Goal: Transaction & Acquisition: Book appointment/travel/reservation

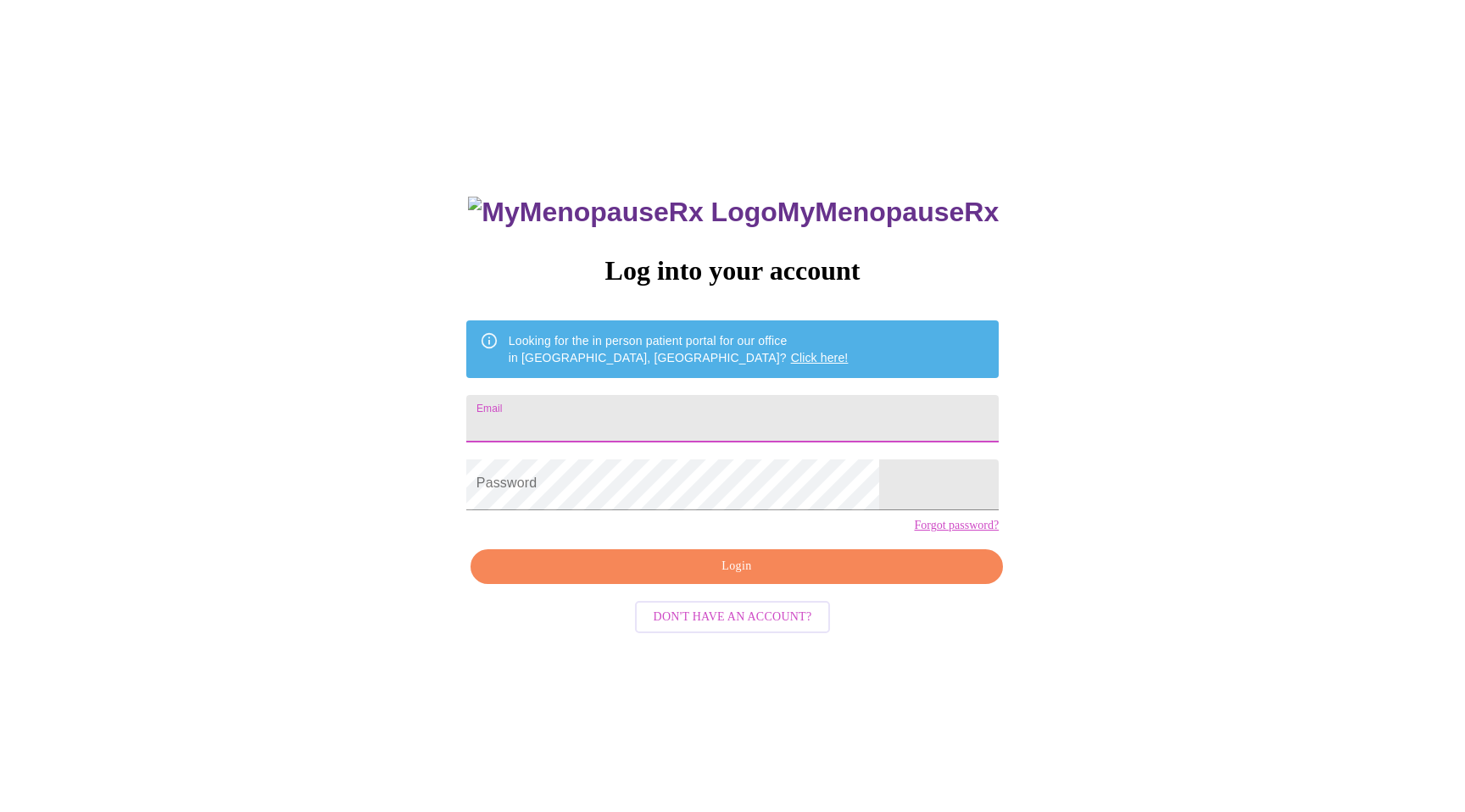
click at [704, 426] on input "Email" at bounding box center [732, 418] width 532 height 47
type input "[EMAIL_ADDRESS][DOMAIN_NAME]"
click at [691, 577] on span "Login" at bounding box center [736, 566] width 493 height 21
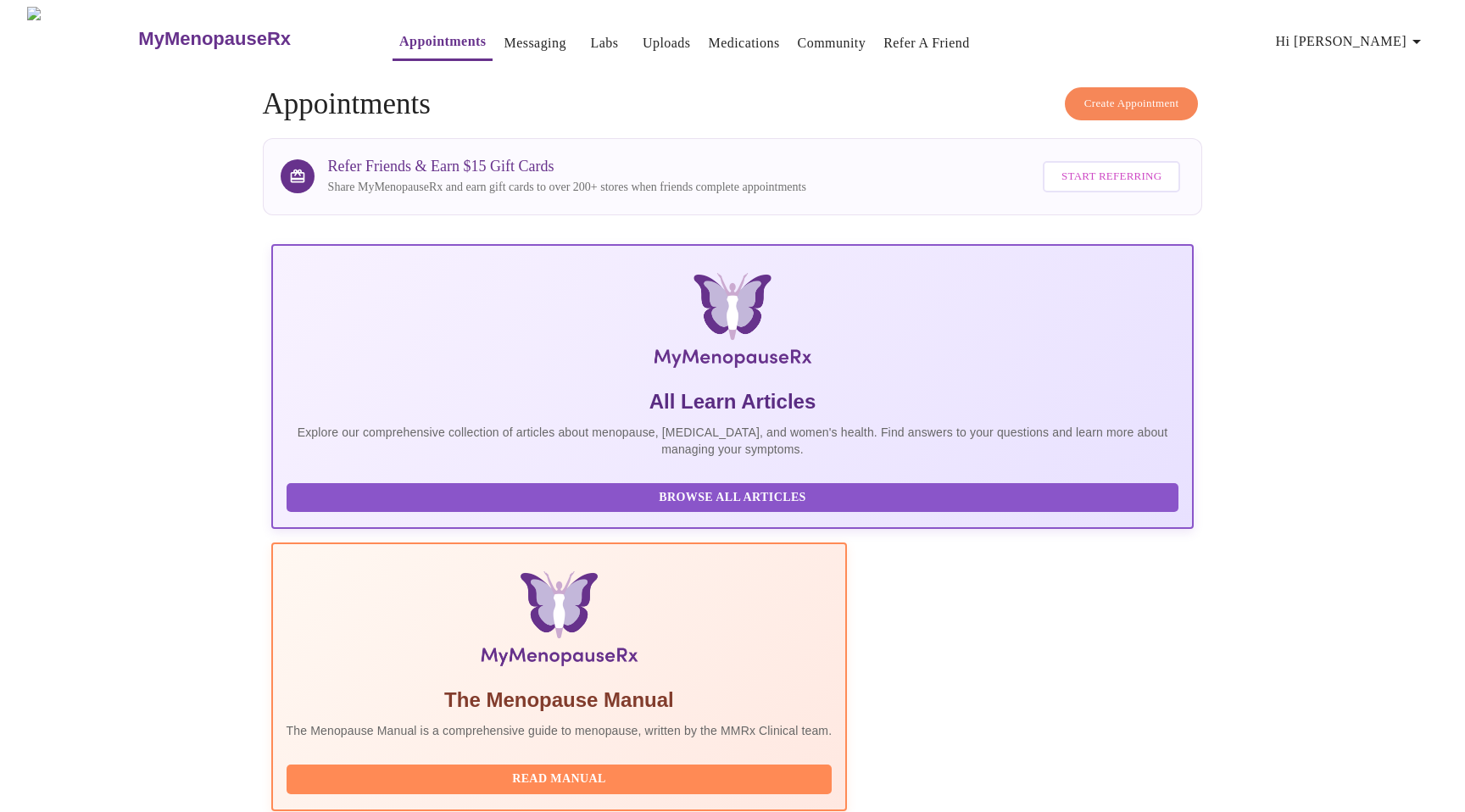
click at [399, 31] on link "Appointments" at bounding box center [443, 41] width 87 height 24
click at [504, 31] on link "Messaging" at bounding box center [534, 43] width 62 height 24
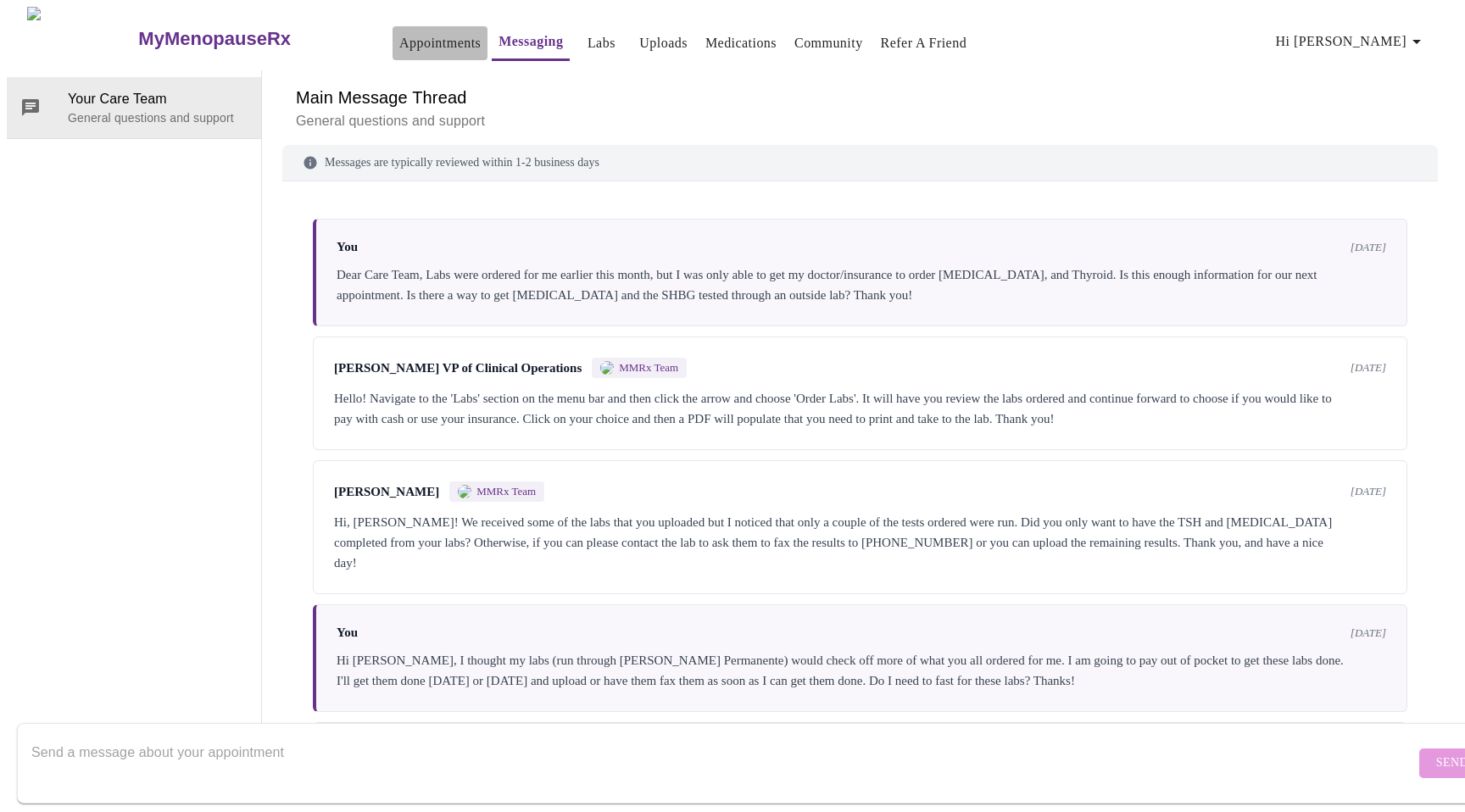
click at [399, 38] on link "Appointments" at bounding box center [440, 43] width 81 height 24
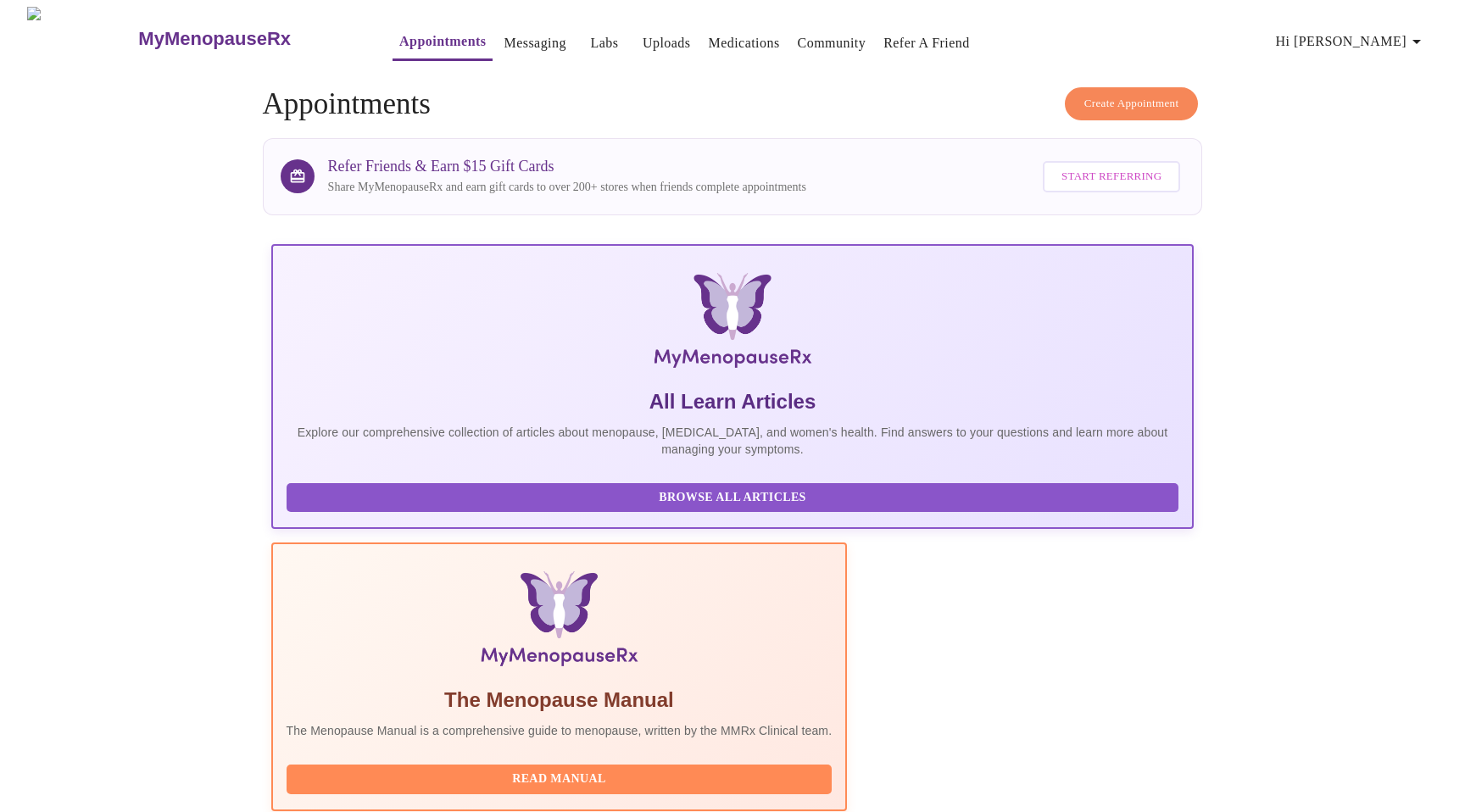
click at [1098, 104] on span "Create Appointment" at bounding box center [1131, 103] width 95 height 19
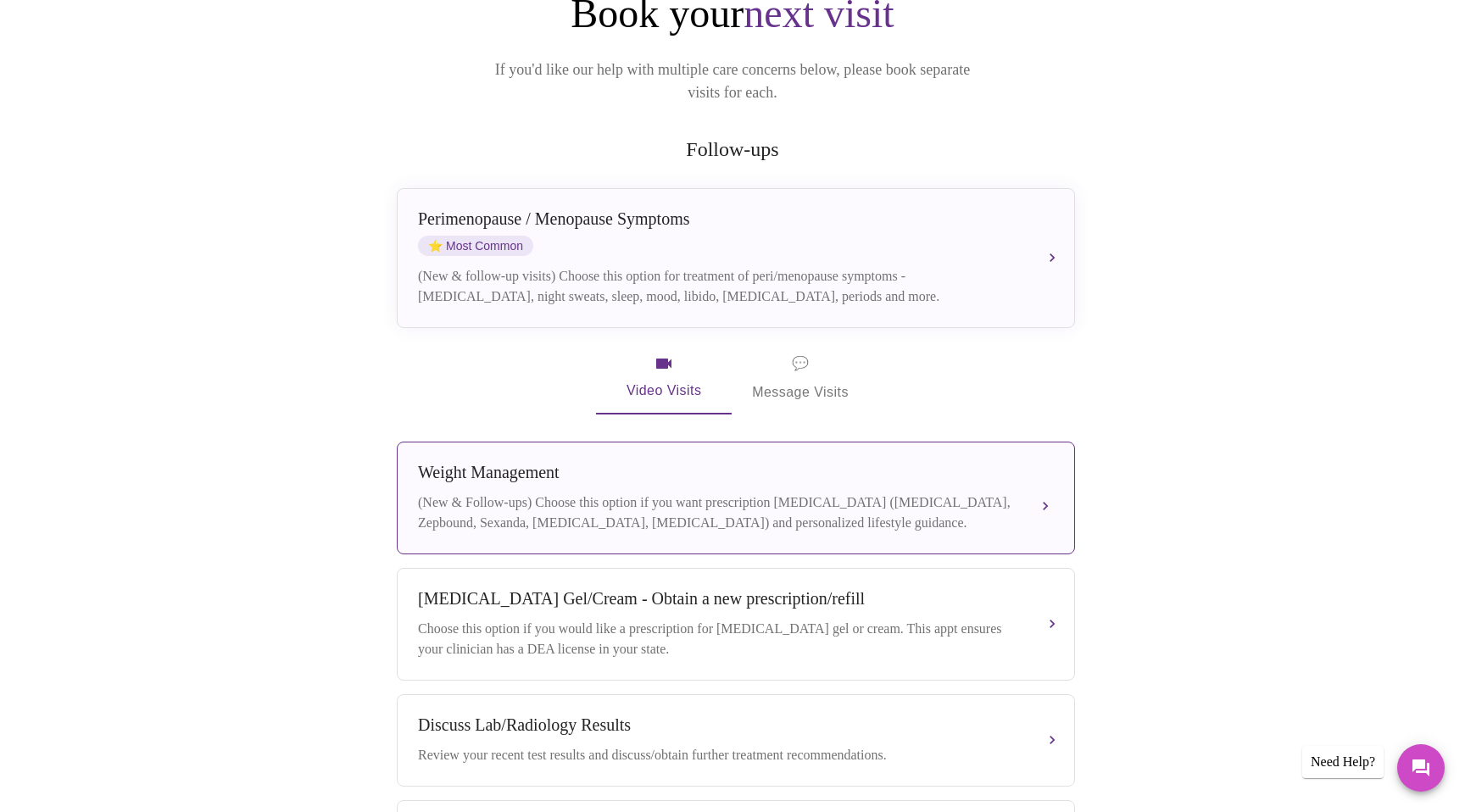
scroll to position [209, 0]
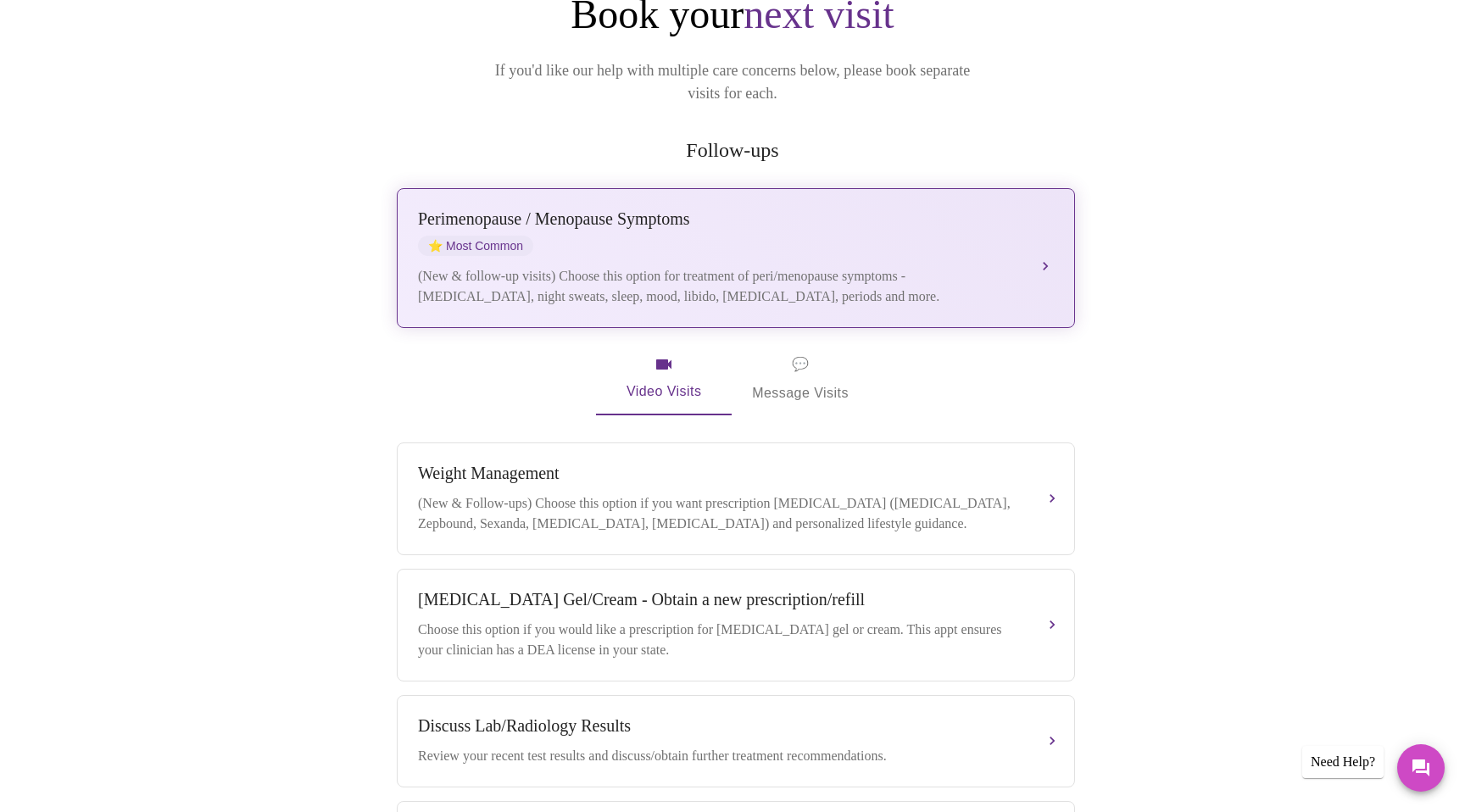
click at [1050, 236] on button "[MEDICAL_DATA] / Menopause Symptoms ⭐ Most Common (New & follow-up visits) Choo…" at bounding box center [736, 258] width 679 height 140
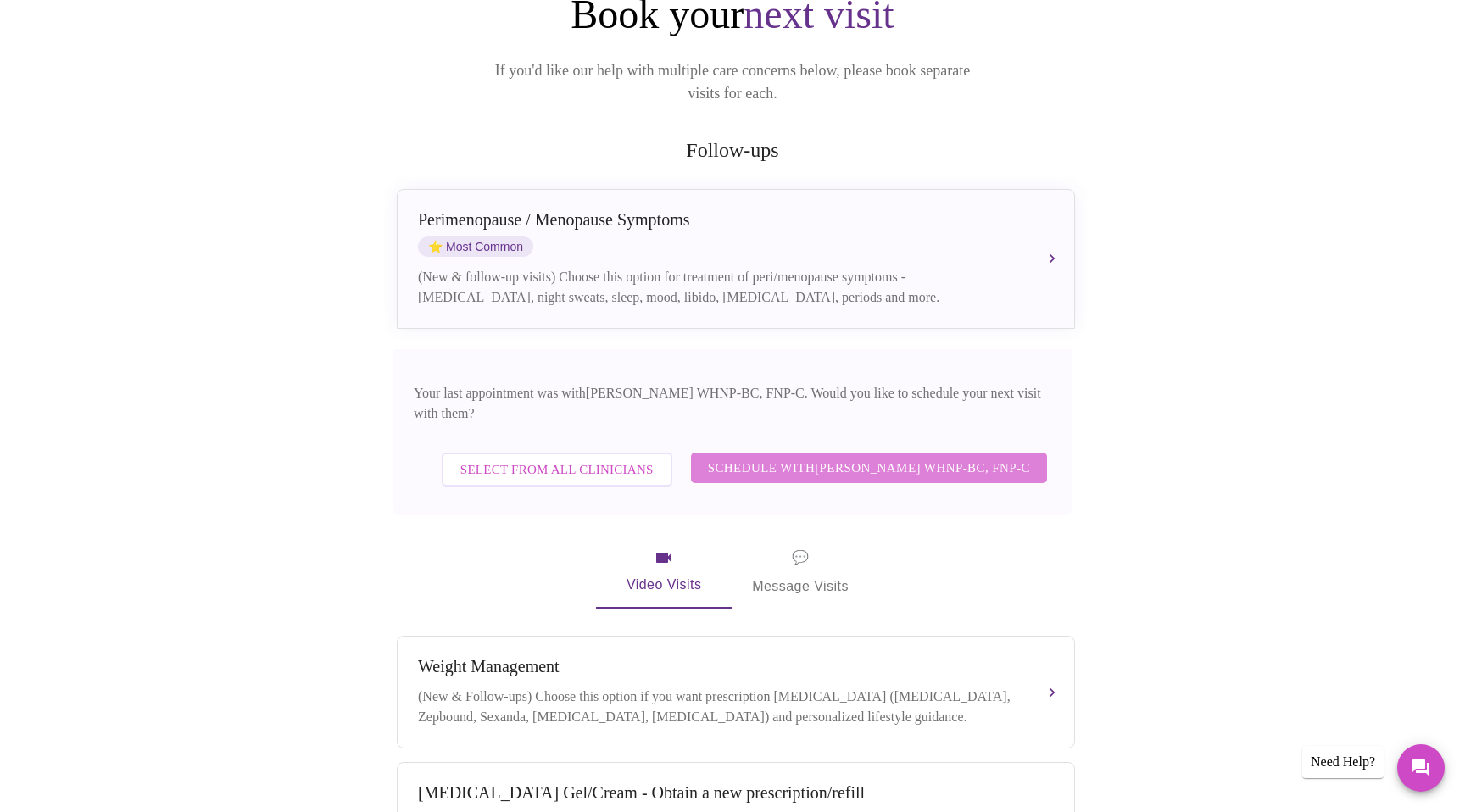
click at [856, 457] on span "Schedule with [PERSON_NAME] WHNP-BC, FNP-C" at bounding box center [868, 468] width 322 height 22
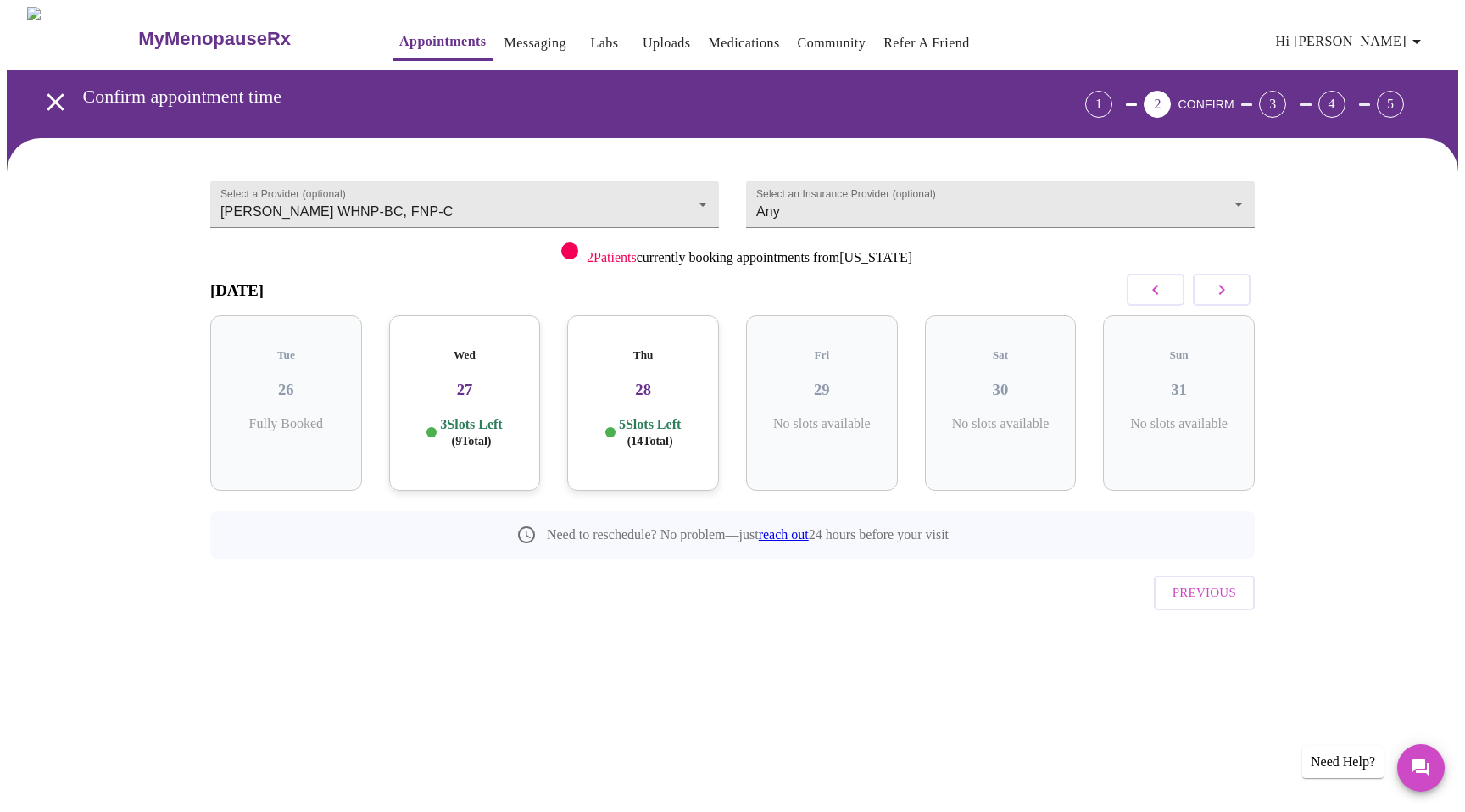
click at [458, 399] on h3 "27" at bounding box center [465, 390] width 124 height 18
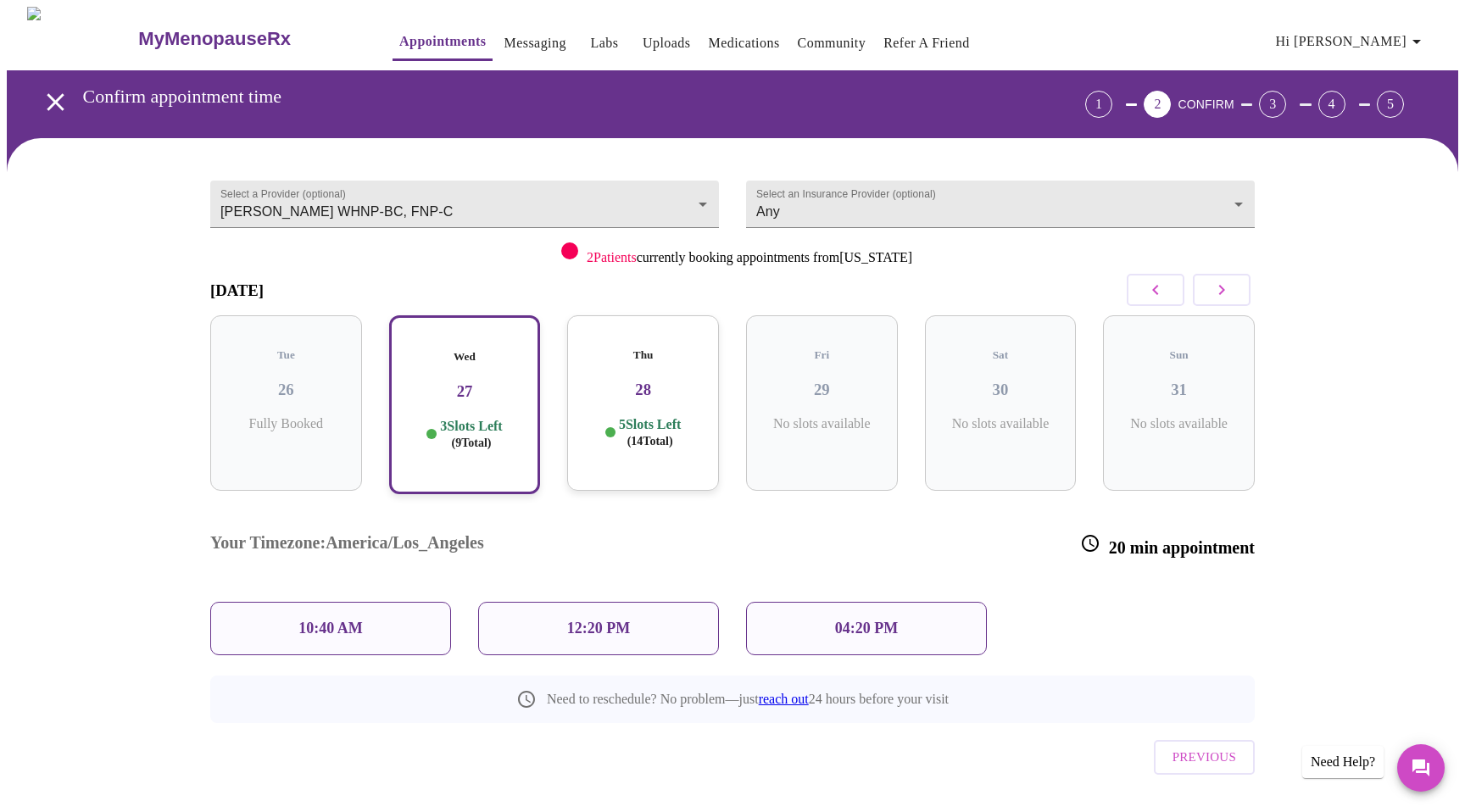
click at [583, 619] on p "12:20 PM" at bounding box center [598, 628] width 63 height 18
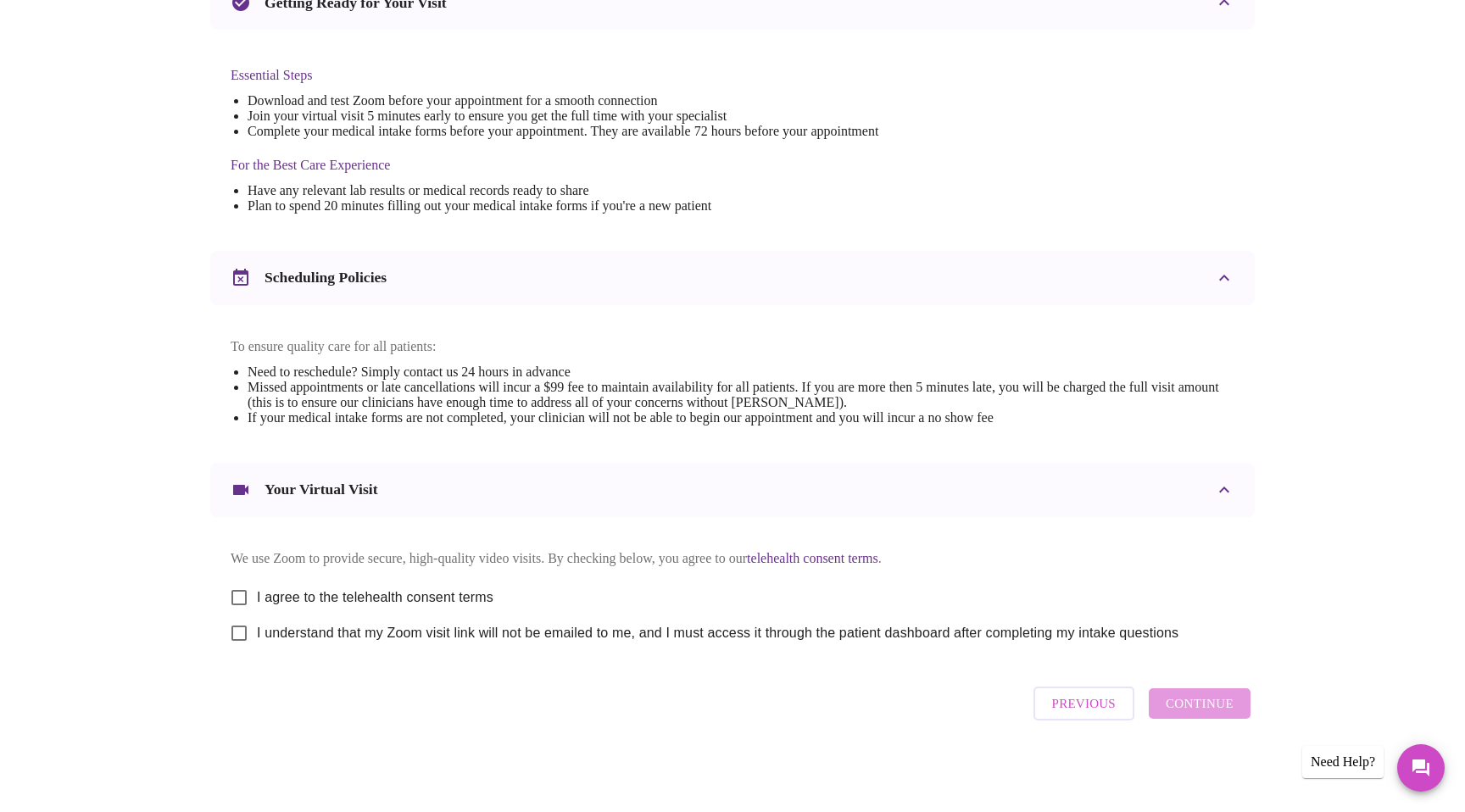
scroll to position [603, 0]
click at [247, 580] on input "I agree to the telehealth consent terms" at bounding box center [239, 597] width 36 height 36
checkbox input "true"
click at [243, 616] on input "I understand that my Zoom visit link will not be emailed to me, and I must acce…" at bounding box center [239, 633] width 36 height 36
checkbox input "true"
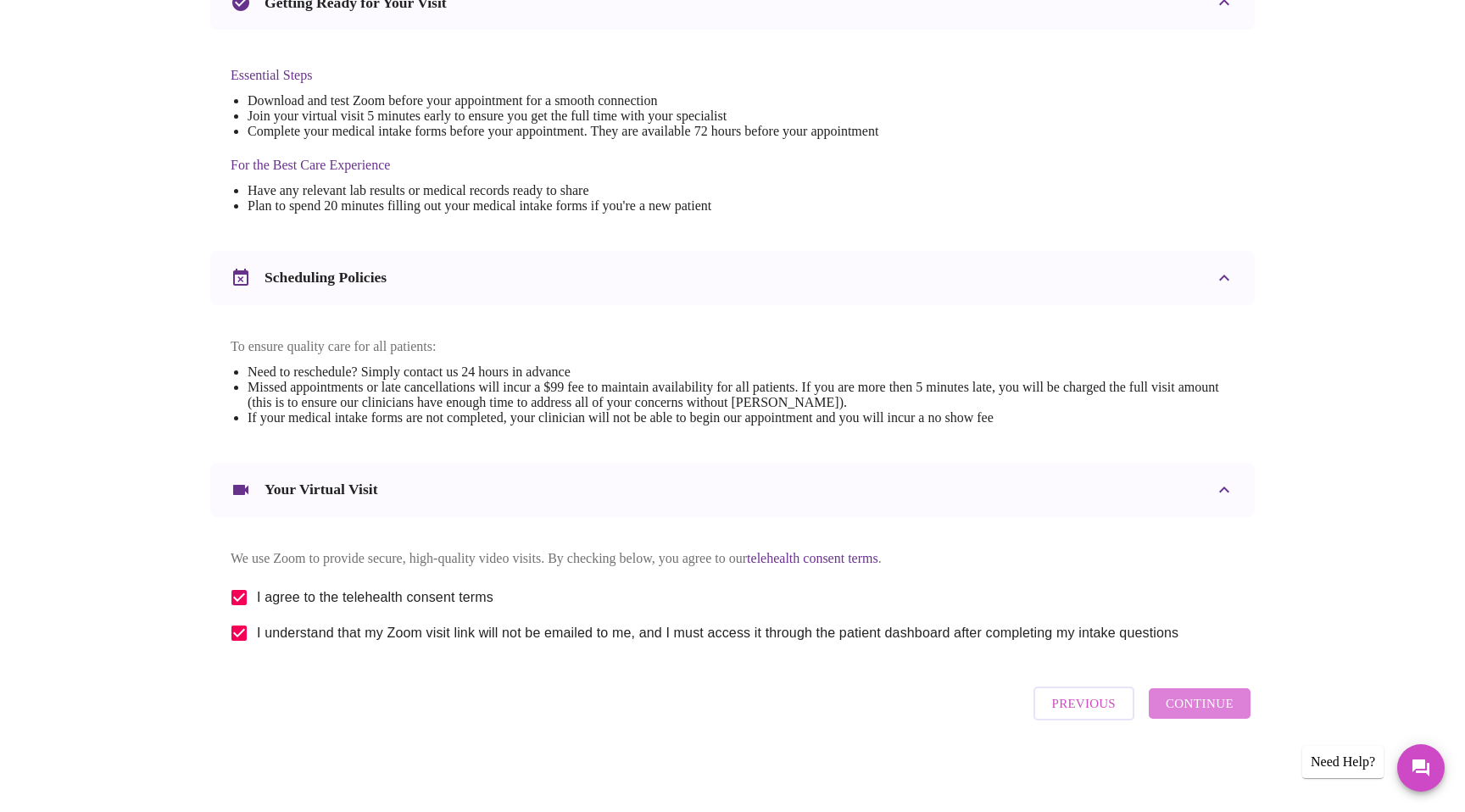
click at [1210, 701] on span "Continue" at bounding box center [1199, 703] width 68 height 22
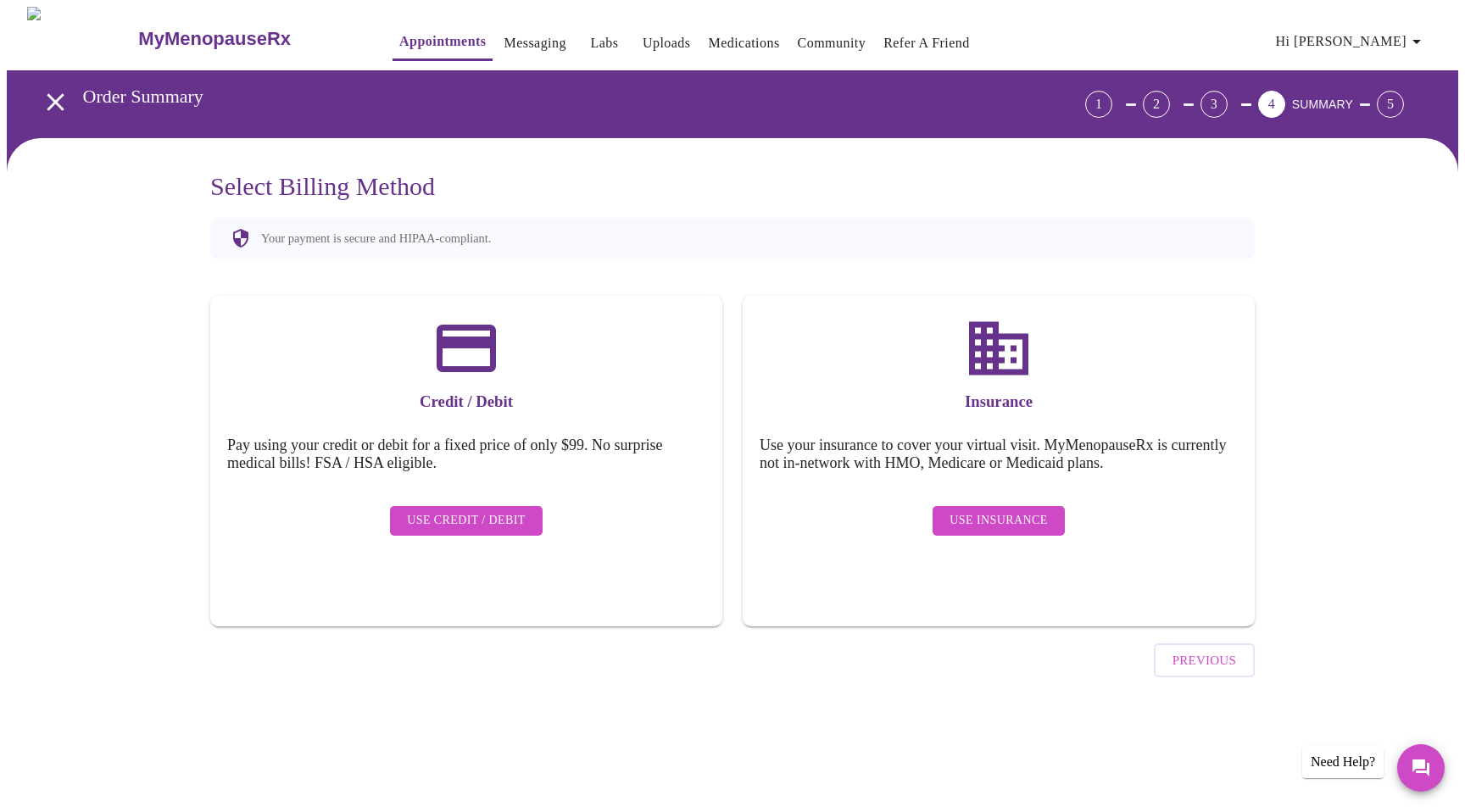
click at [458, 516] on span "Use Credit / Debit" at bounding box center [466, 521] width 119 height 21
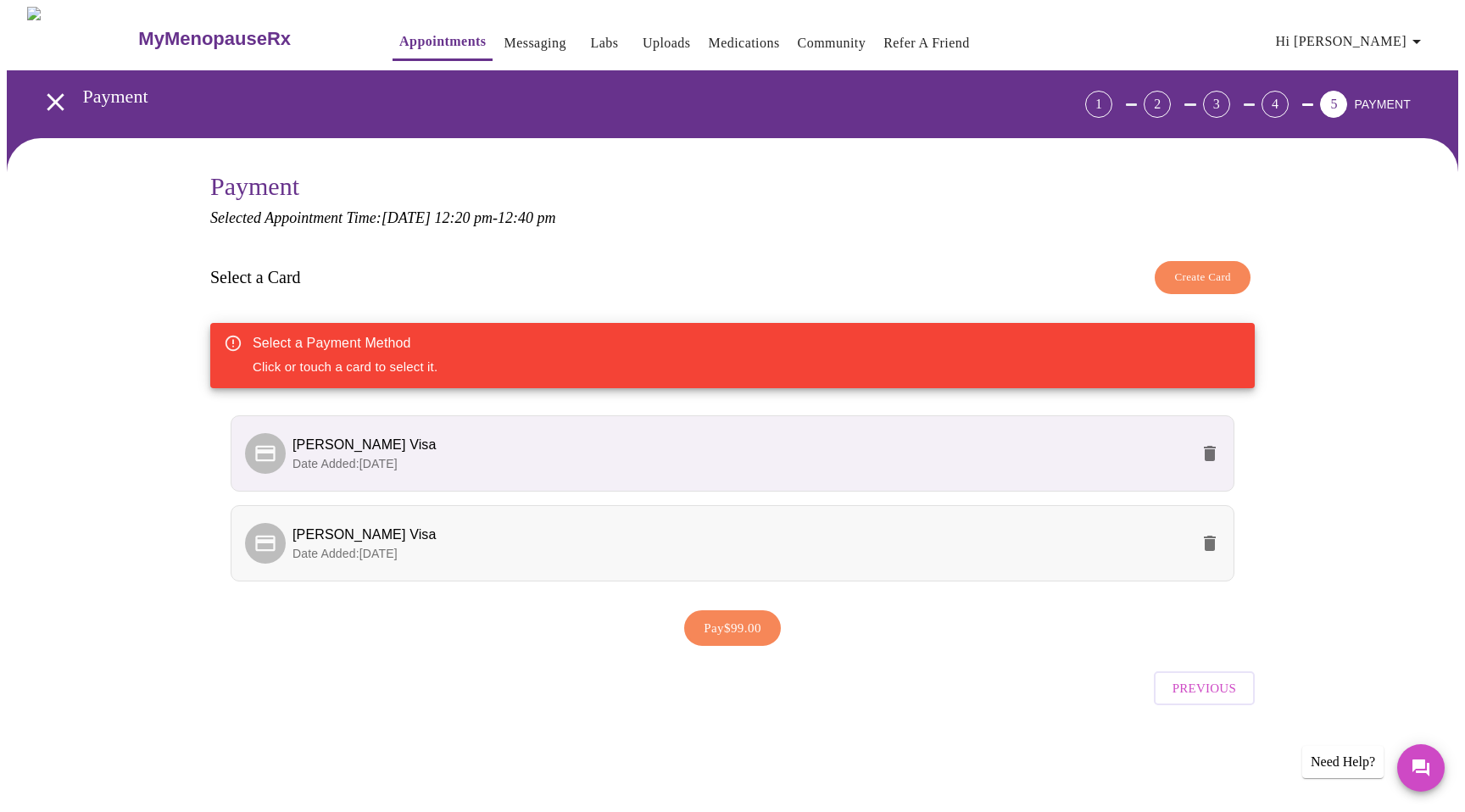
click at [493, 545] on span "[PERSON_NAME] Visa" at bounding box center [740, 535] width 897 height 20
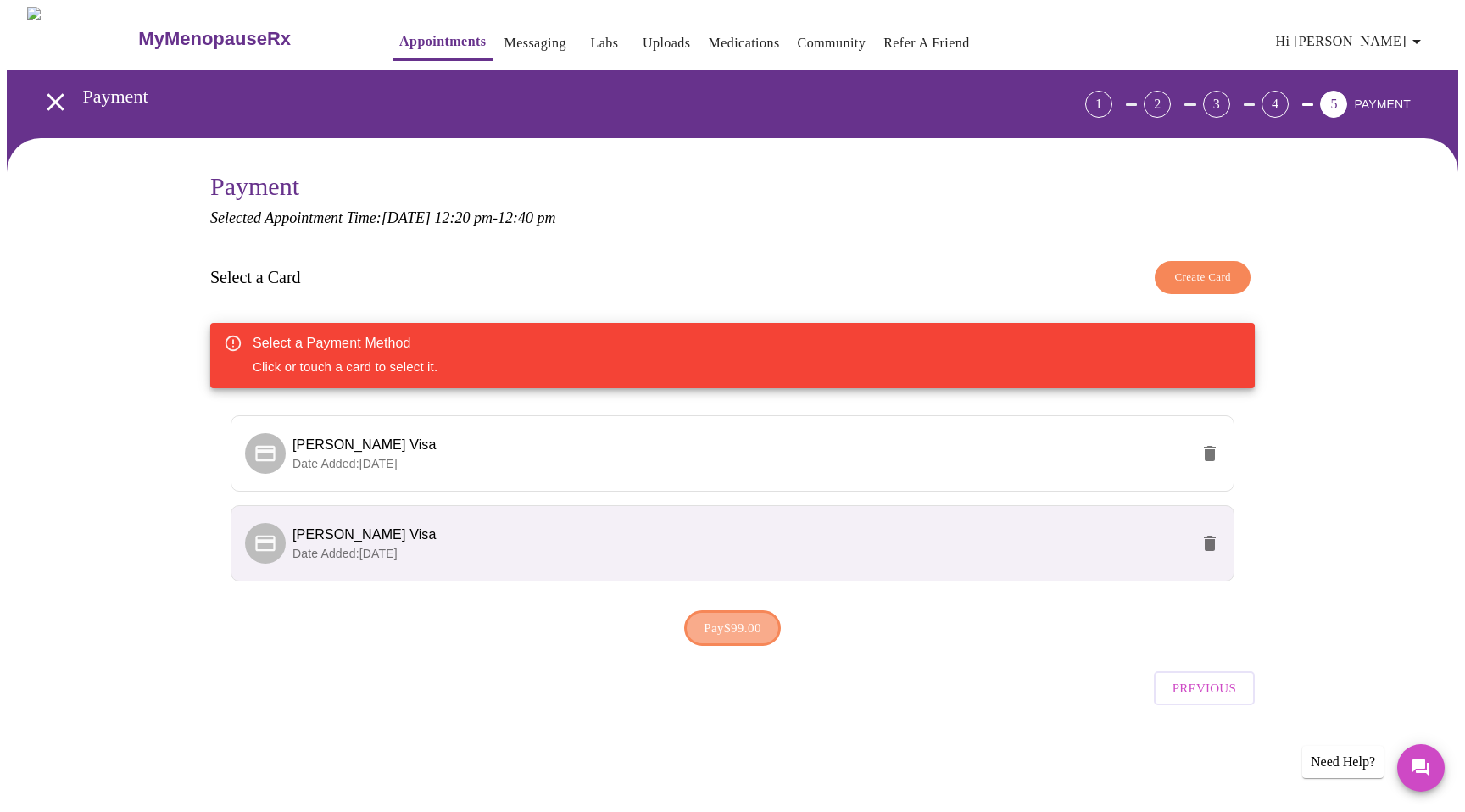
click at [760, 639] on span "Pay $99.00" at bounding box center [732, 628] width 58 height 22
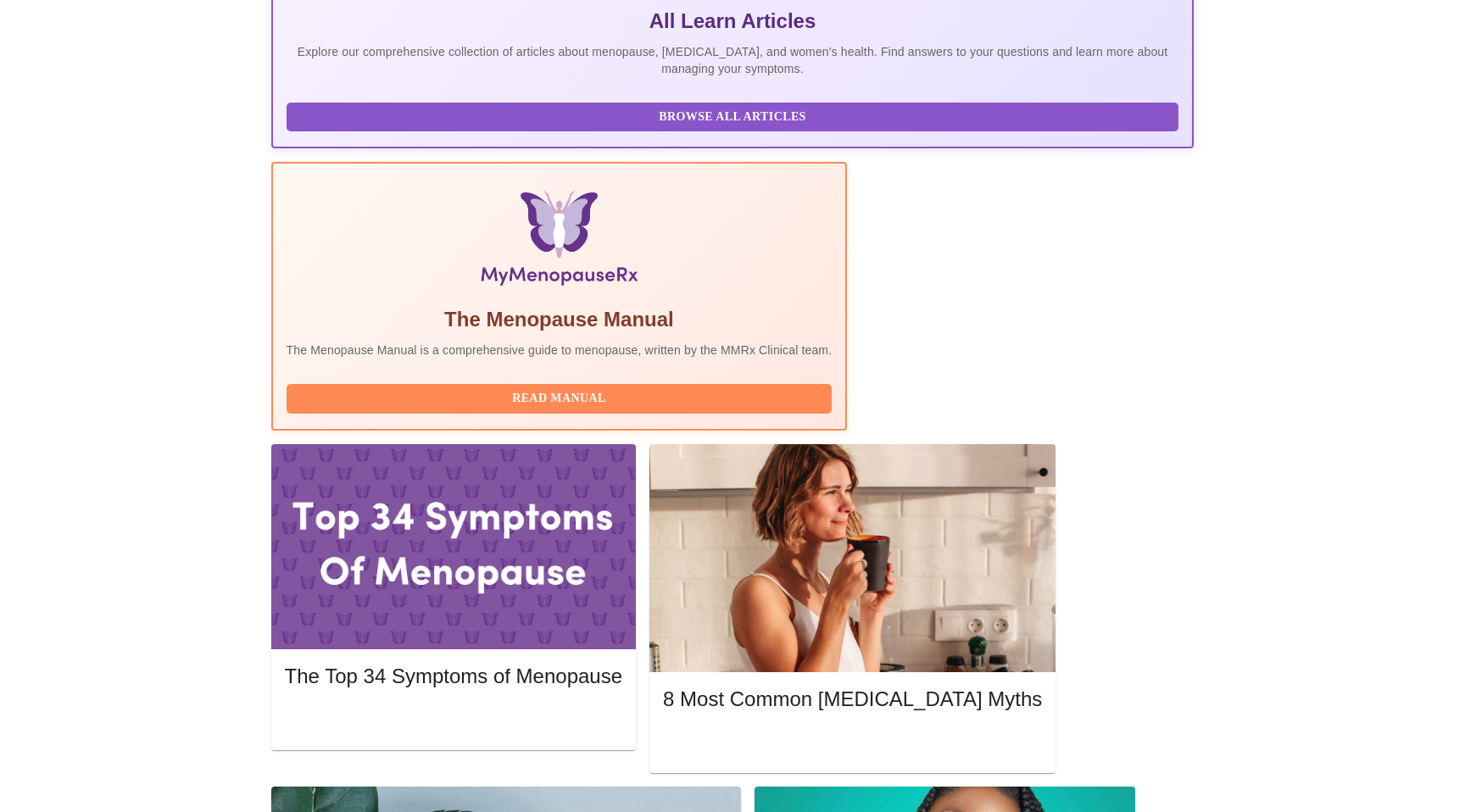
scroll to position [387, 0]
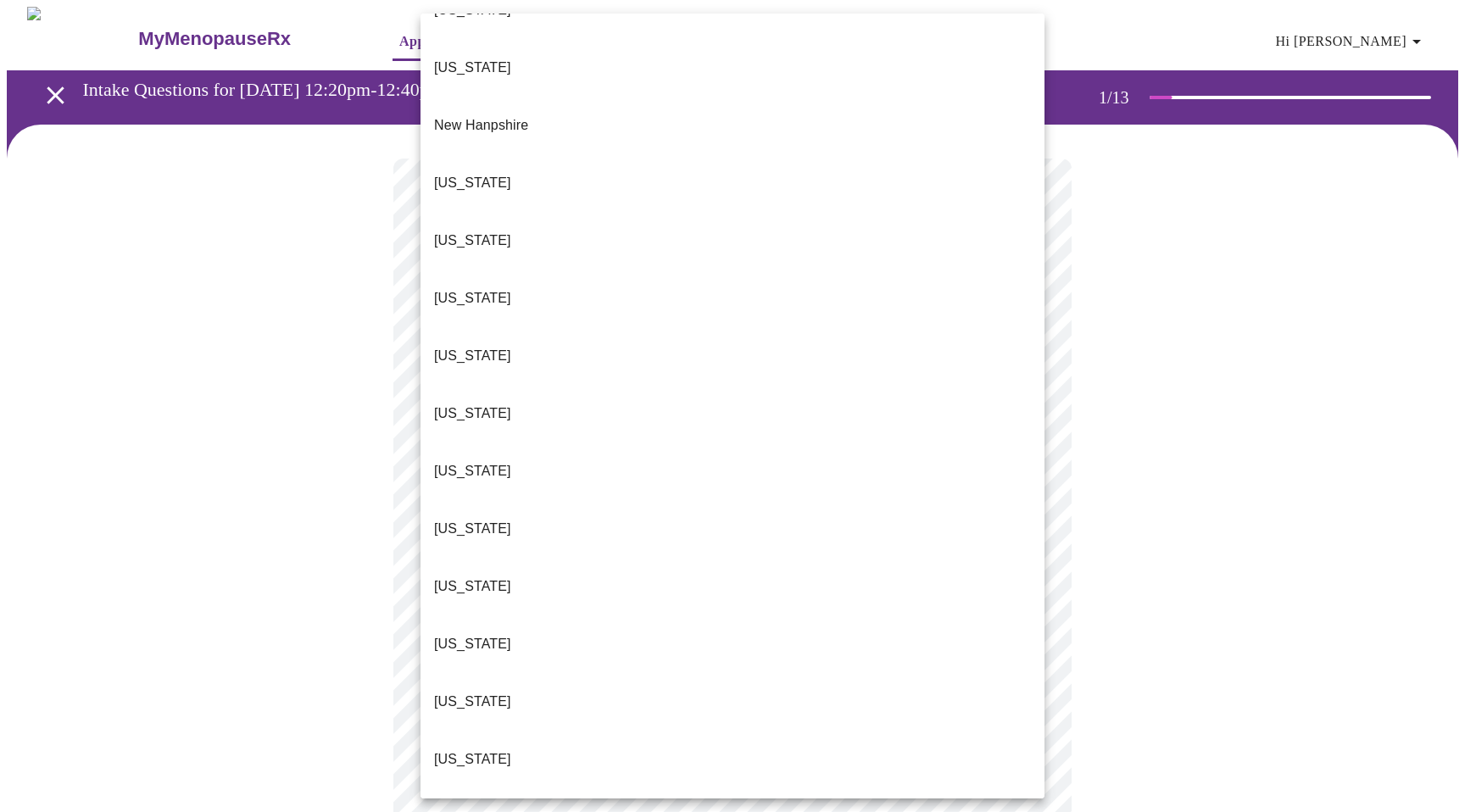
scroll to position [1584, 0]
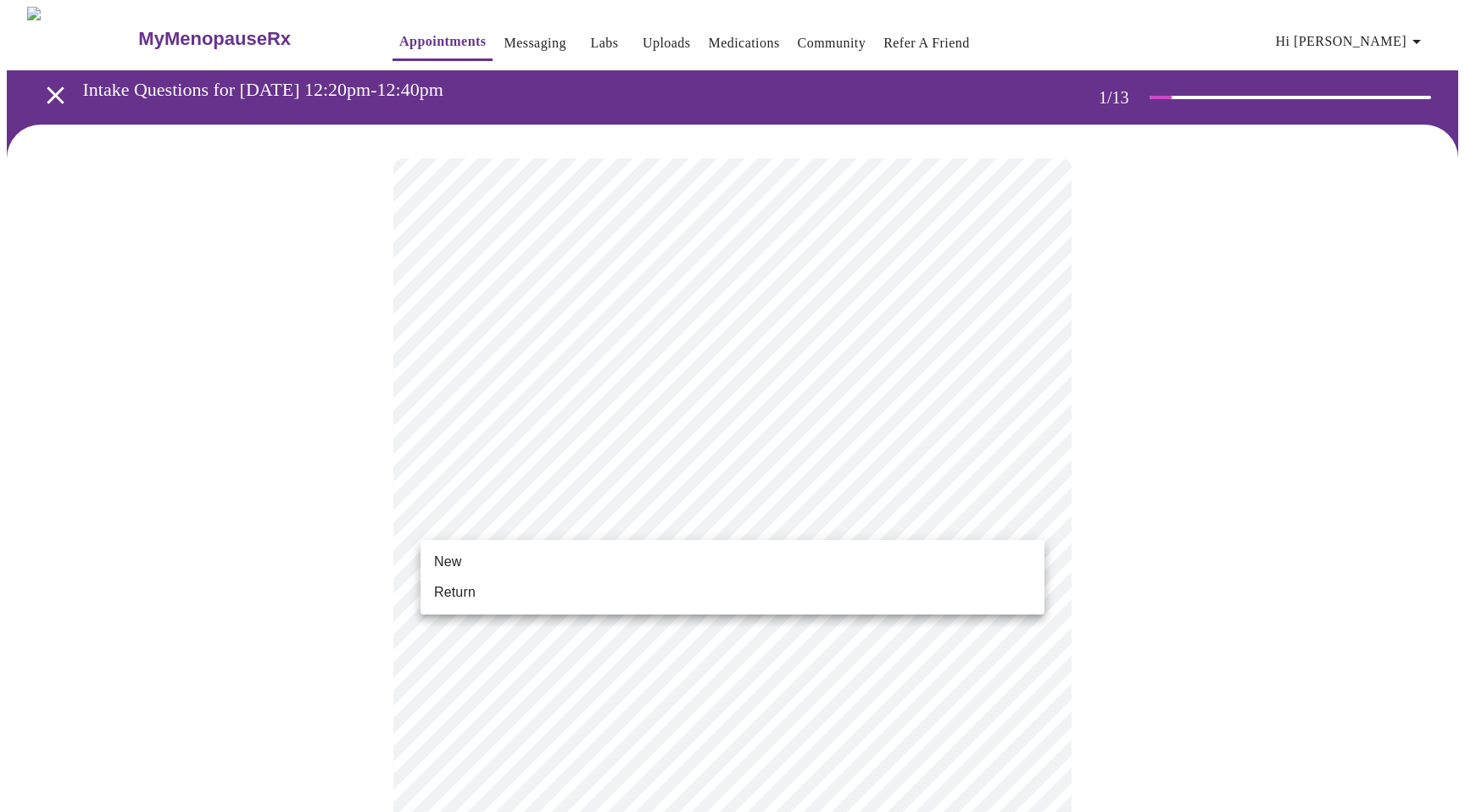
click at [501, 584] on li "Return" at bounding box center [732, 592] width 624 height 30
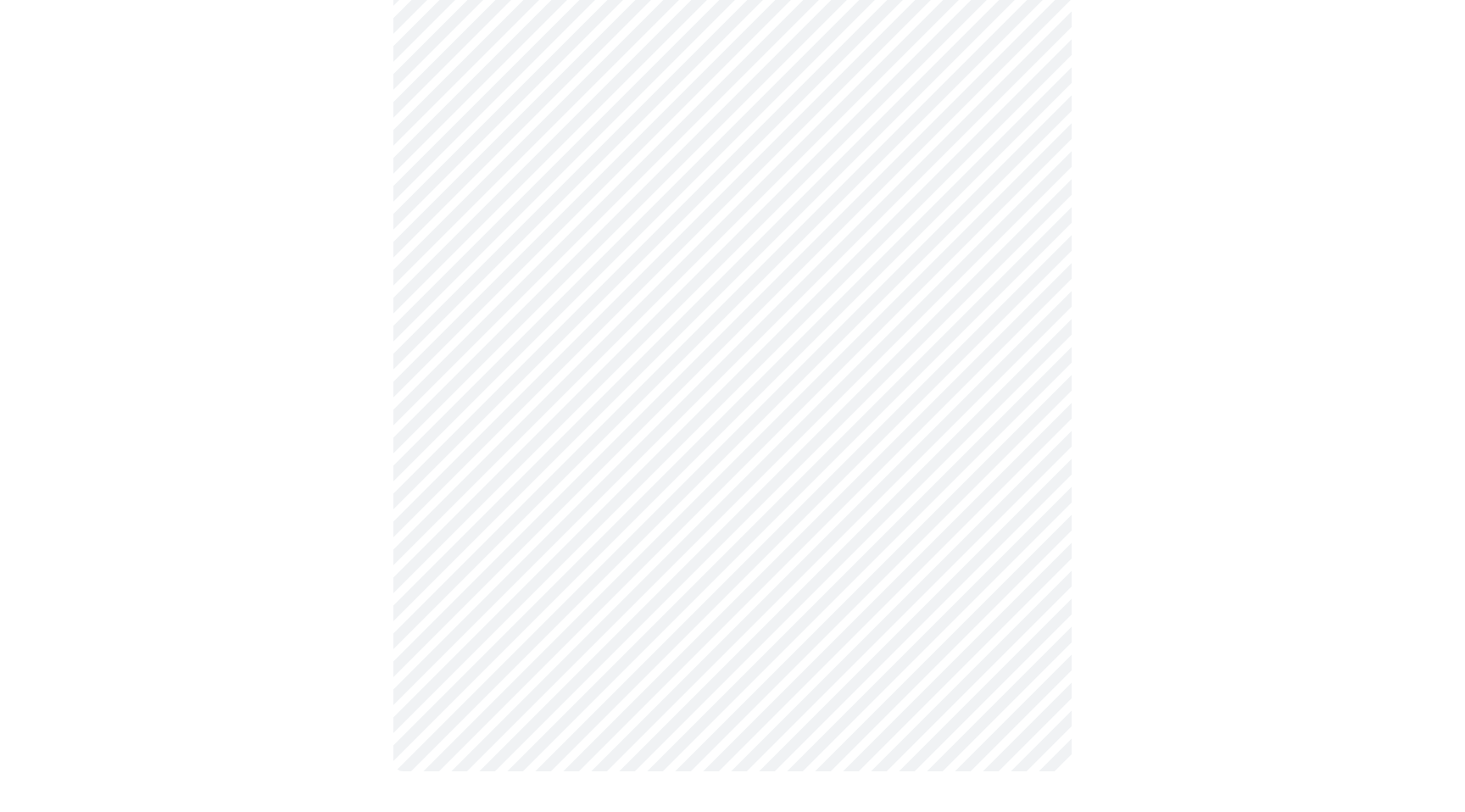
scroll to position [0, 0]
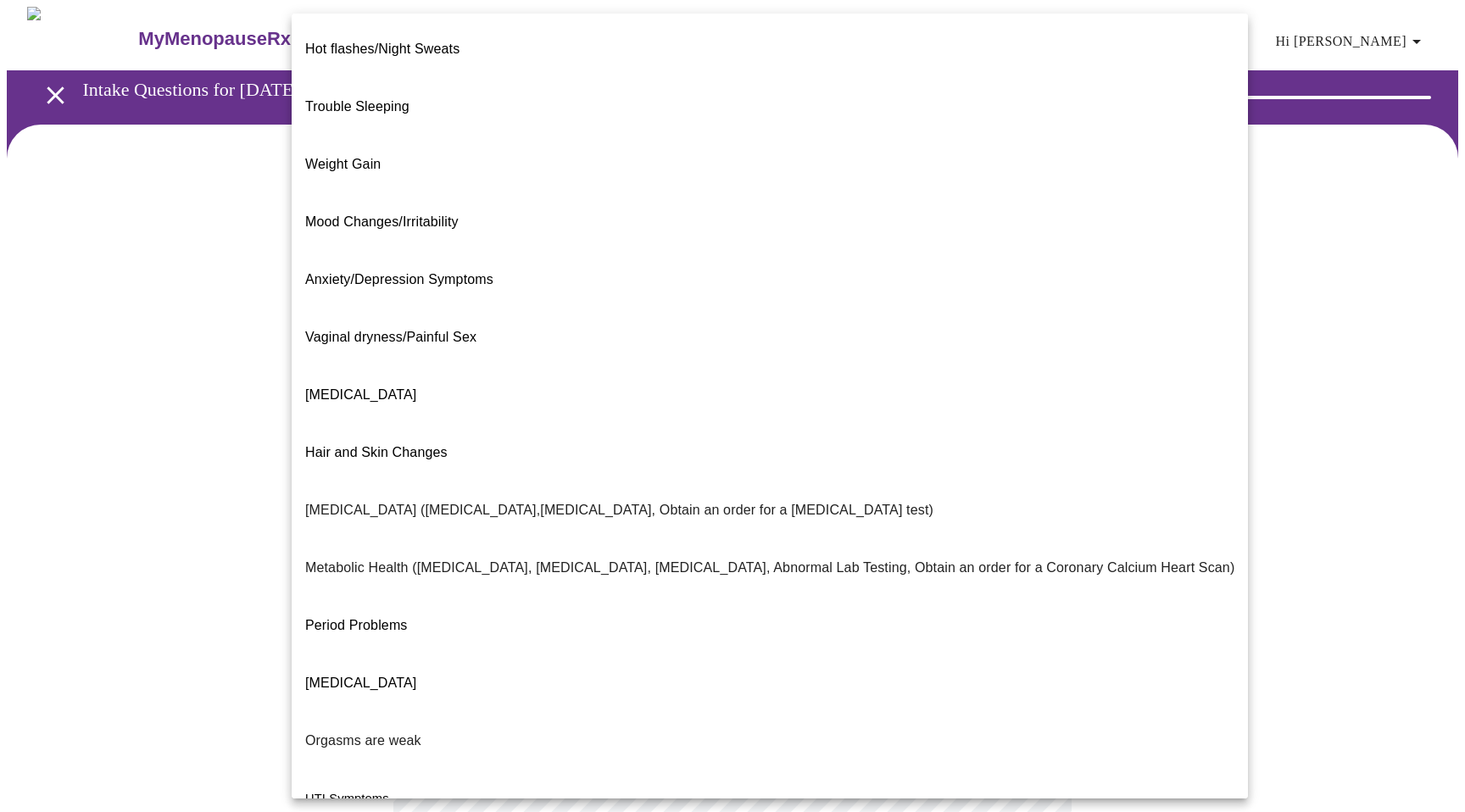
click at [798, 371] on body "MyMenopauseRx Appointments Messaging Labs Uploads Medications Community Refer a…" at bounding box center [732, 532] width 1451 height 1051
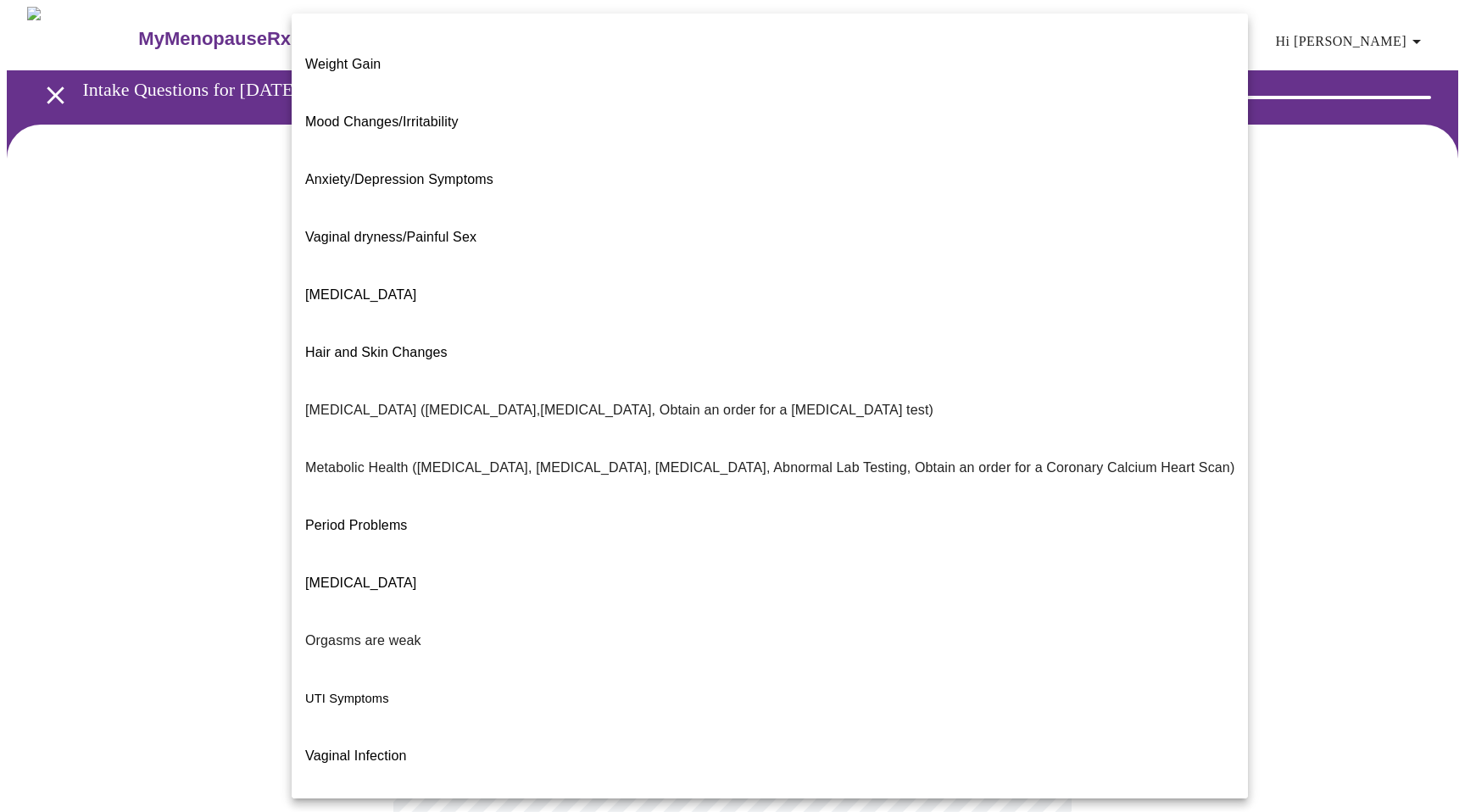
scroll to position [131, 0]
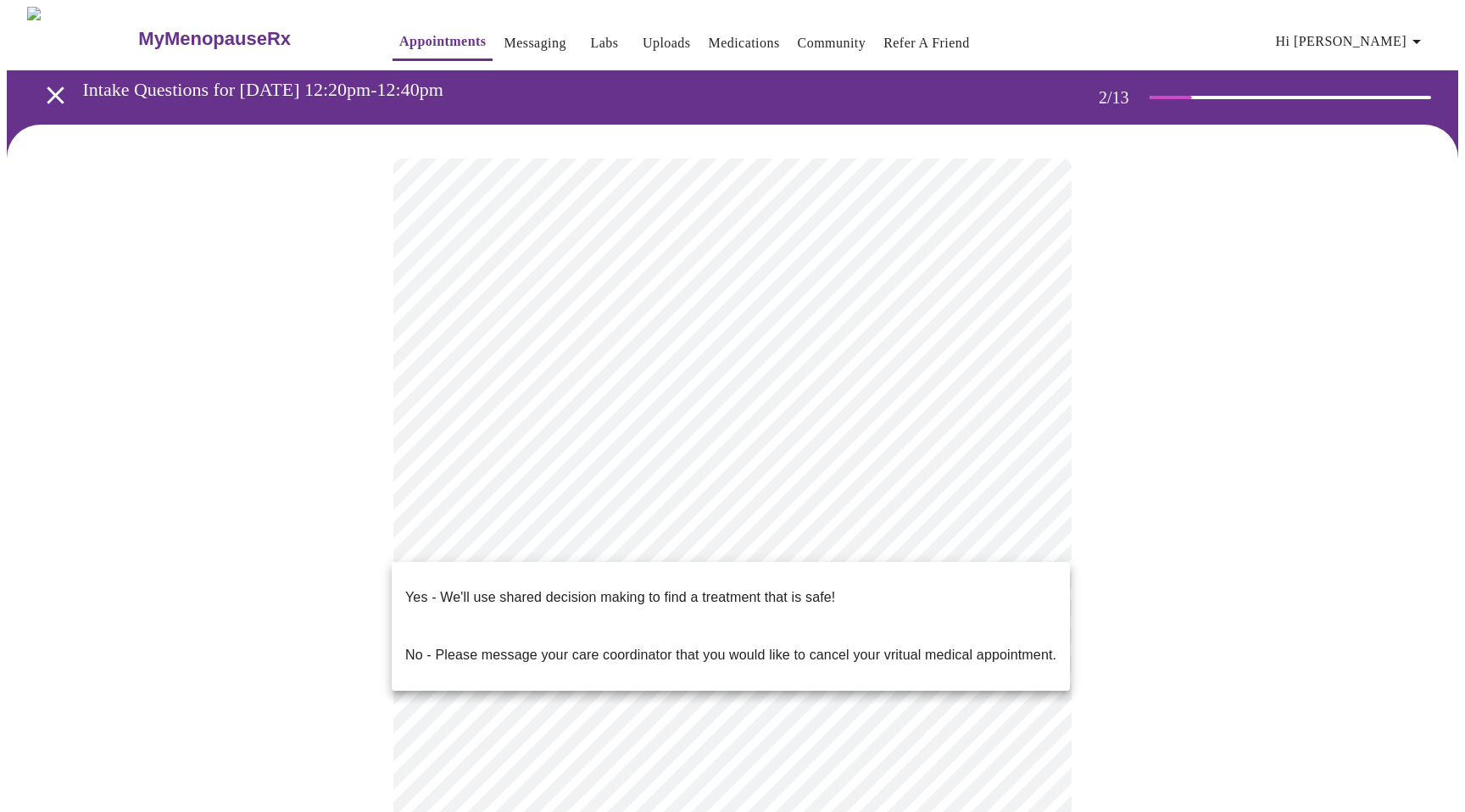
click at [682, 539] on body "MyMenopauseRx Appointments Messaging Labs Uploads Medications Community Refer a…" at bounding box center [732, 526] width 1451 height 1040
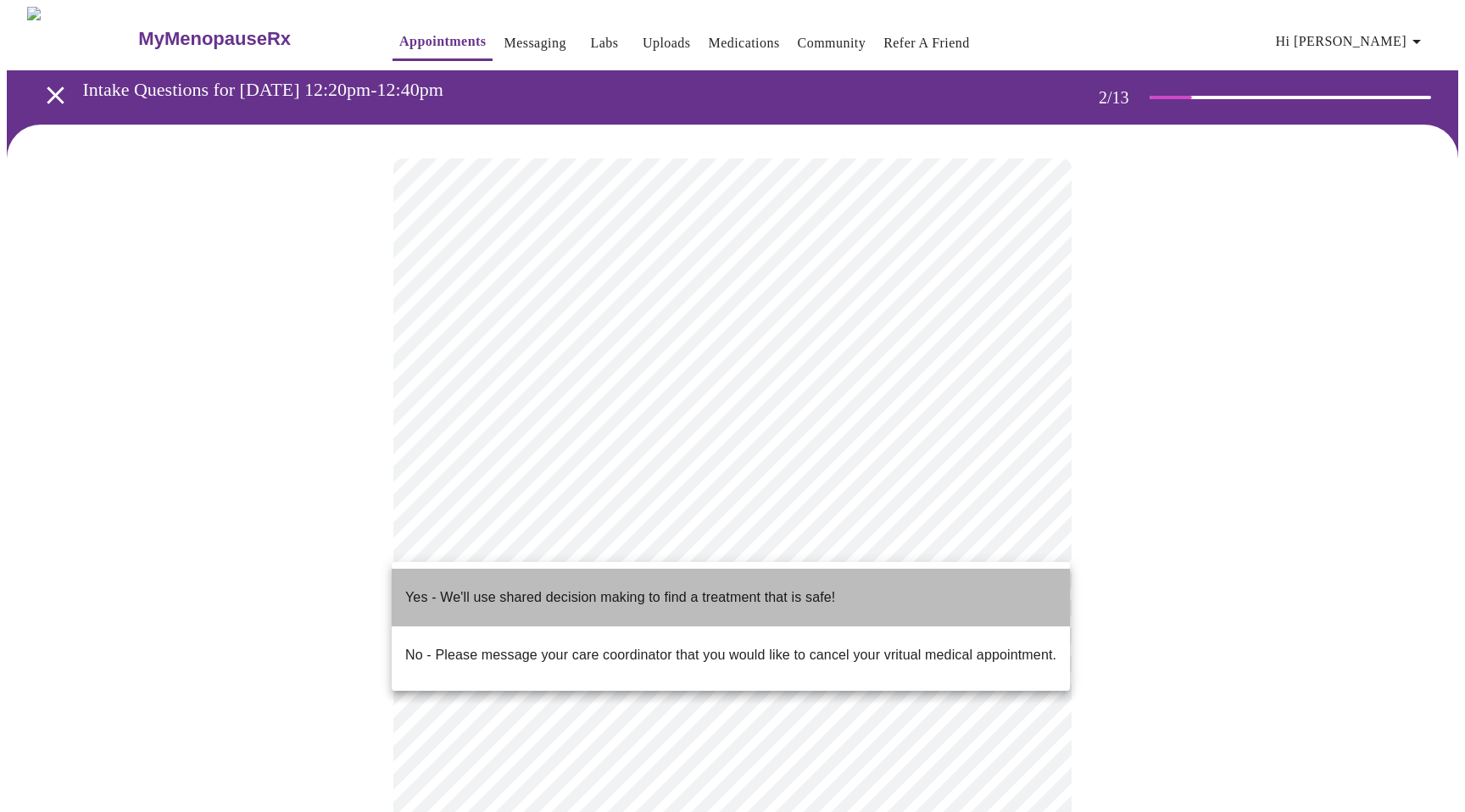
click at [660, 587] on p "Yes - We'll use shared decision making to find a treatment that is safe!" at bounding box center [620, 597] width 430 height 20
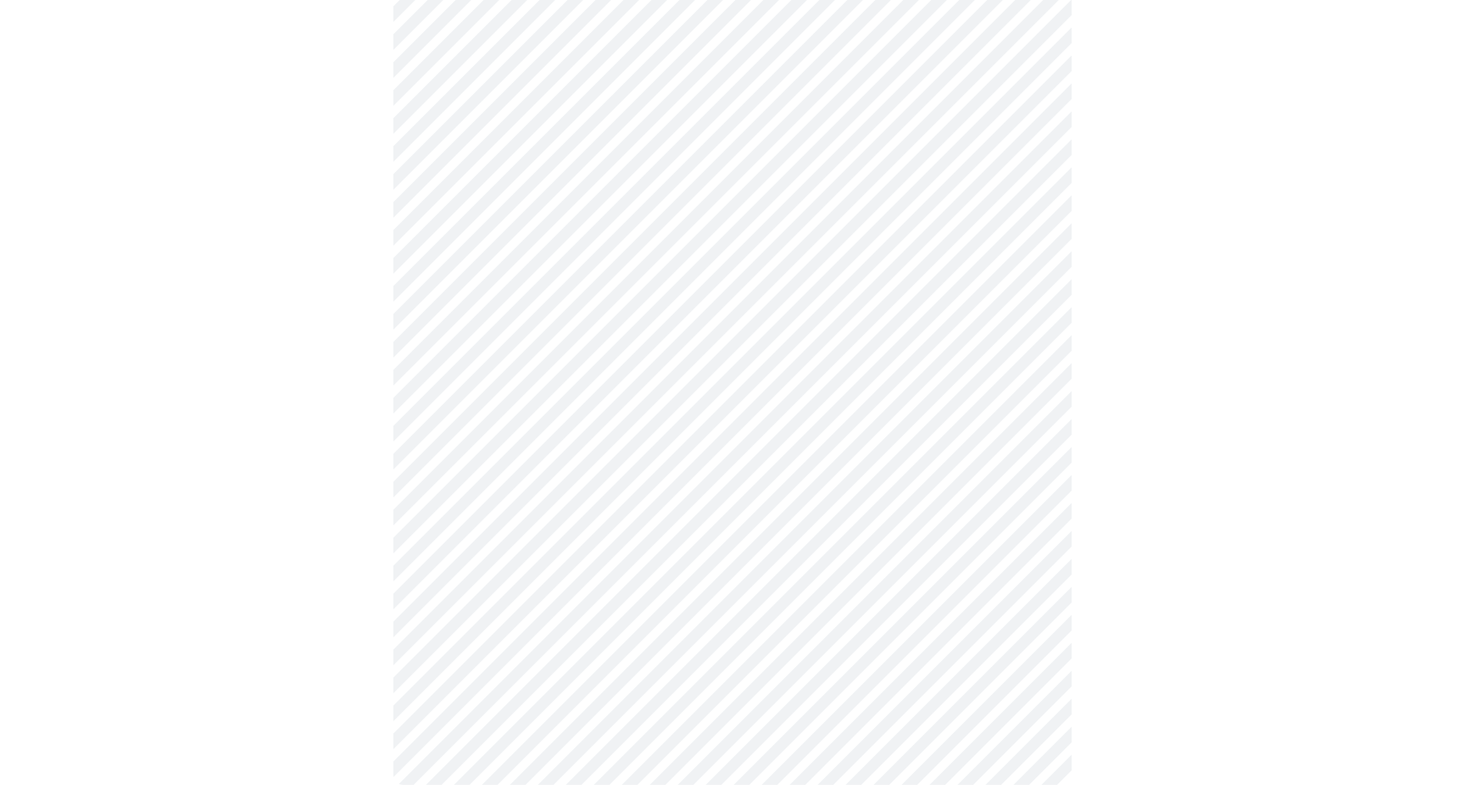
scroll to position [0, 0]
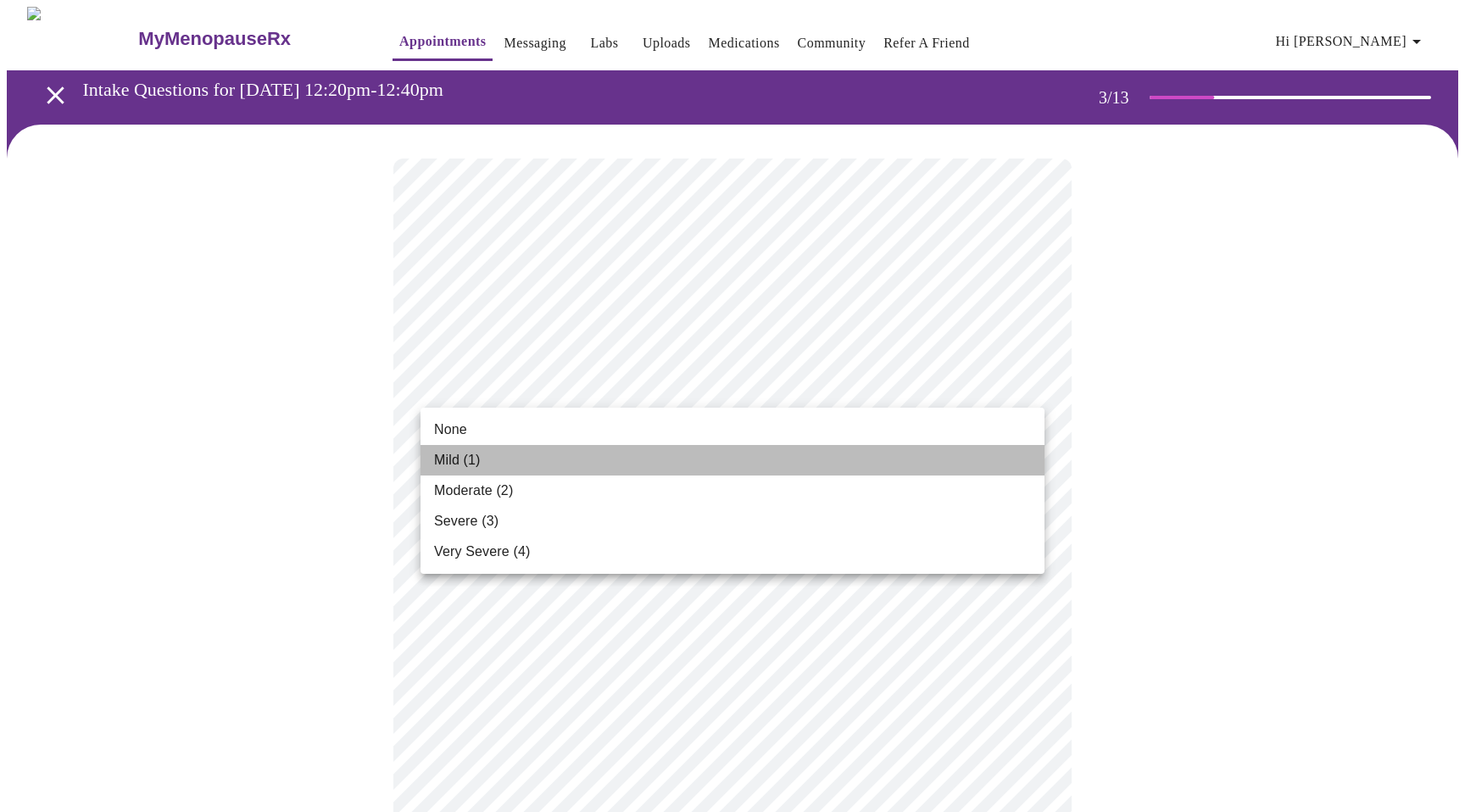
click at [520, 462] on li "Mild (1)" at bounding box center [732, 460] width 624 height 30
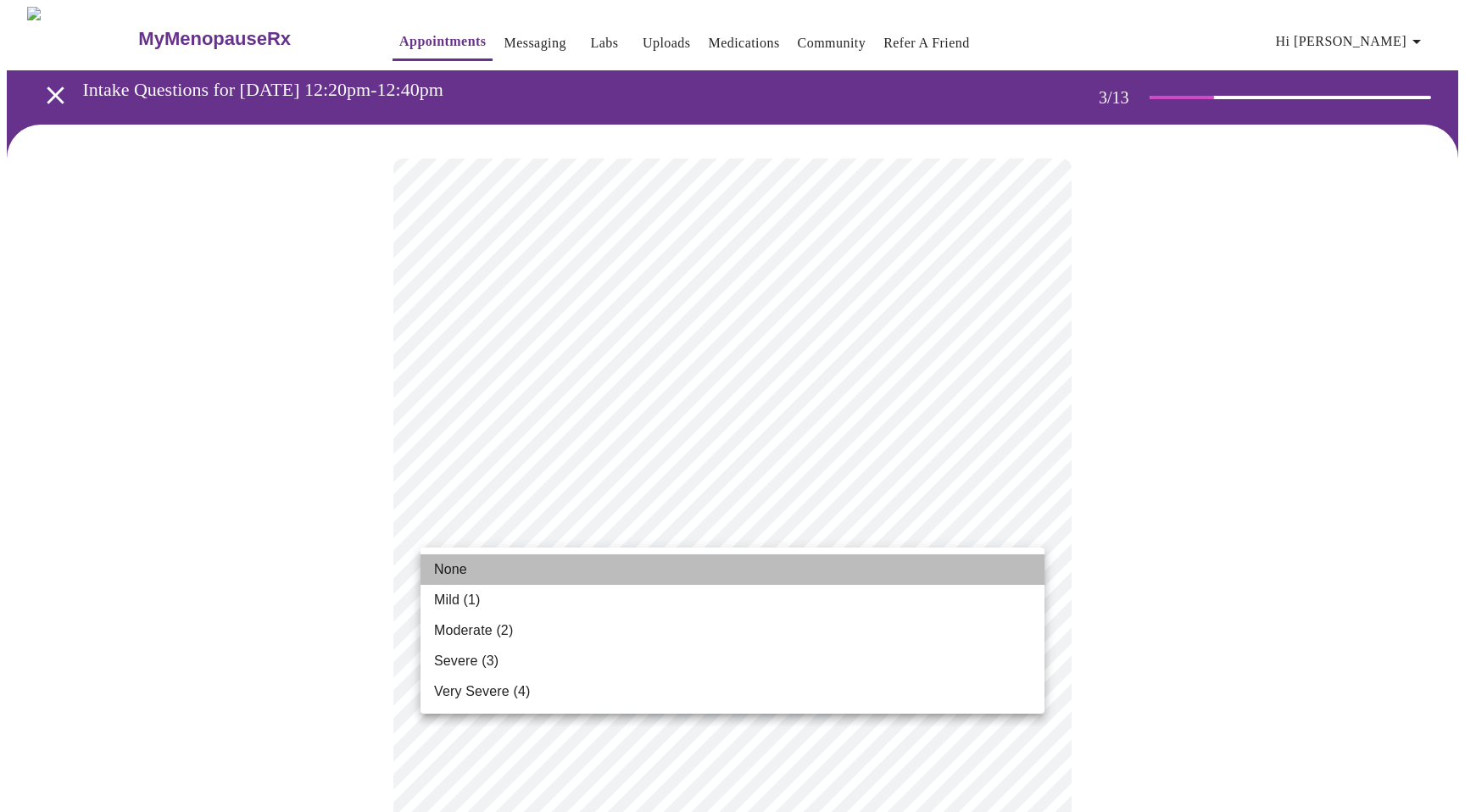
click at [472, 567] on li "None" at bounding box center [732, 569] width 624 height 30
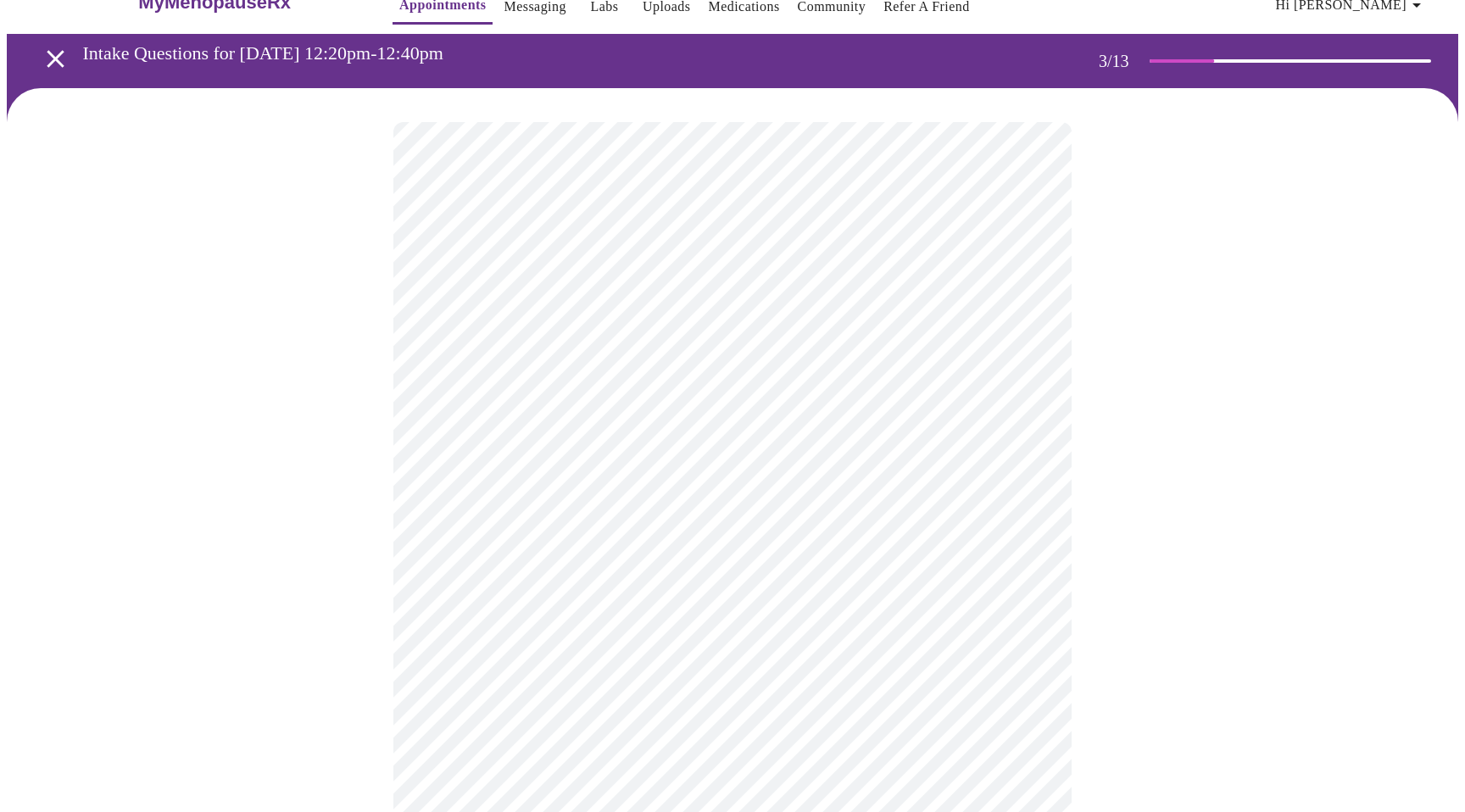
scroll to position [42, 0]
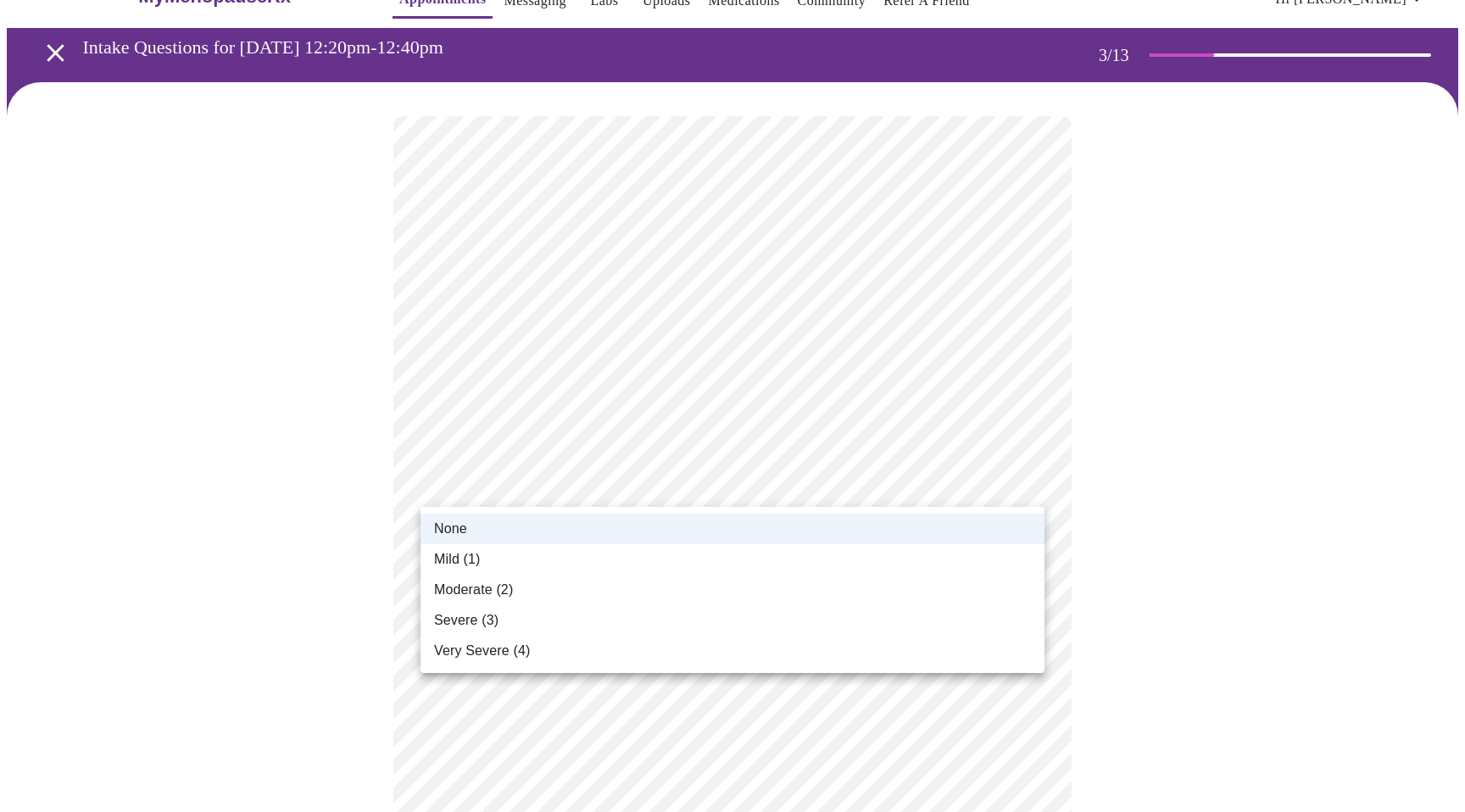
click at [462, 567] on span "Mild (1)" at bounding box center [457, 559] width 47 height 20
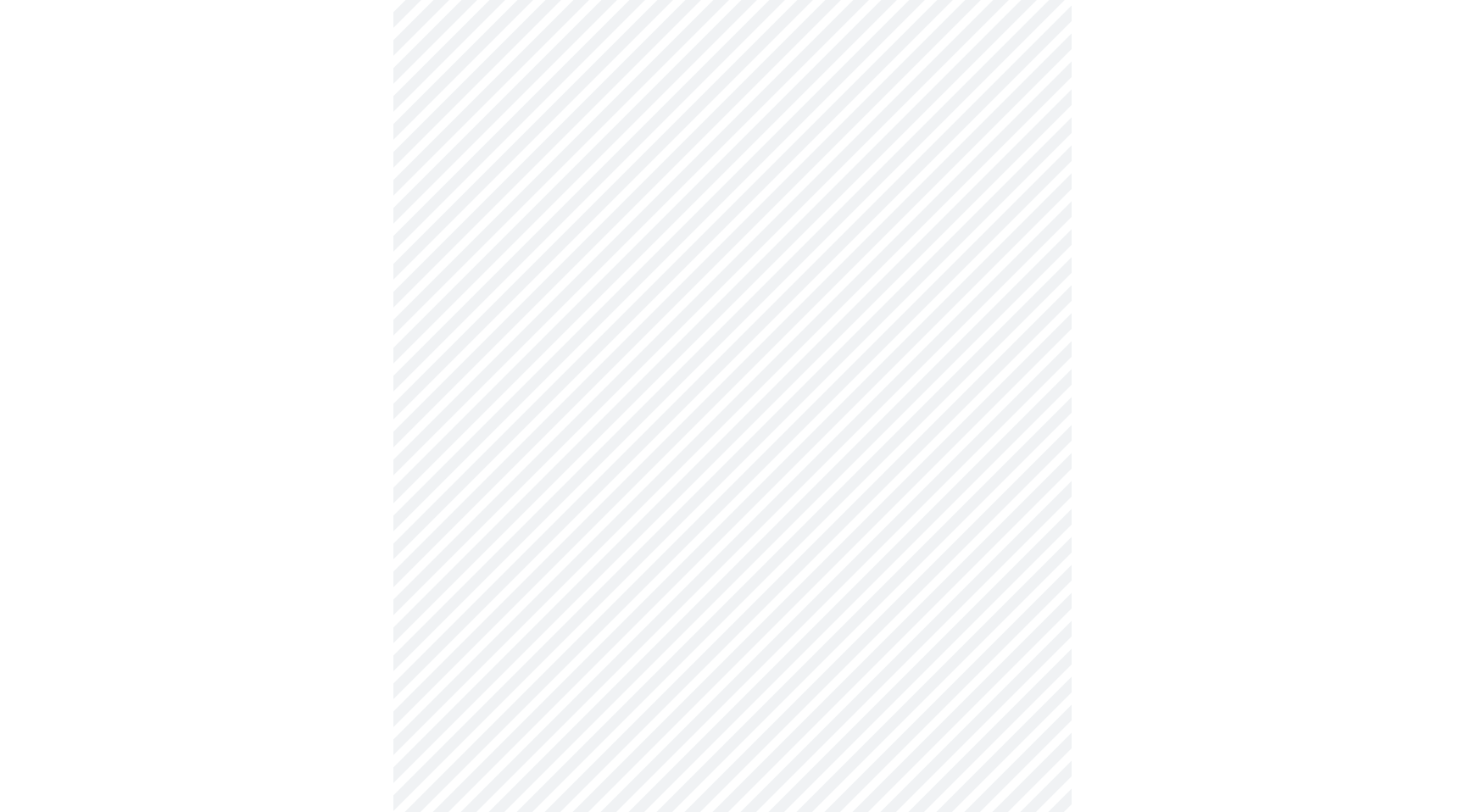
scroll to position [194, 0]
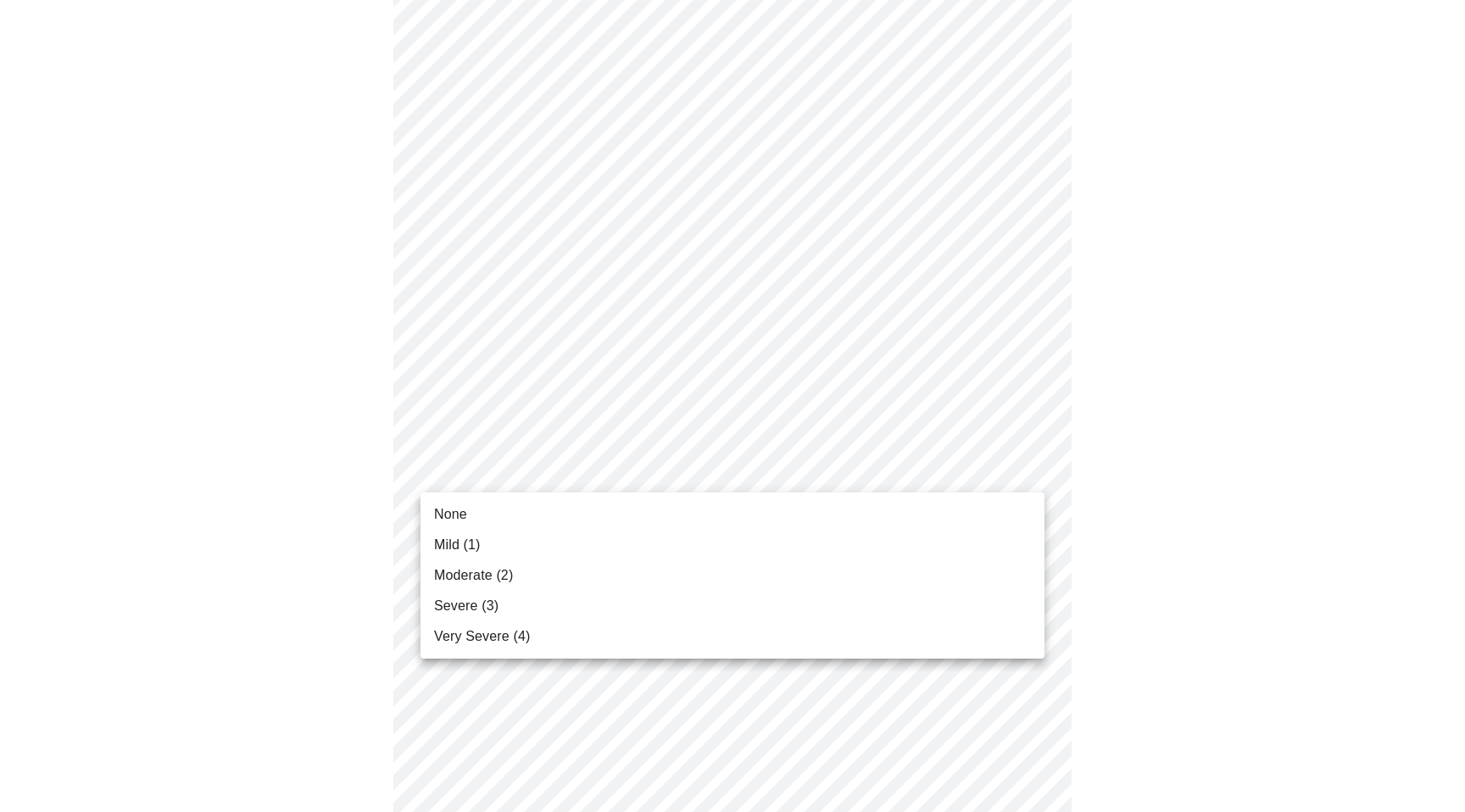
click at [479, 580] on span "Moderate (2)" at bounding box center [474, 575] width 79 height 20
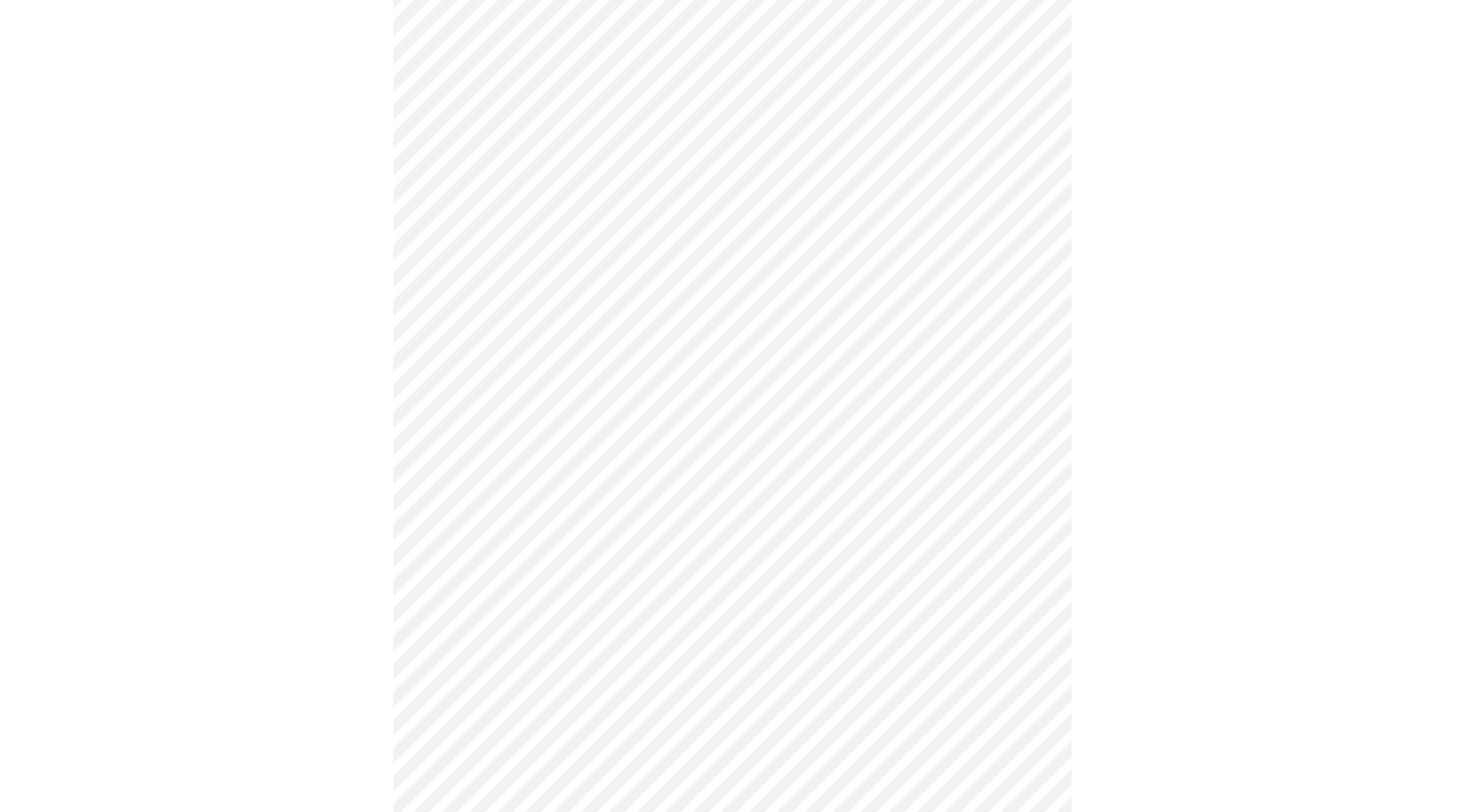
scroll to position [360, 0]
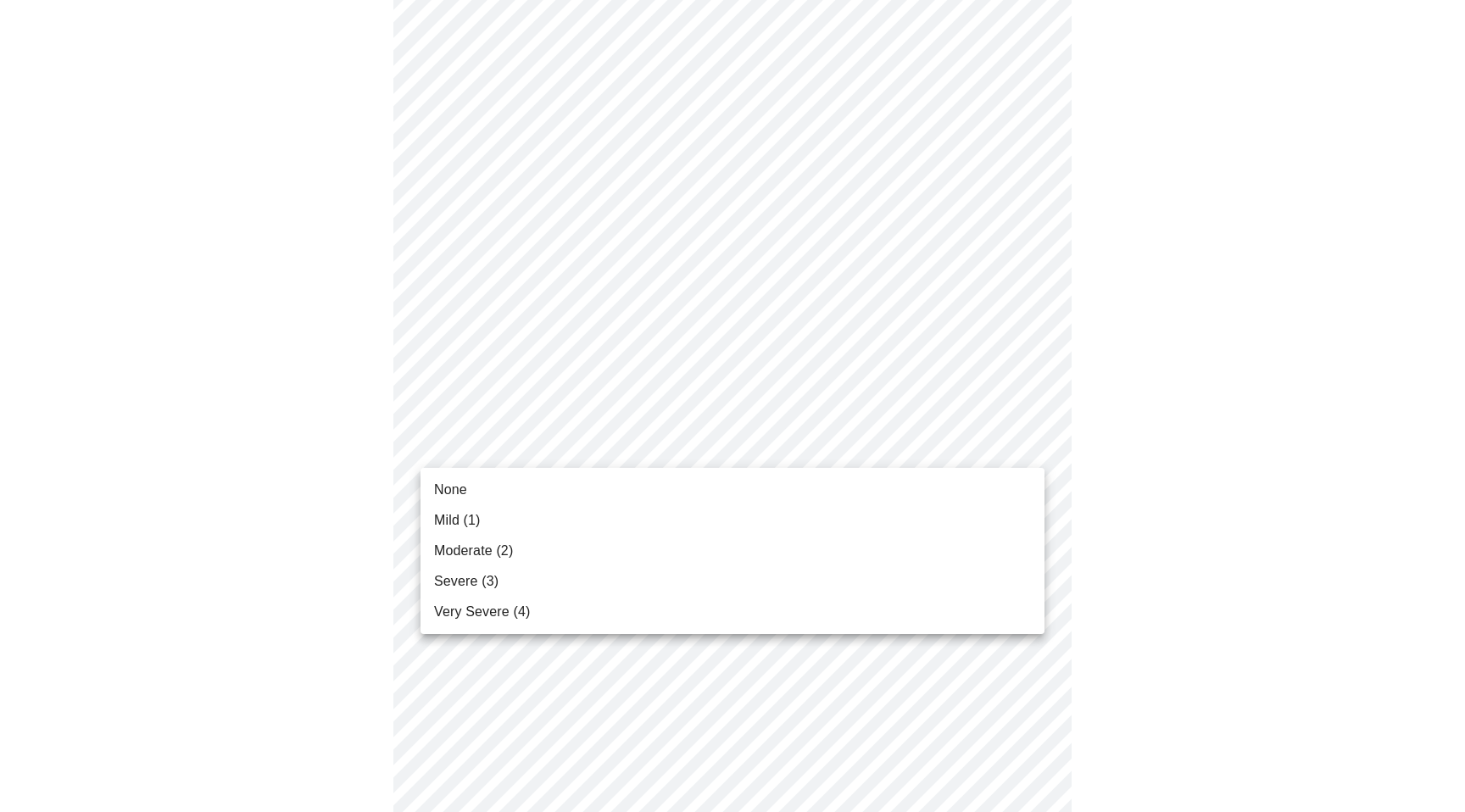
click at [499, 453] on body "MyMenopauseRx Appointments Messaging Labs Uploads Medications Community Refer a…" at bounding box center [732, 794] width 1451 height 2293
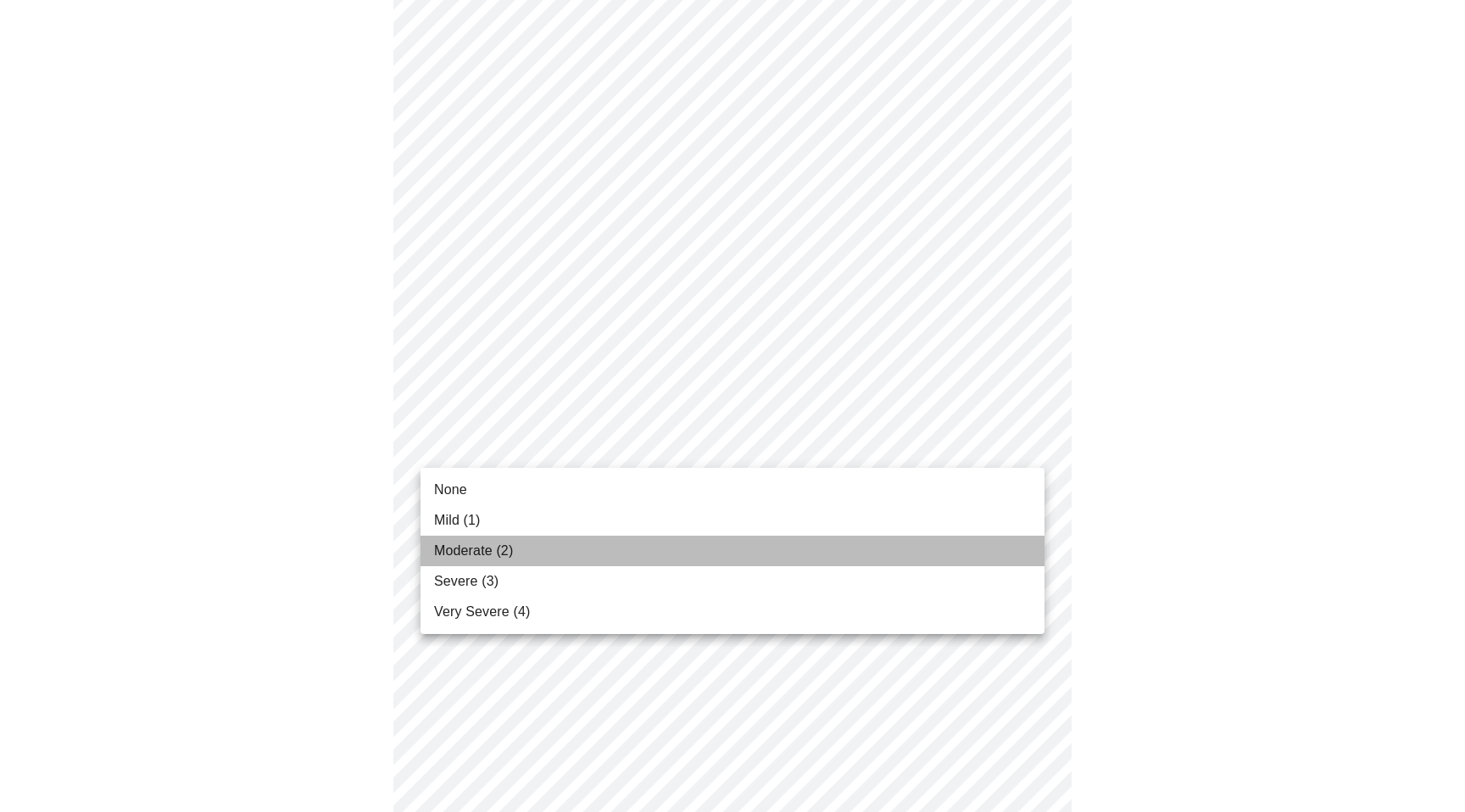
click at [488, 542] on span "Moderate (2)" at bounding box center [474, 551] width 79 height 20
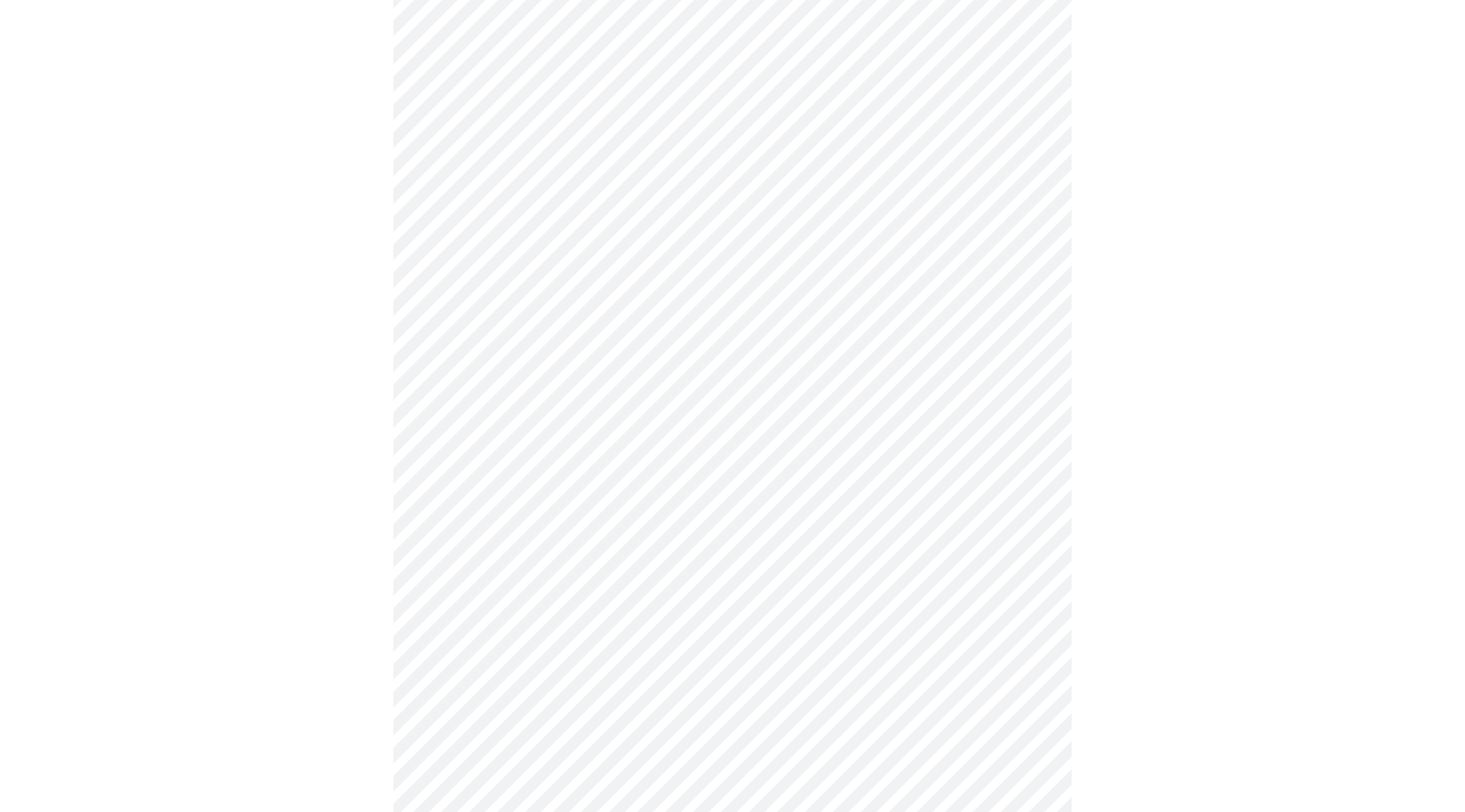
scroll to position [560, 0]
click at [479, 360] on body "MyMenopauseRx Appointments Messaging Labs Uploads Medications Community Refer a…" at bounding box center [732, 581] width 1451 height 2267
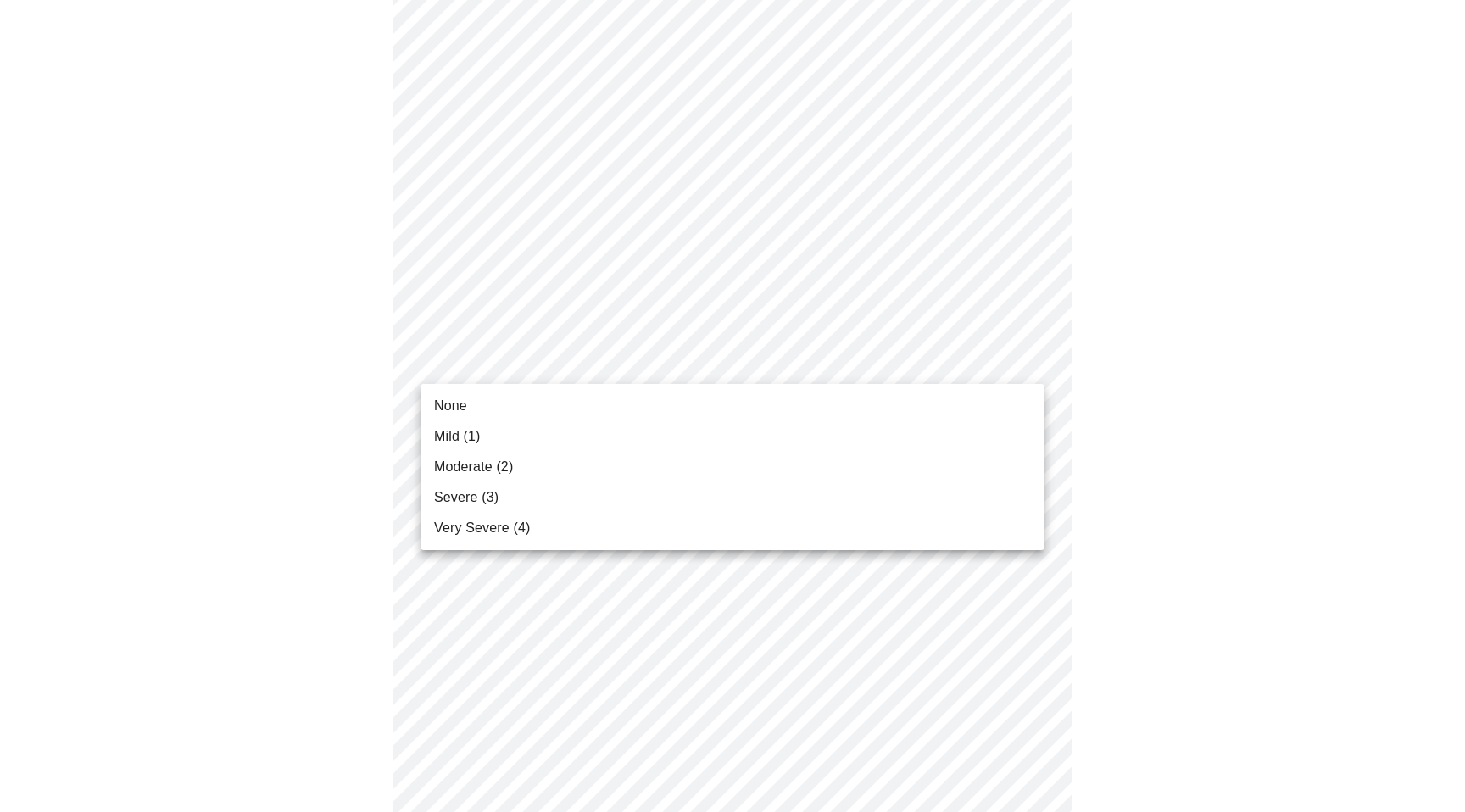
click at [470, 411] on li "None" at bounding box center [732, 406] width 624 height 30
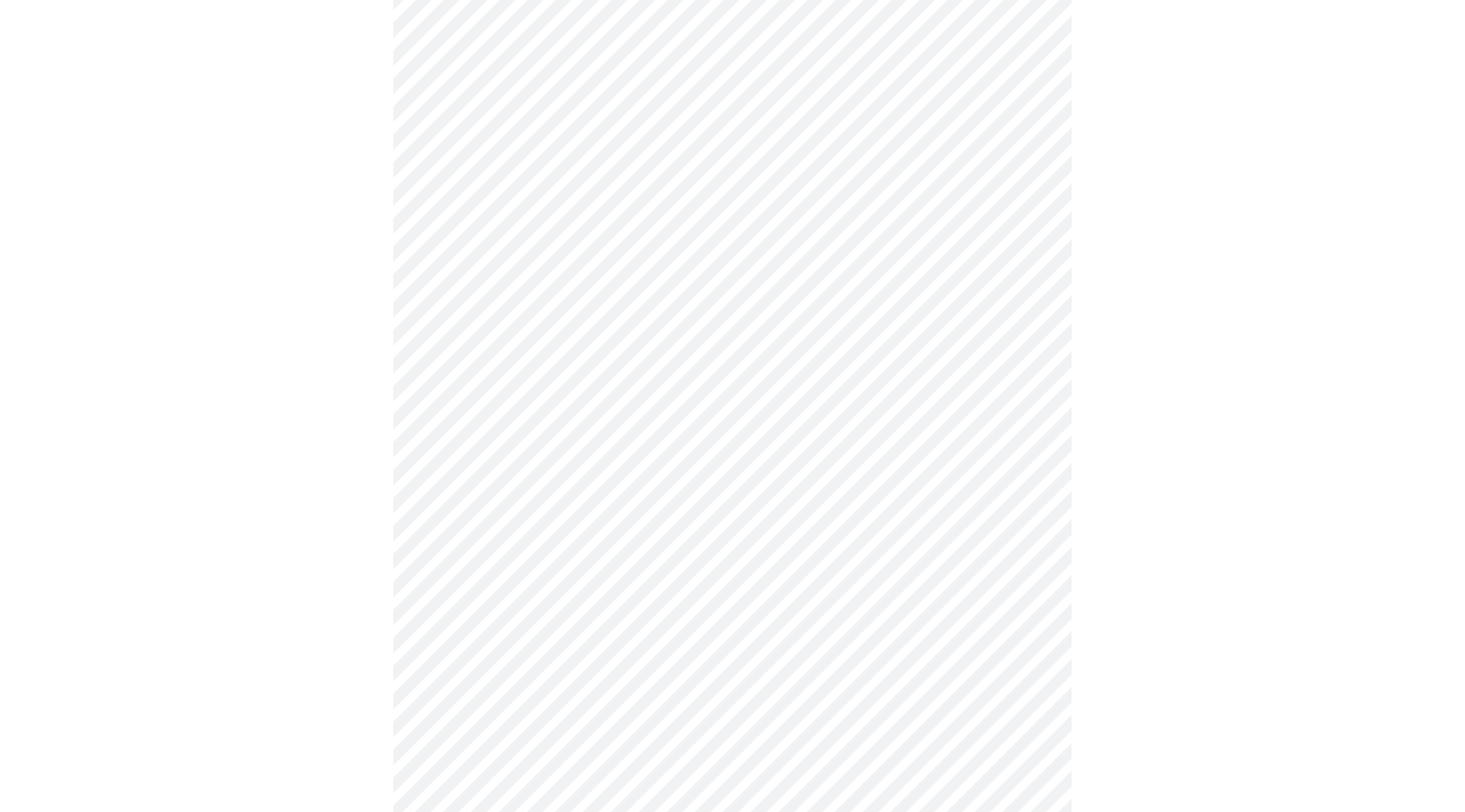
scroll to position [733, 0]
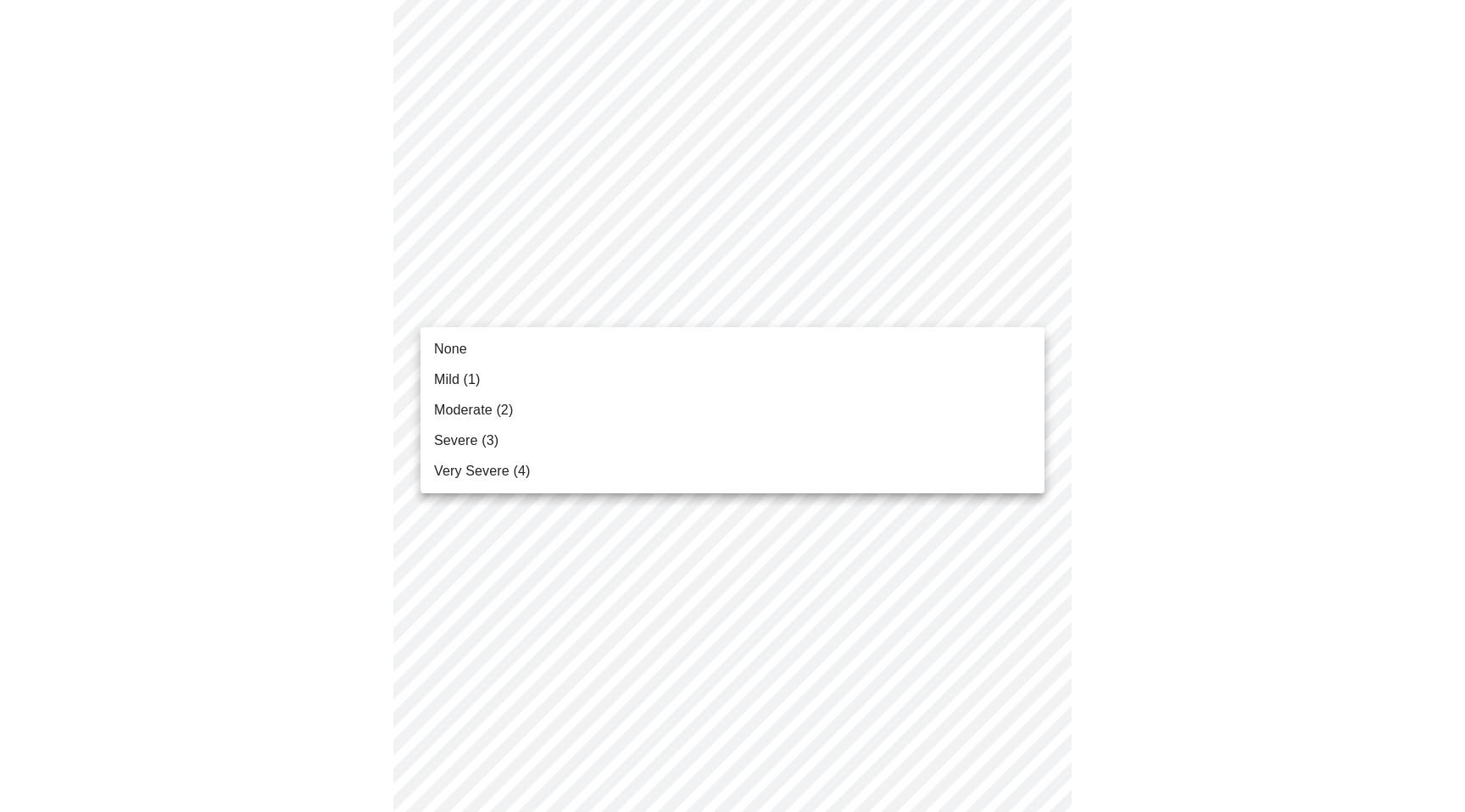
click at [484, 297] on body "MyMenopauseRx Appointments Messaging Labs Uploads Medications Community Refer a…" at bounding box center [732, 394] width 1451 height 2241
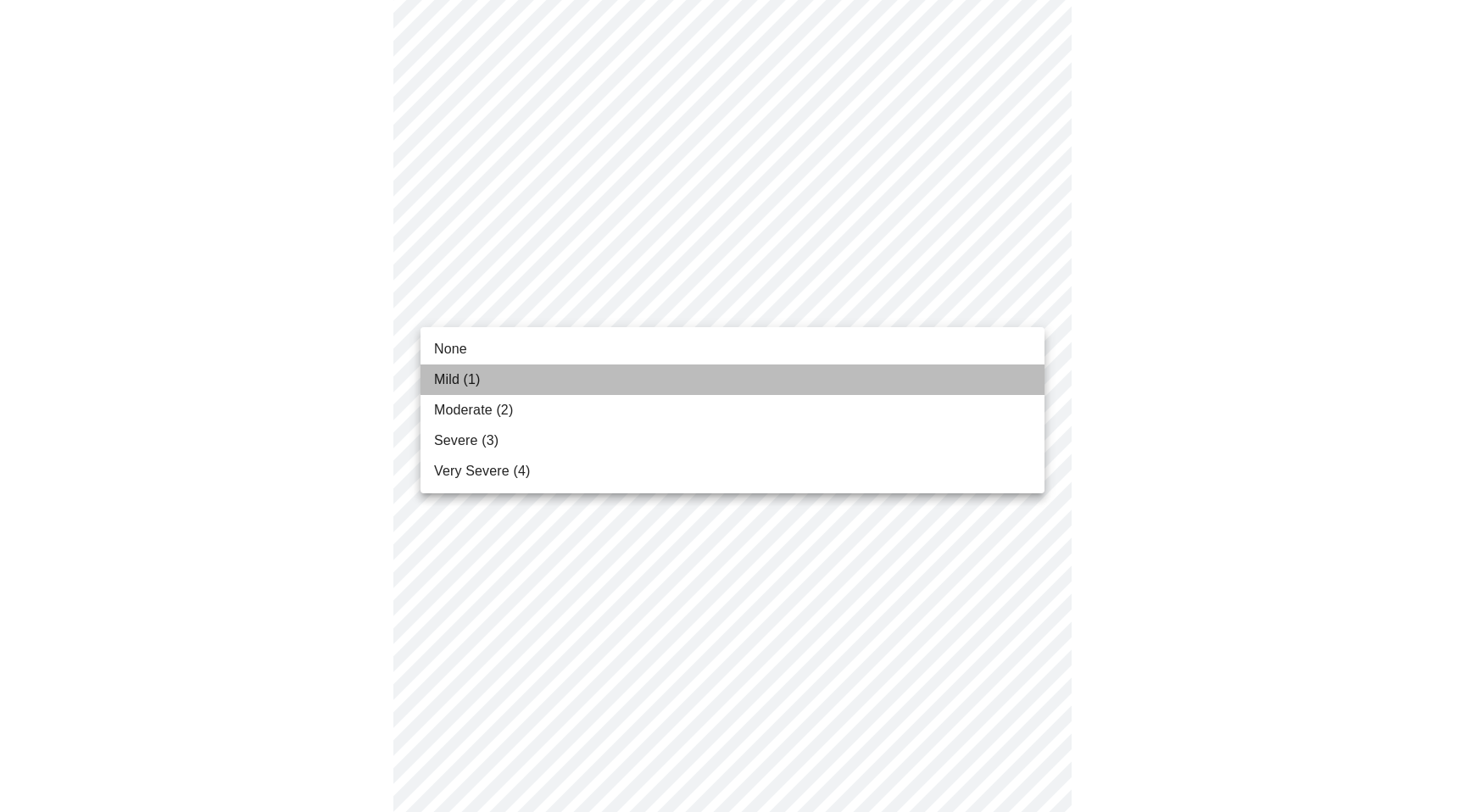
click at [473, 382] on span "Mild (1)" at bounding box center [457, 380] width 47 height 20
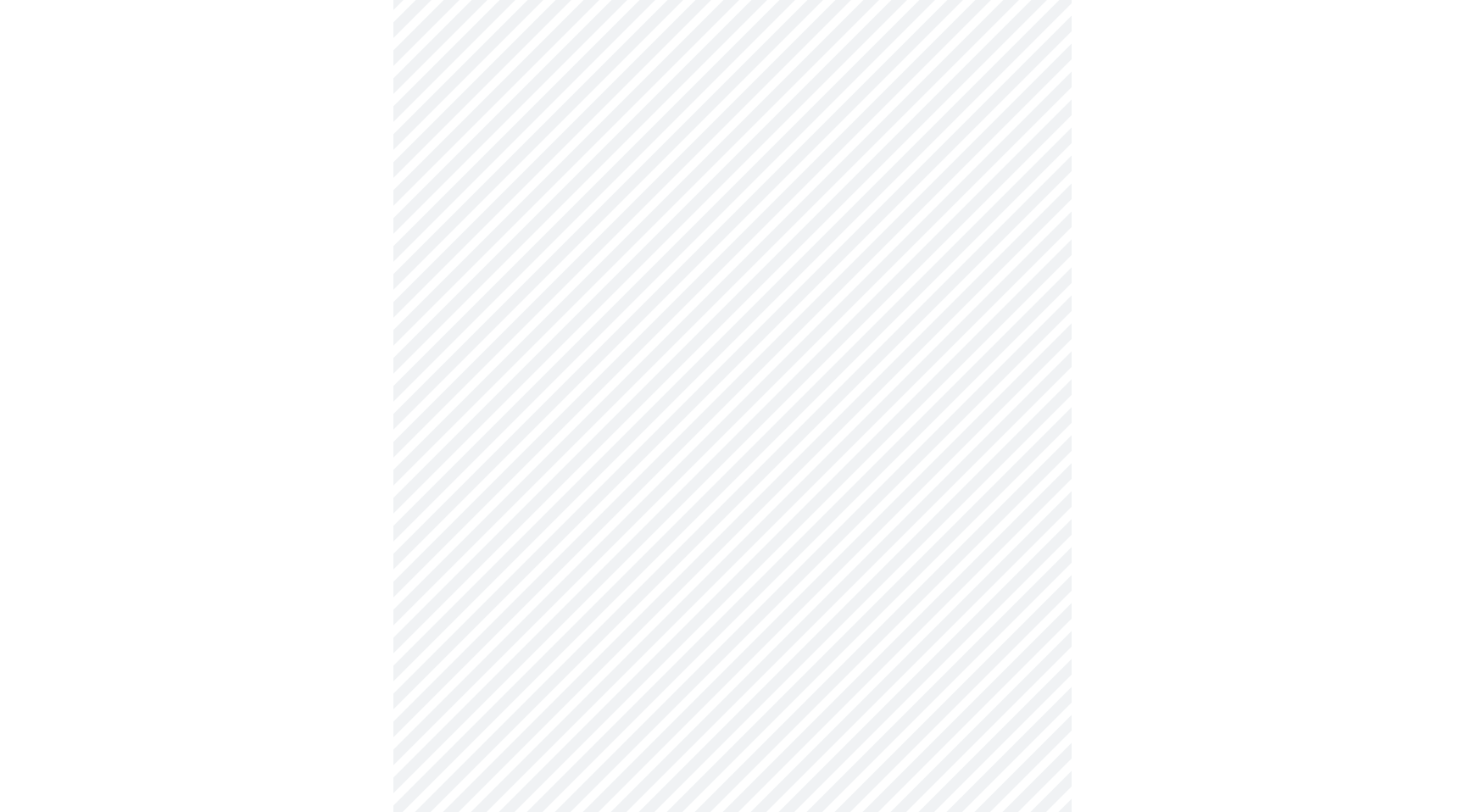
scroll to position [818, 0]
click at [476, 370] on body "MyMenopauseRx Appointments Messaging Labs Uploads Medications Community Refer a…" at bounding box center [732, 296] width 1451 height 2214
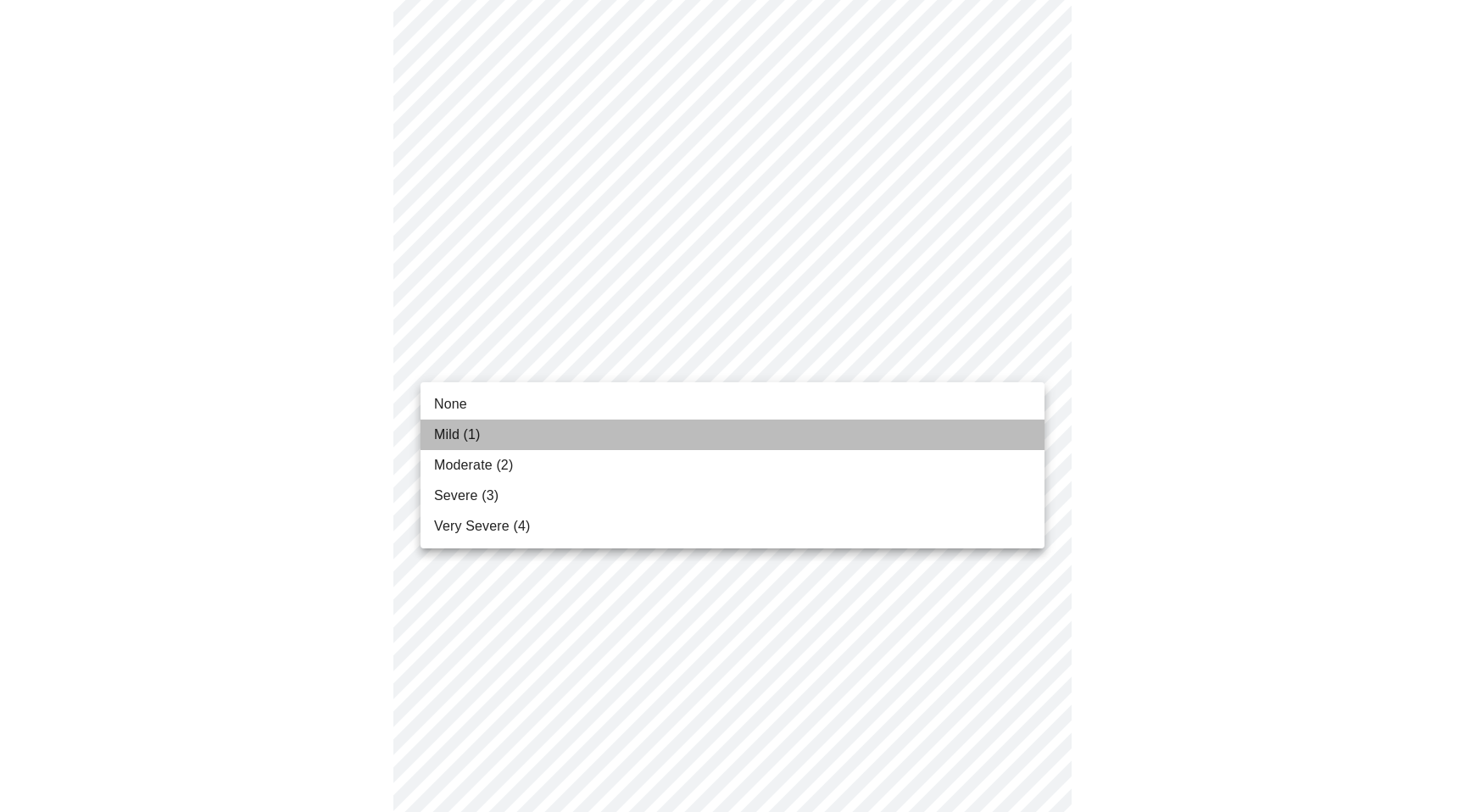
click at [470, 430] on span "Mild (1)" at bounding box center [457, 435] width 47 height 20
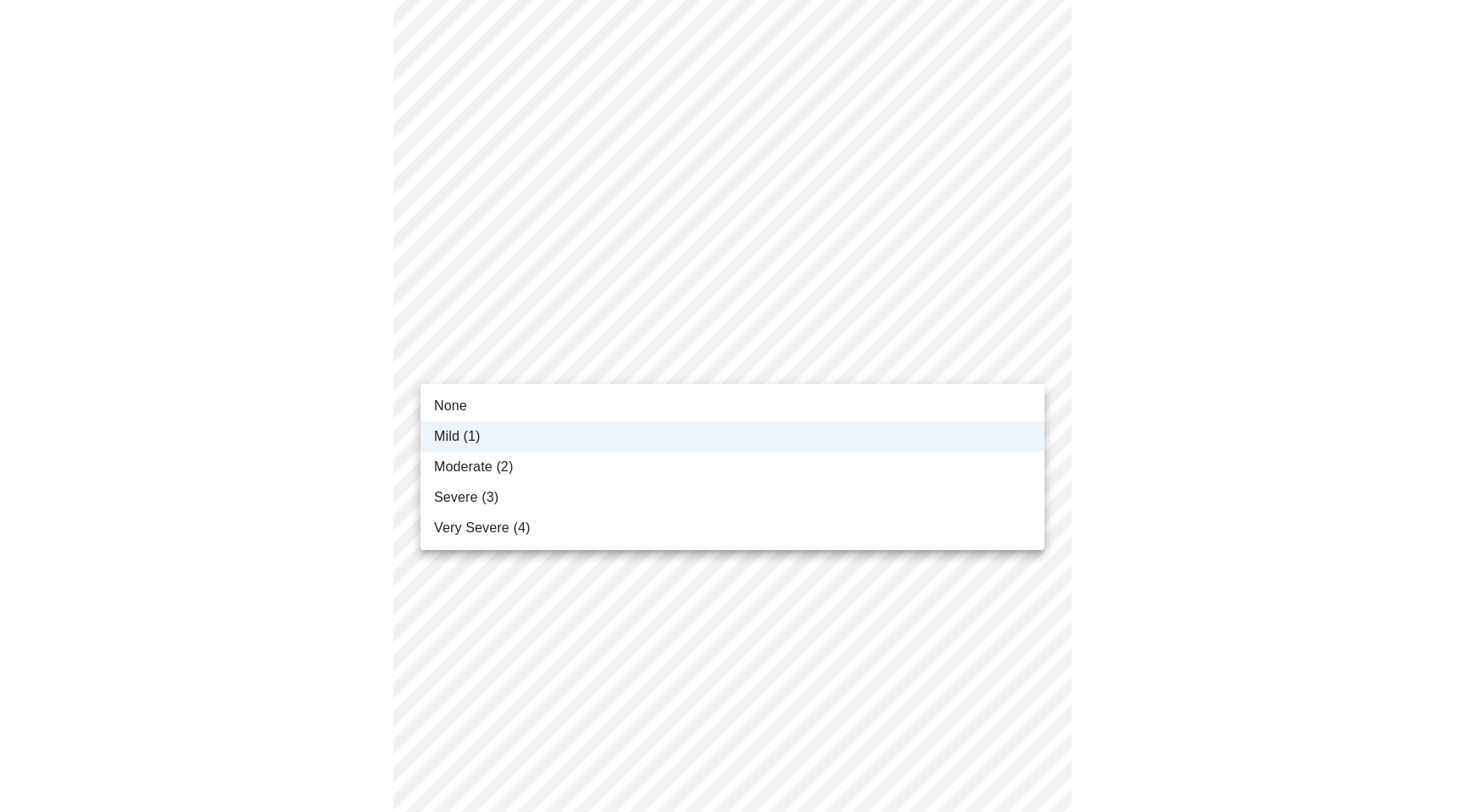
click at [500, 352] on body "MyMenopauseRx Appointments Messaging Labs Uploads Medications Community Refer a…" at bounding box center [732, 282] width 1451 height 2187
click at [484, 464] on span "Moderate (2)" at bounding box center [474, 467] width 79 height 20
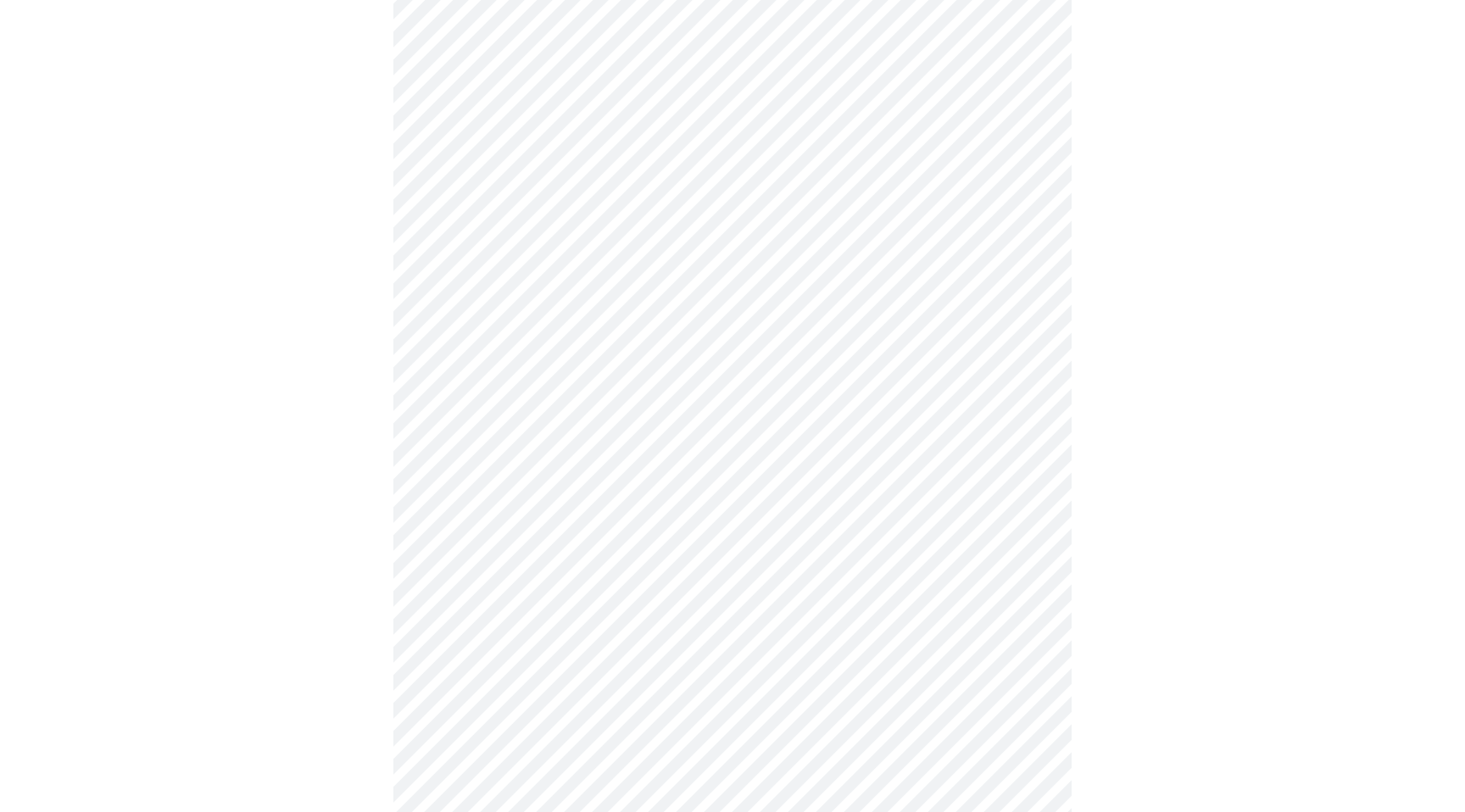
scroll to position [995, 0]
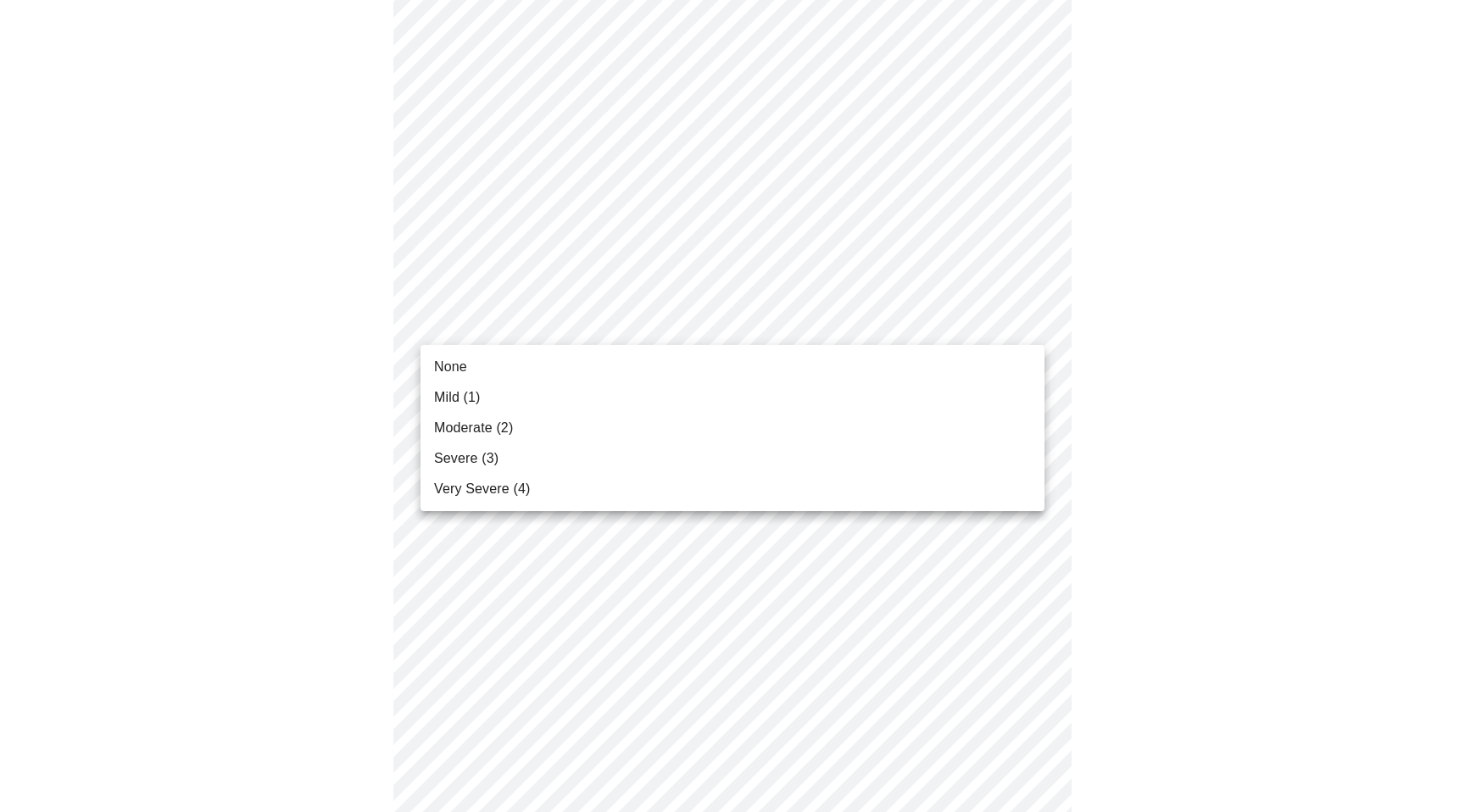
click at [542, 321] on body "MyMenopauseRx Appointments Messaging Labs Uploads Medications Community Refer a…" at bounding box center [732, 104] width 1451 height 2187
click at [500, 458] on li "Severe (3)" at bounding box center [732, 458] width 624 height 30
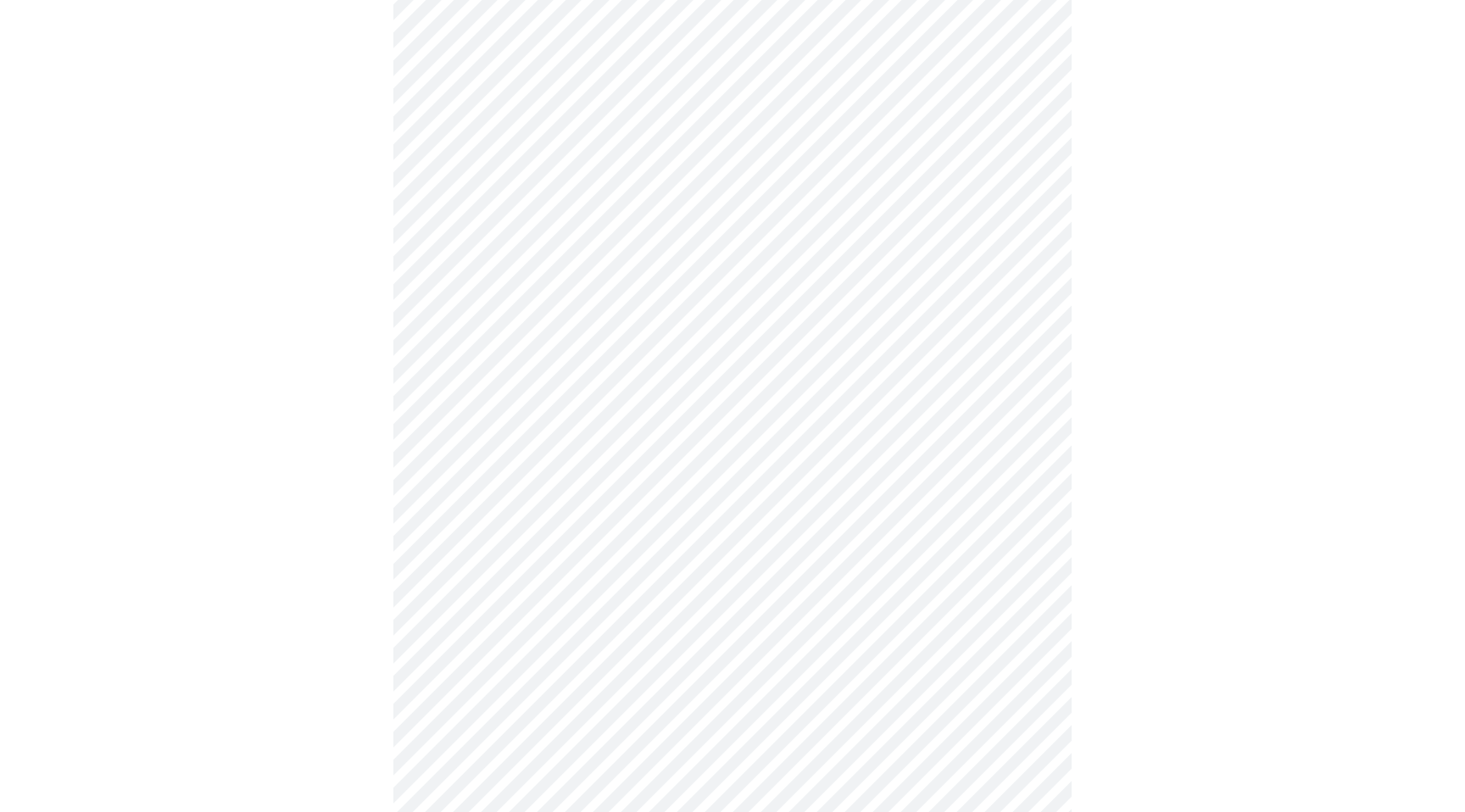
scroll to position [1148, 0]
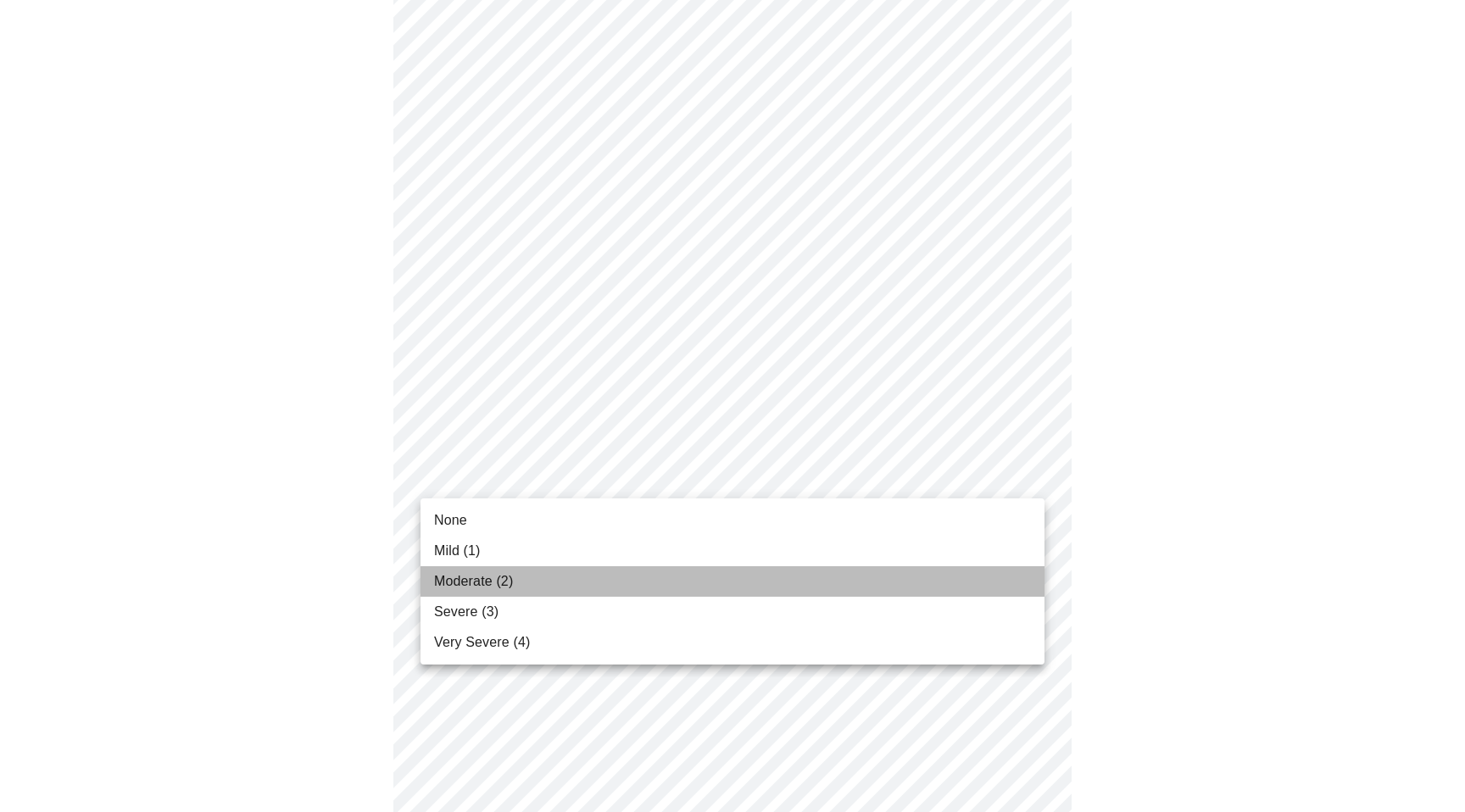
click at [493, 580] on span "Moderate (2)" at bounding box center [474, 582] width 79 height 20
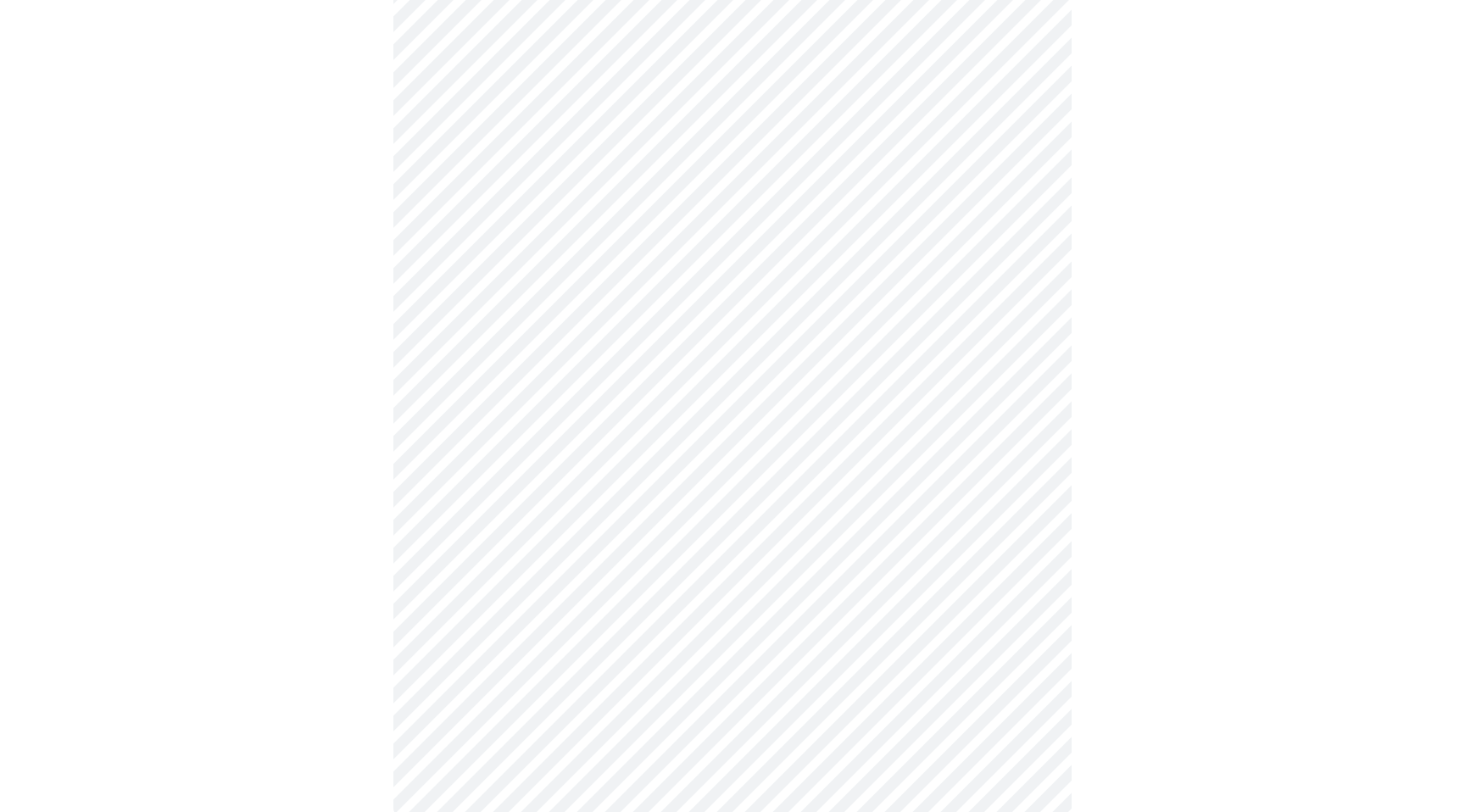
scroll to position [1322, 0]
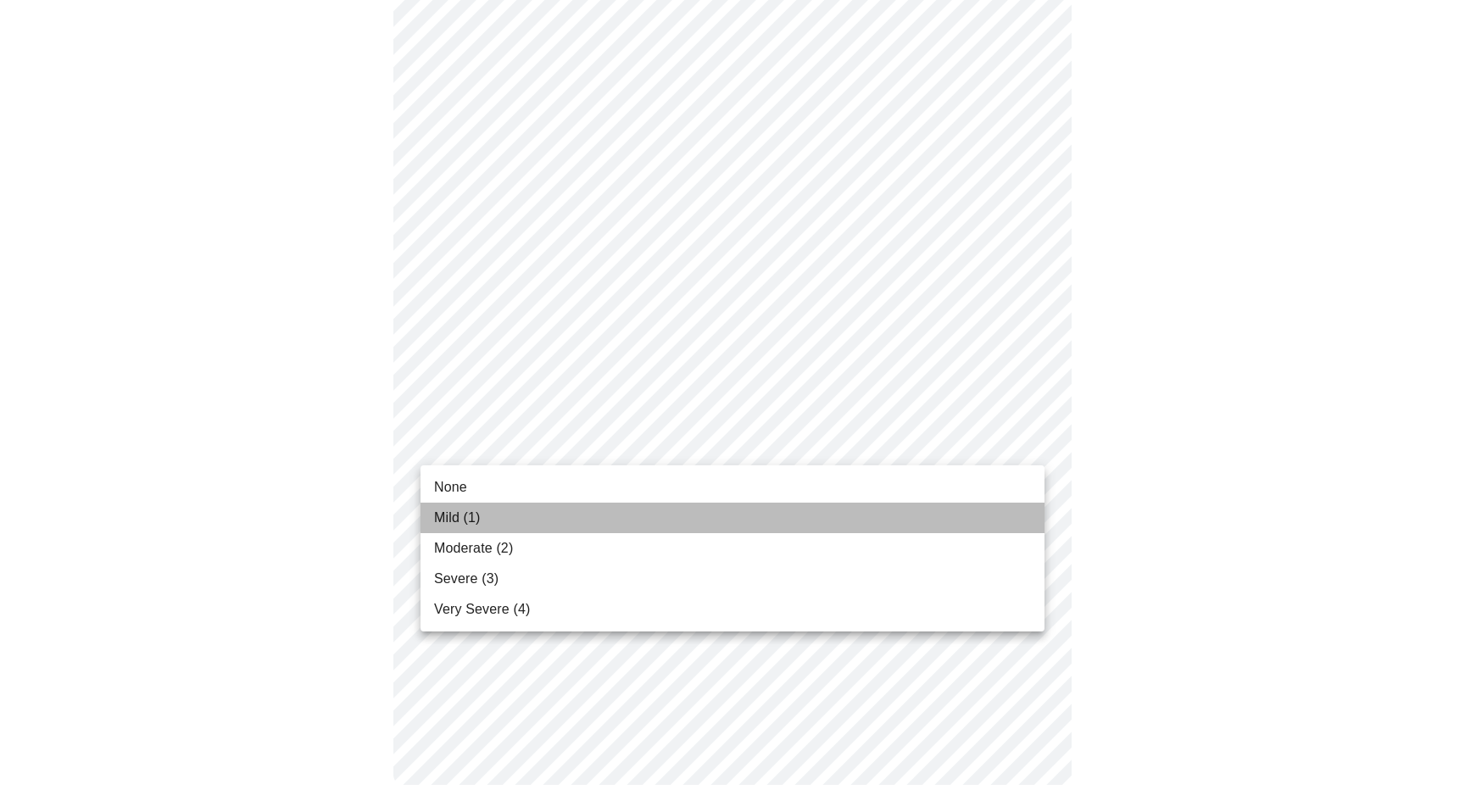
click at [489, 515] on li "Mild (1)" at bounding box center [732, 517] width 624 height 30
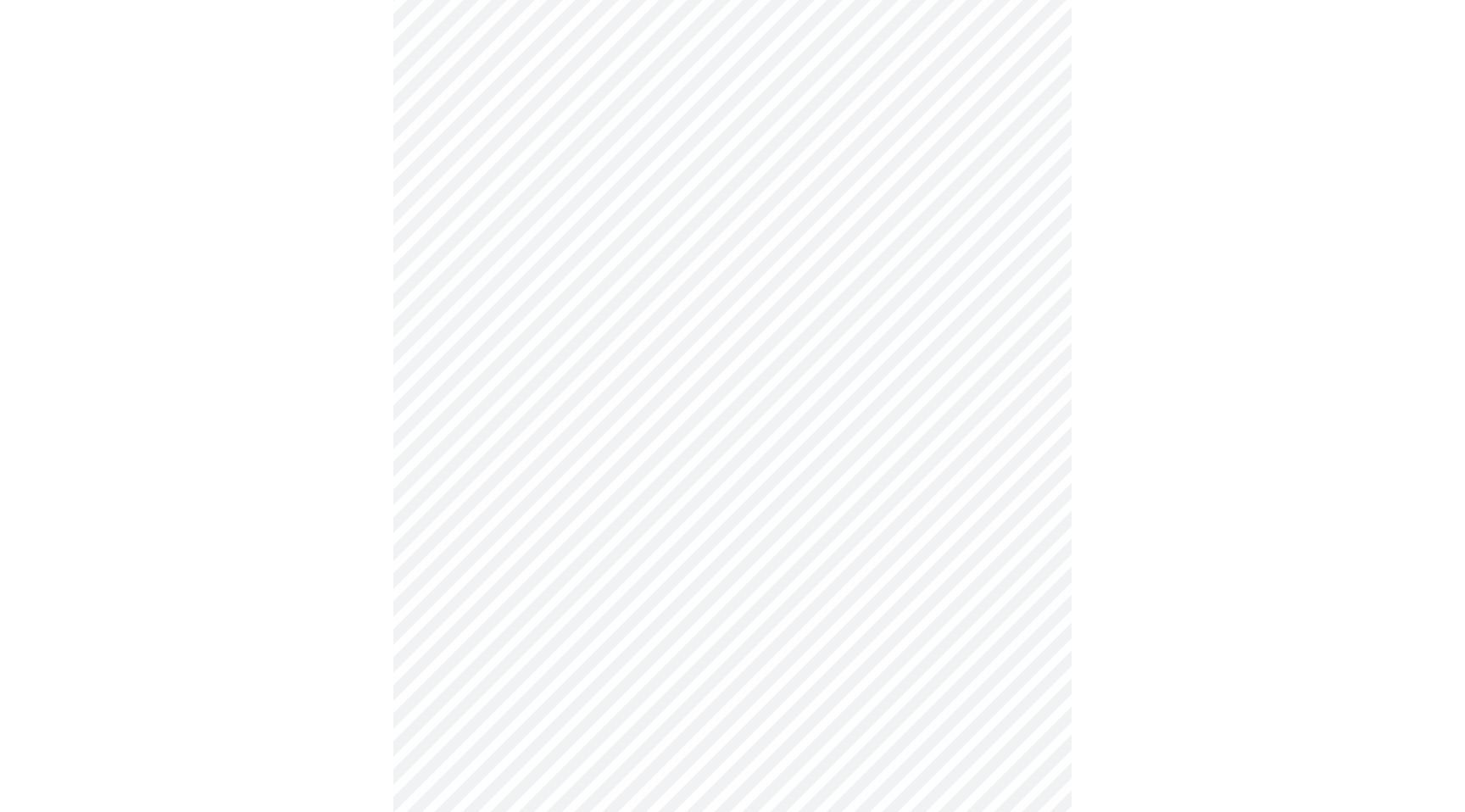
scroll to position [938, 0]
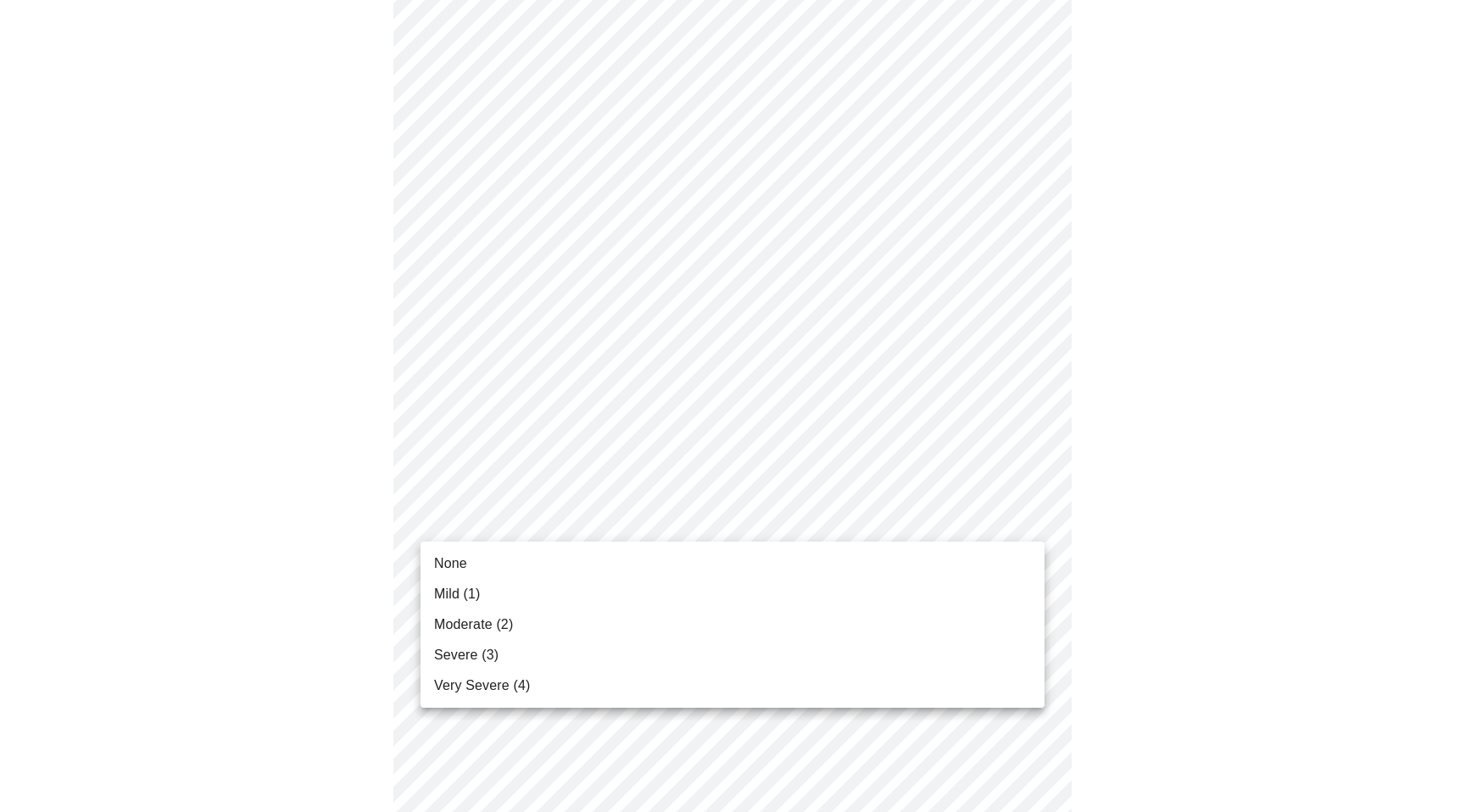
click at [770, 517] on body "MyMenopauseRx Appointments Messaging Labs Uploads Medications Community Refer a…" at bounding box center [732, 123] width 1451 height 2108
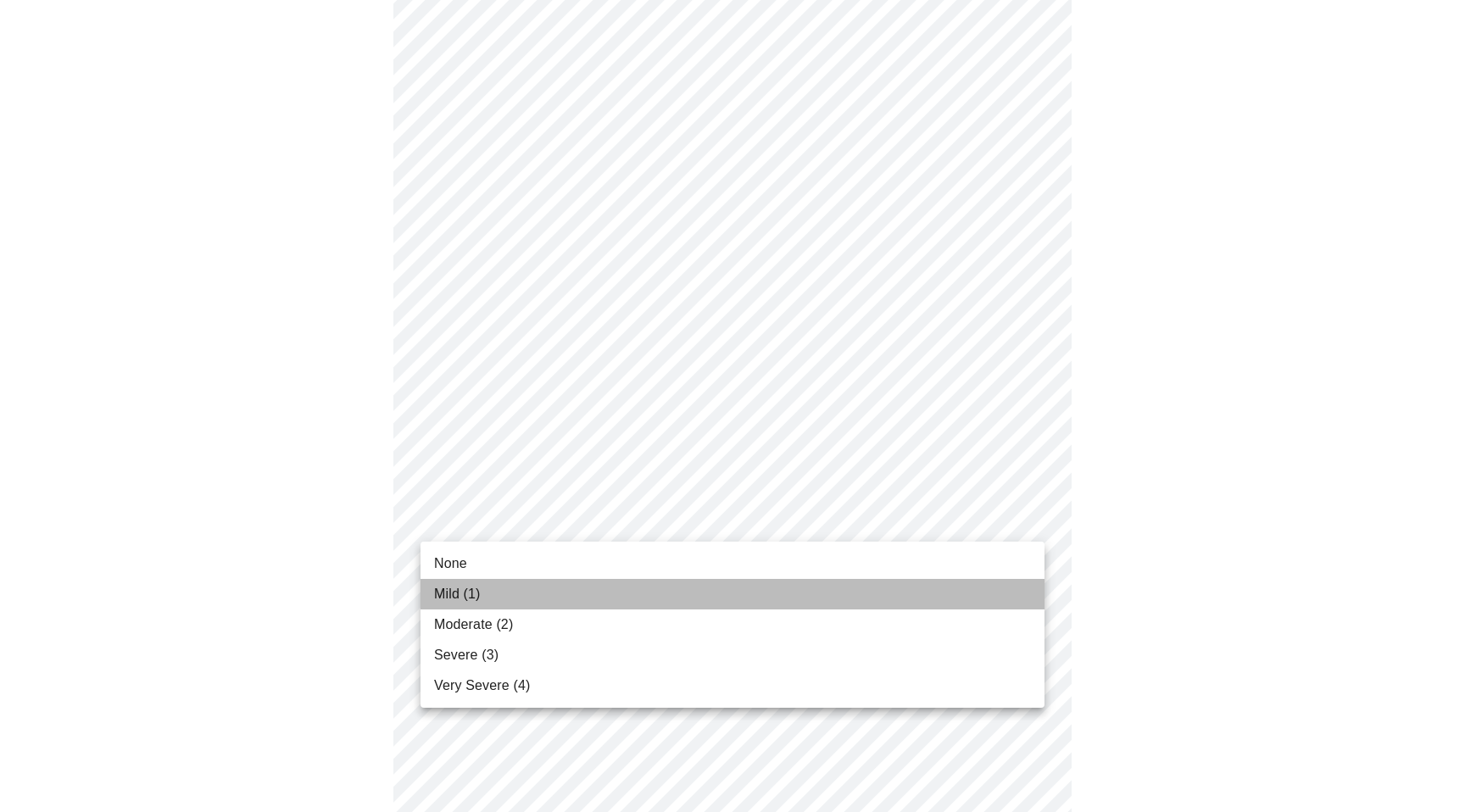
click at [506, 607] on li "Mild (1)" at bounding box center [732, 594] width 624 height 30
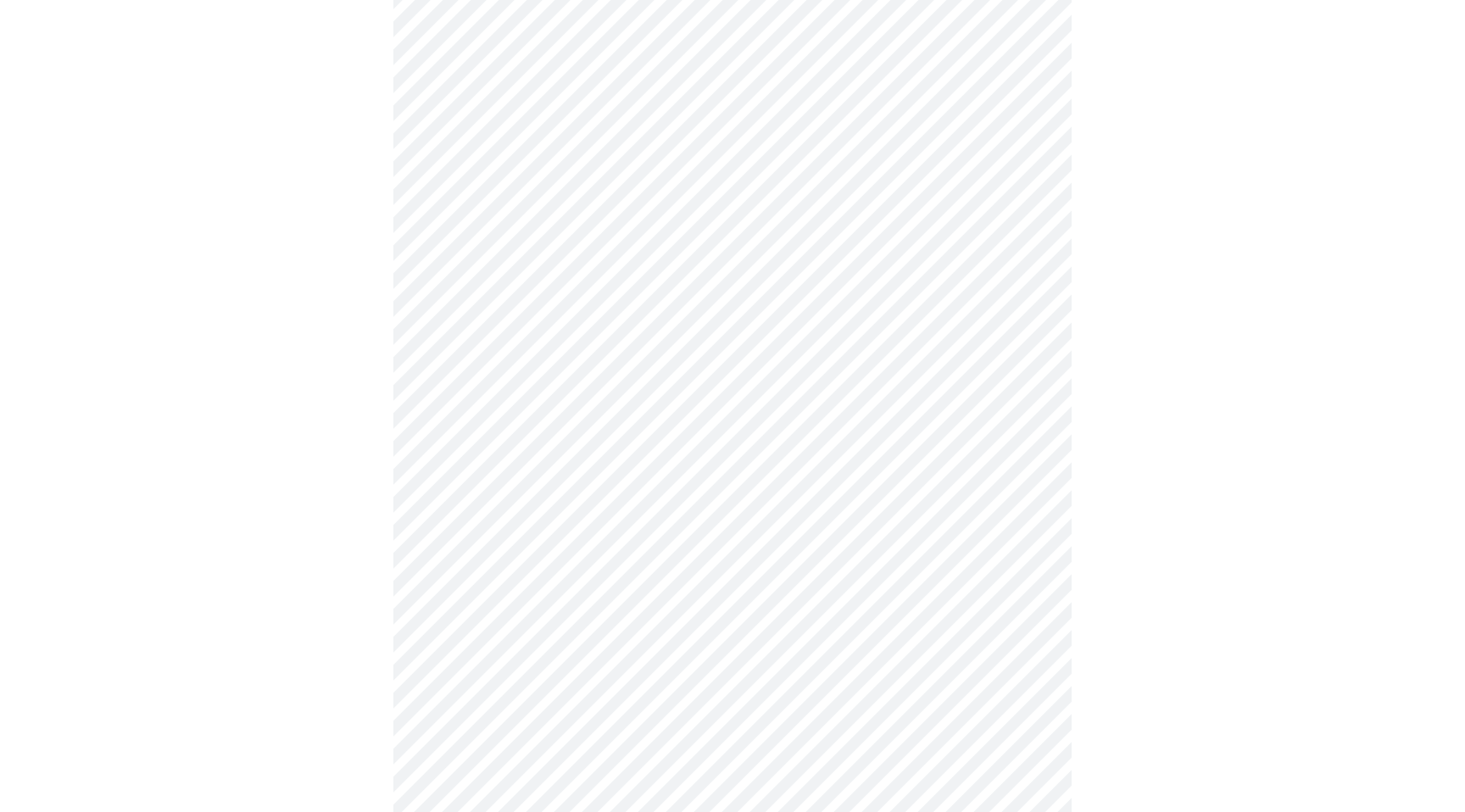
scroll to position [660, 0]
click at [634, 375] on body "MyMenopauseRx Appointments Messaging Labs Uploads Medications Community Refer a…" at bounding box center [732, 199] width 1451 height 1706
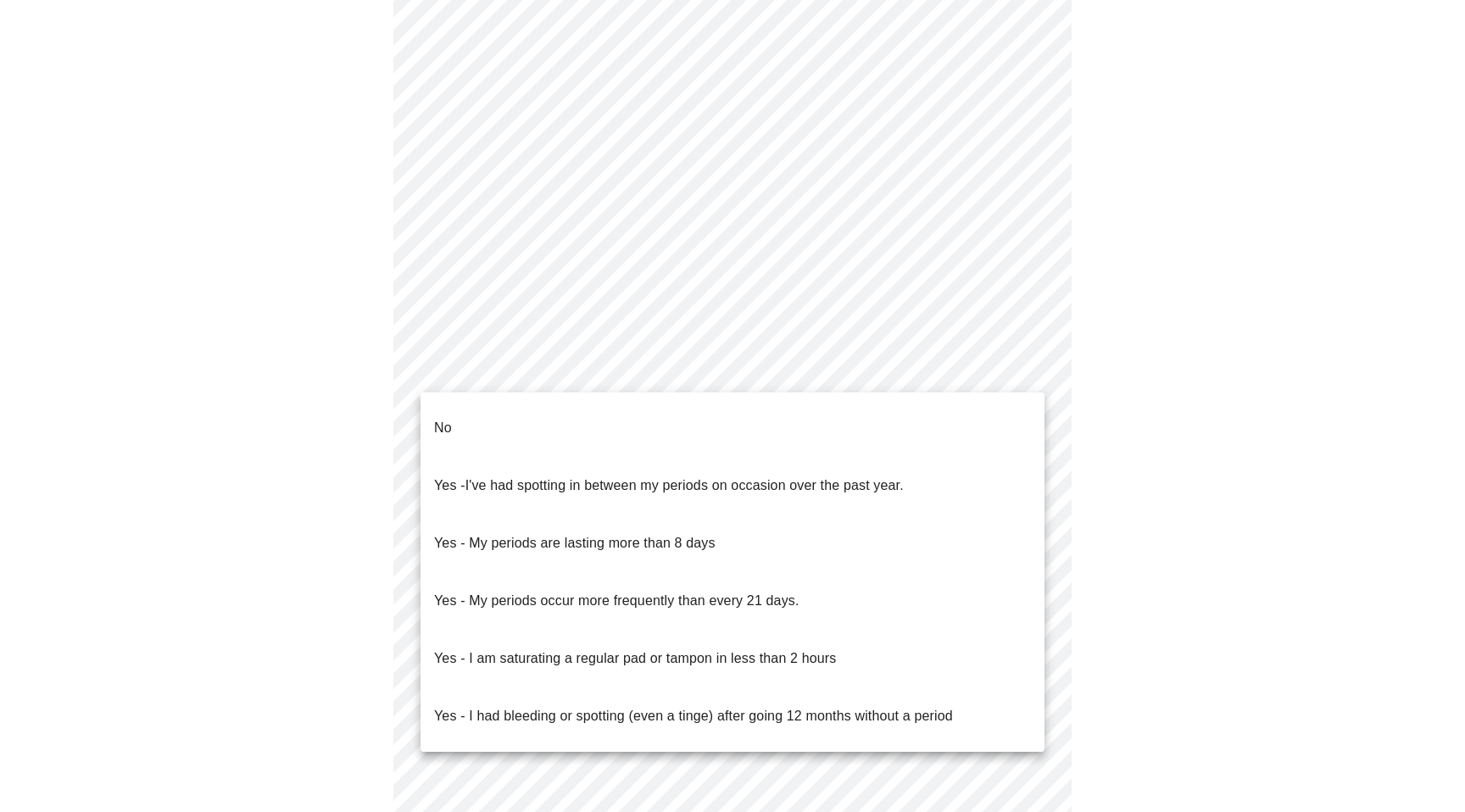
click at [472, 478] on span "I've had spotting in between my periods on occasion over the past year." at bounding box center [684, 486] width 438 height 15
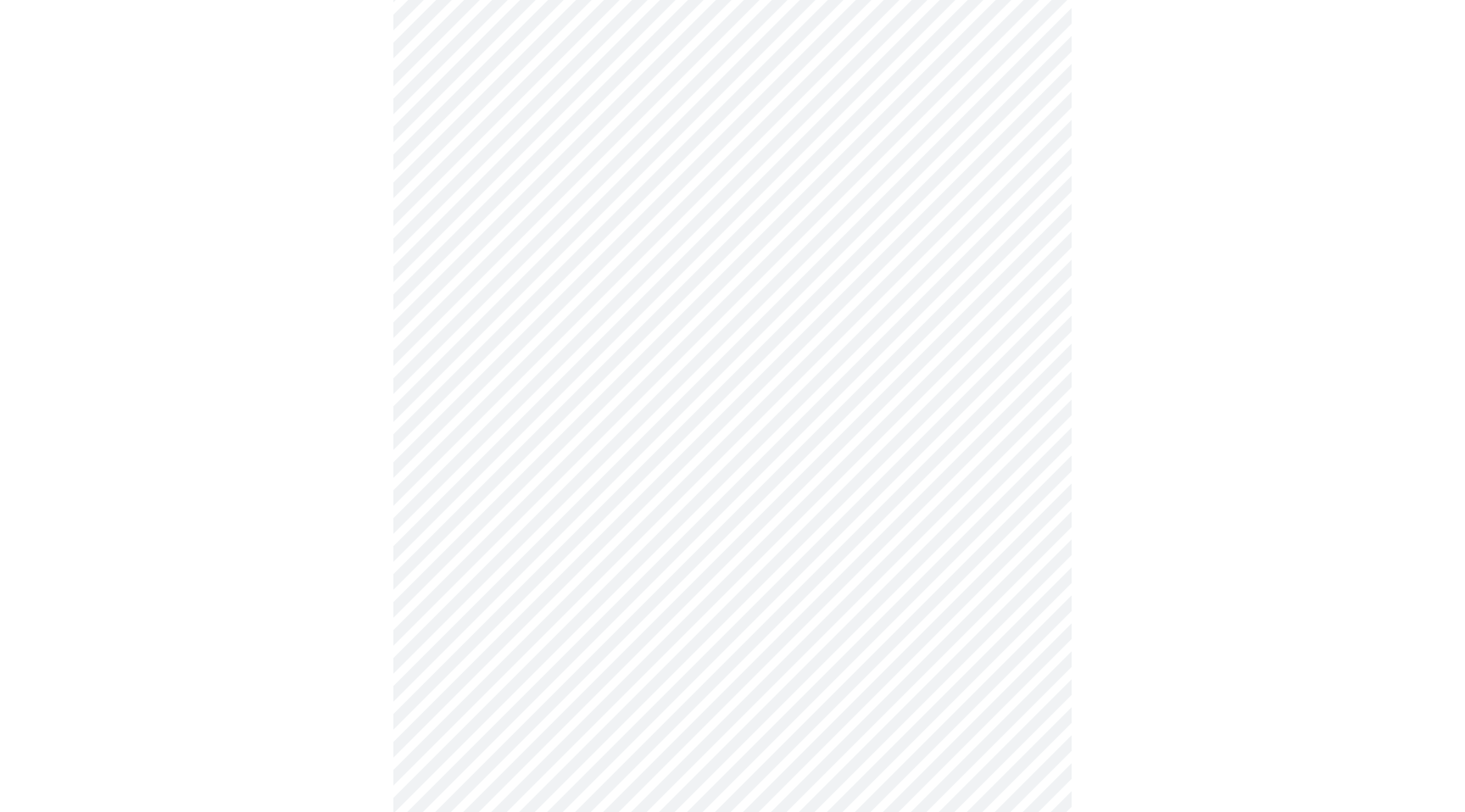
scroll to position [798, 0]
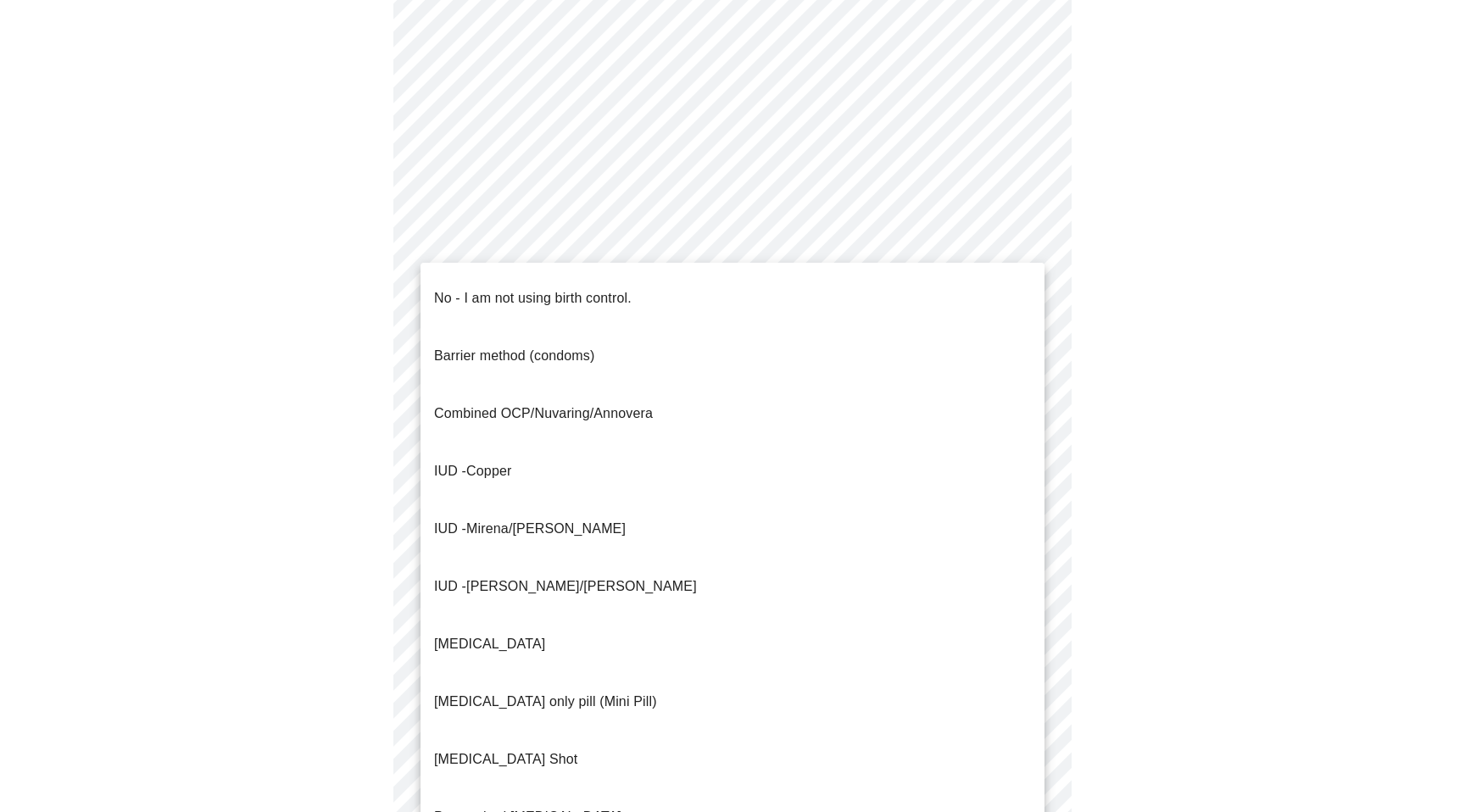
click at [480, 353] on body "MyMenopauseRx Appointments Messaging Labs Uploads Medications Community Refer a…" at bounding box center [732, 55] width 1451 height 1695
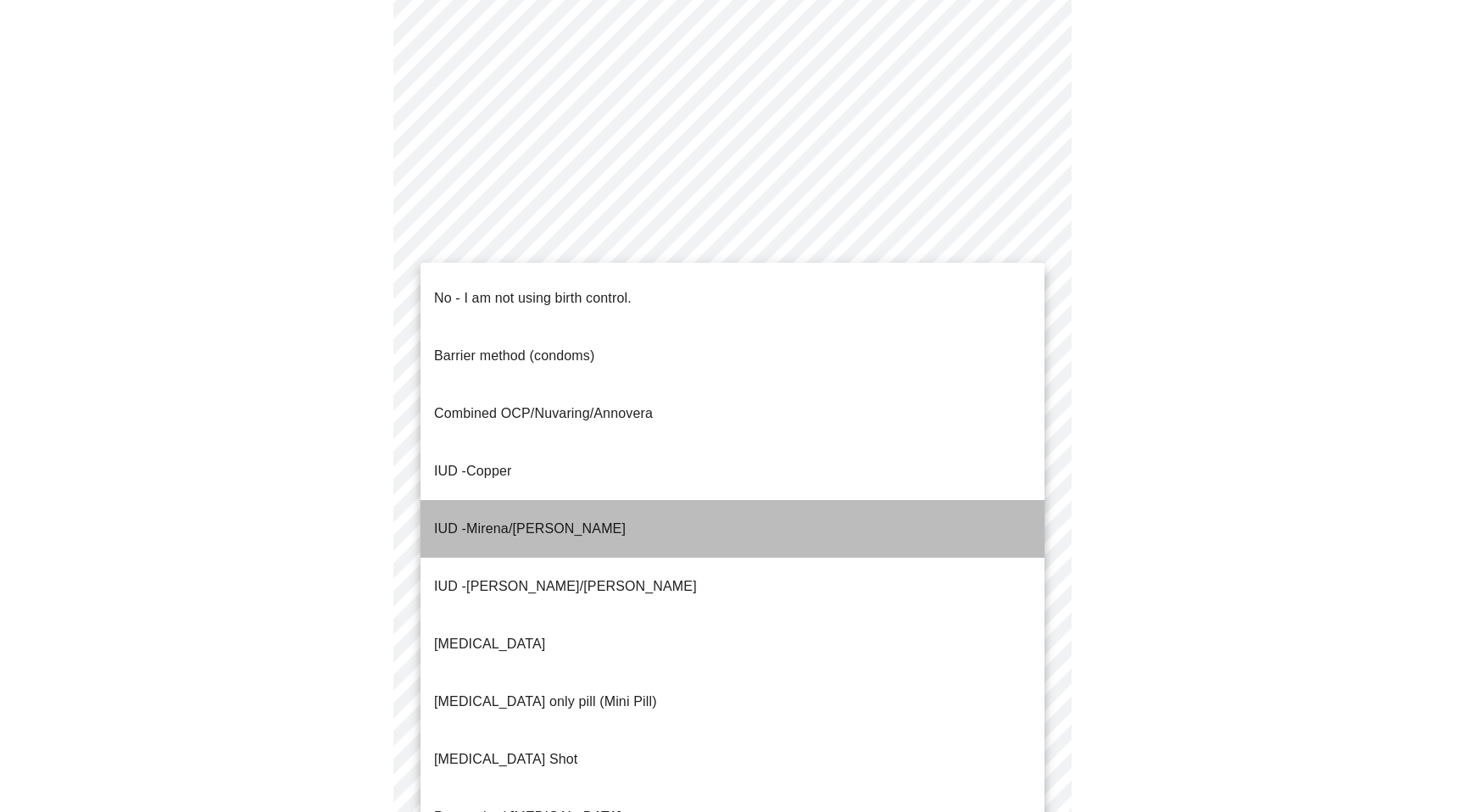
click at [477, 521] on span "Mirena/[PERSON_NAME]" at bounding box center [546, 528] width 159 height 15
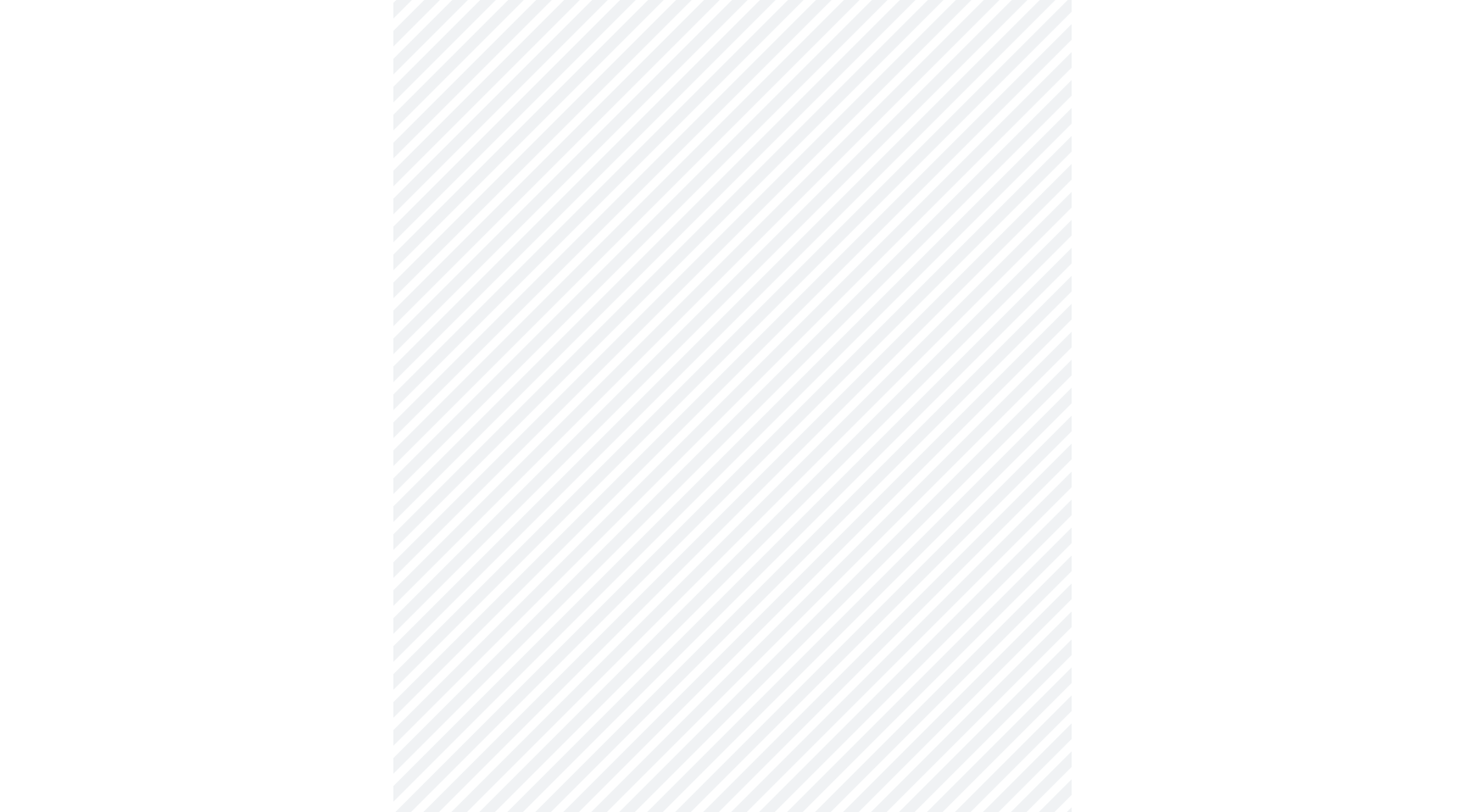
scroll to position [831, 0]
click at [477, 470] on body "MyMenopauseRx Appointments Messaging Labs Uploads Medications Community Refer a…" at bounding box center [732, 17] width 1451 height 1684
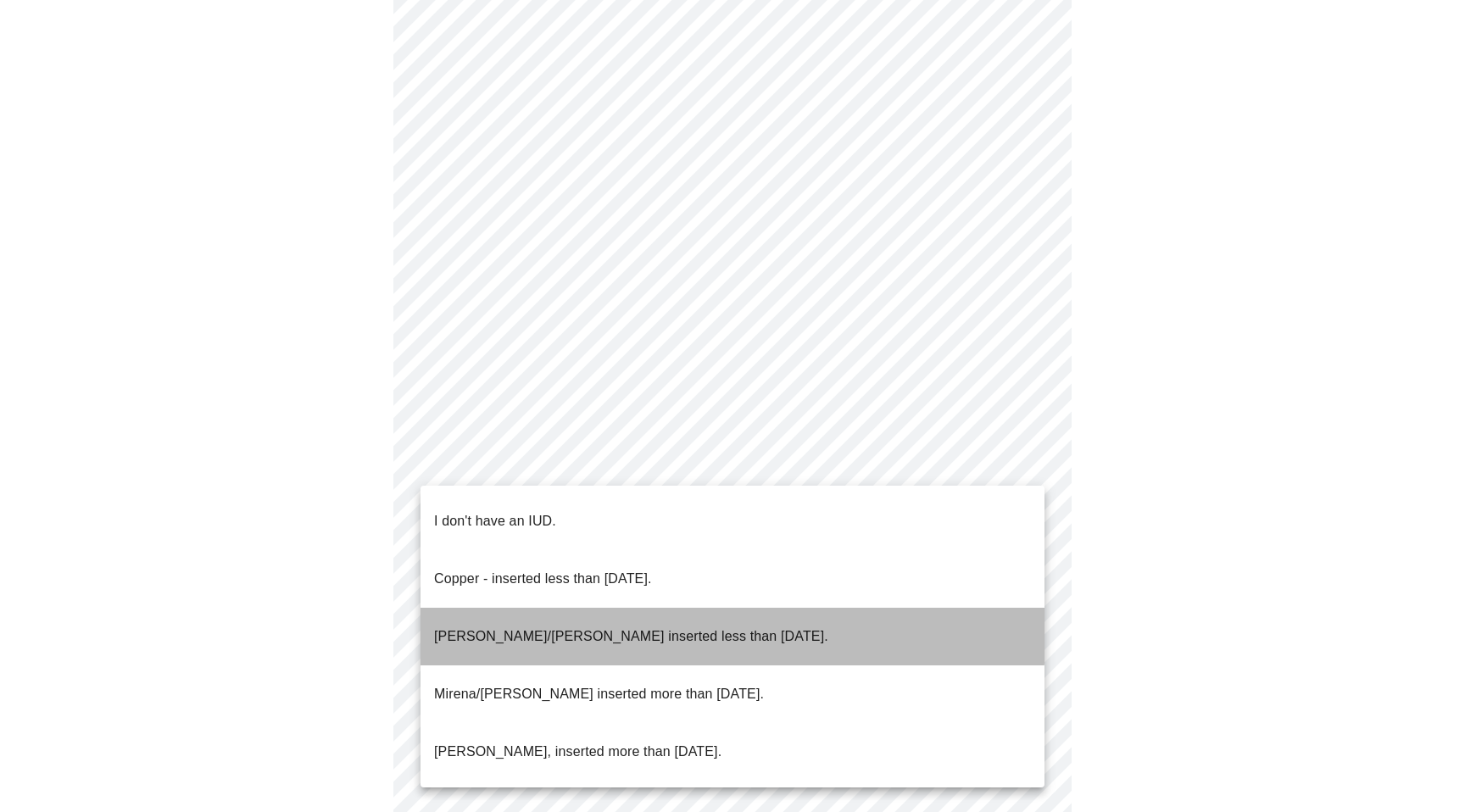
click at [481, 626] on p "[PERSON_NAME]/[PERSON_NAME] inserted less than [DATE]." at bounding box center [632, 636] width 395 height 20
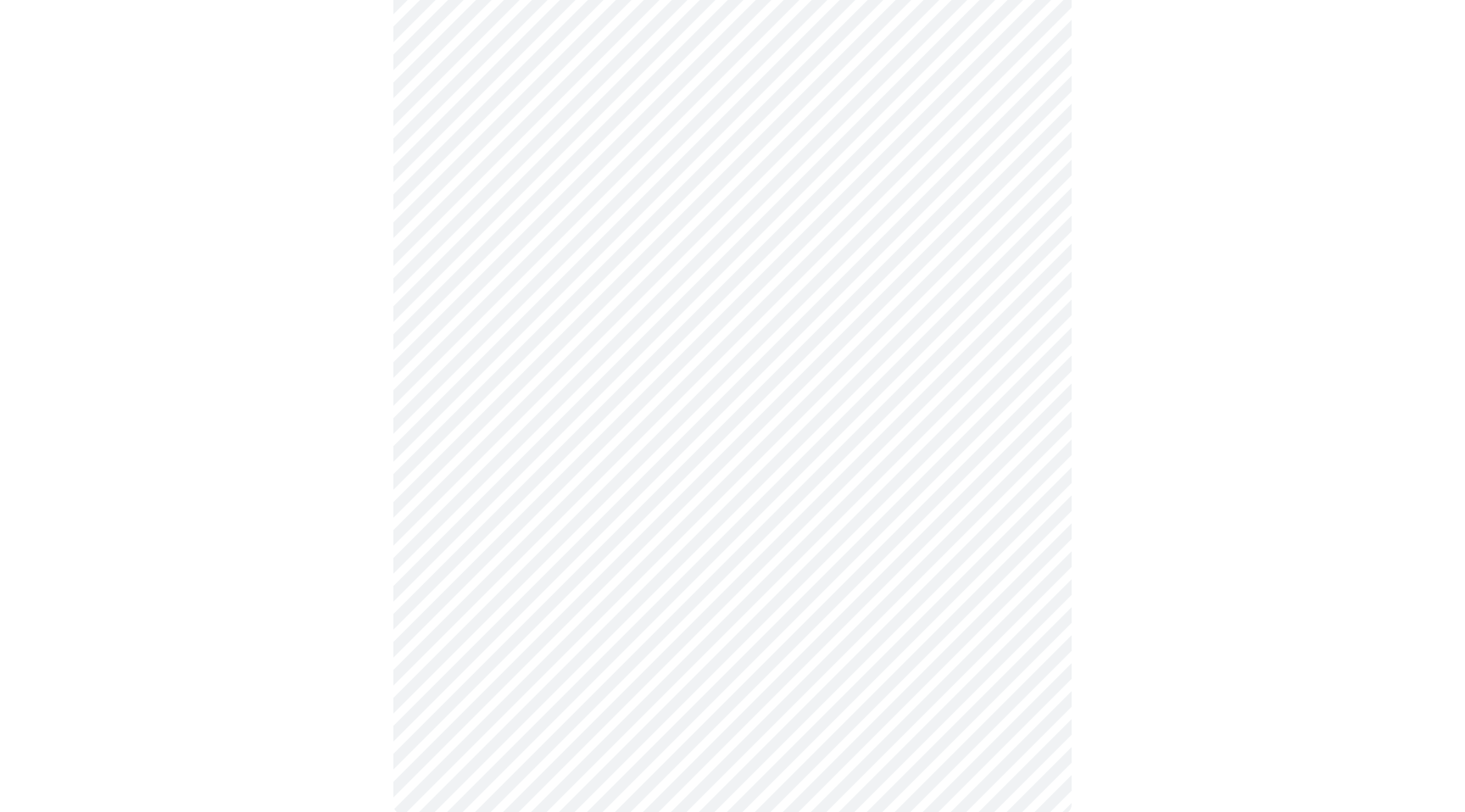
click at [506, 616] on body "MyMenopauseRx Appointments Messaging Labs Uploads Medications Community Refer a…" at bounding box center [732, 11] width 1451 height 1673
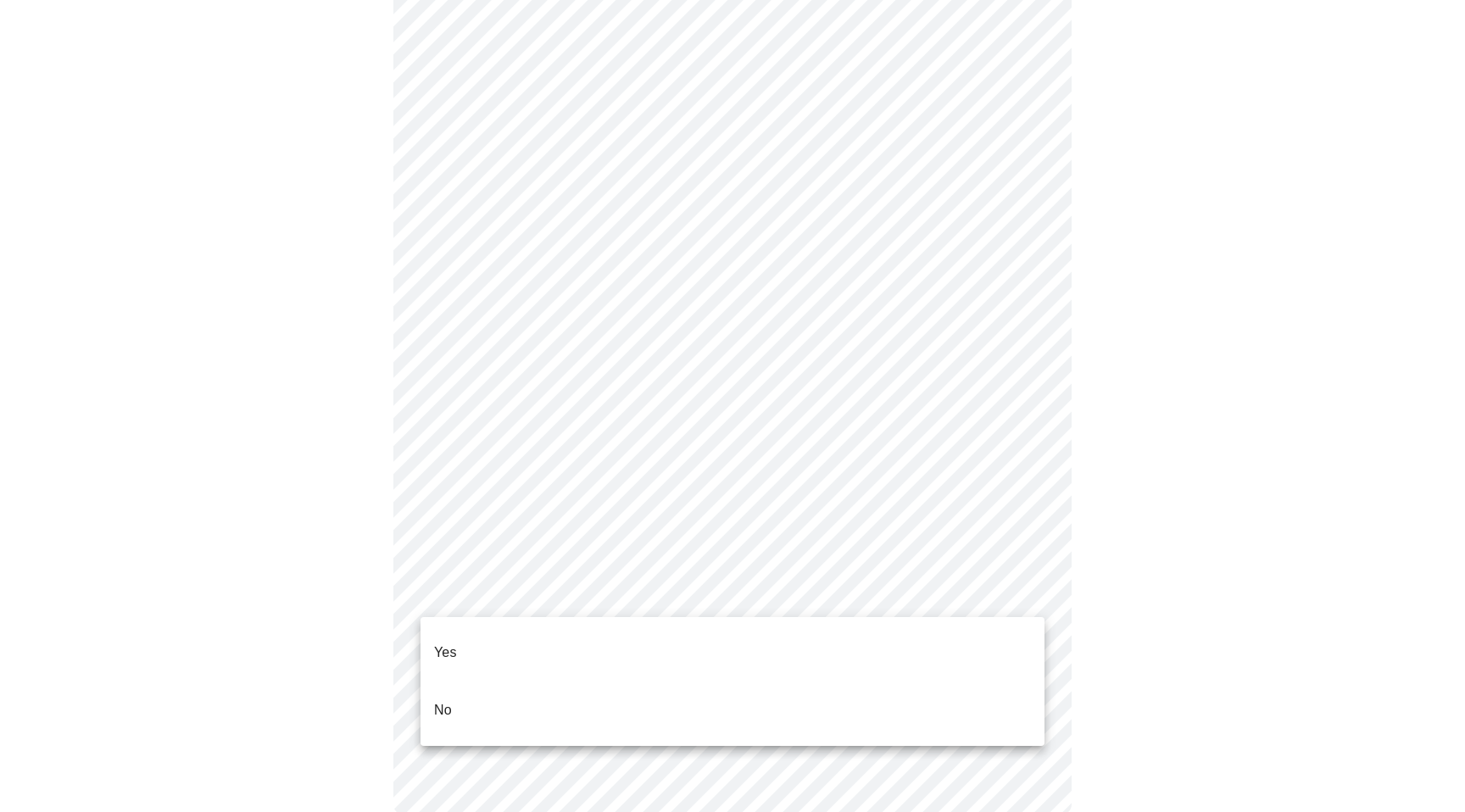
click at [485, 649] on li "Yes" at bounding box center [732, 653] width 624 height 58
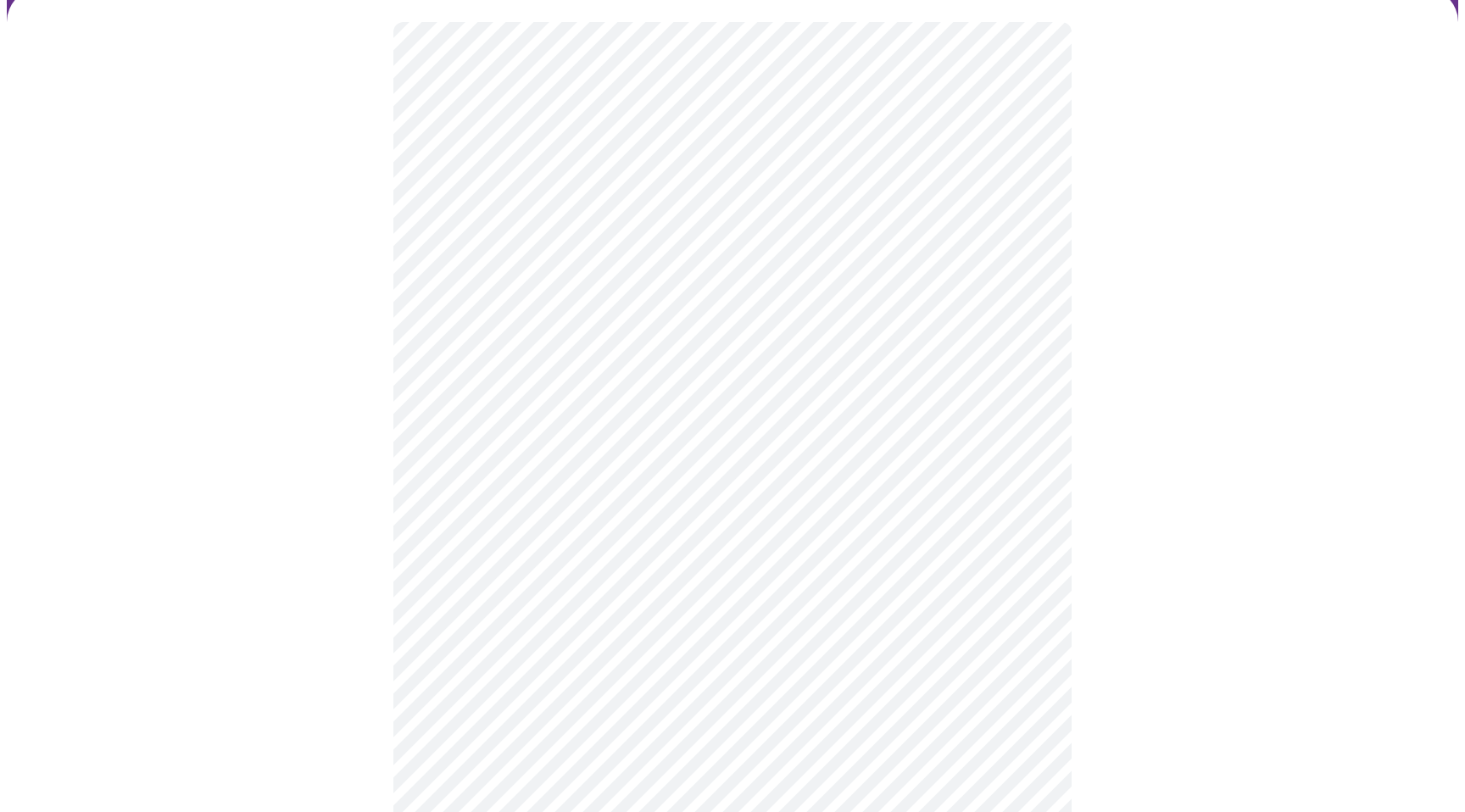
scroll to position [157, 0]
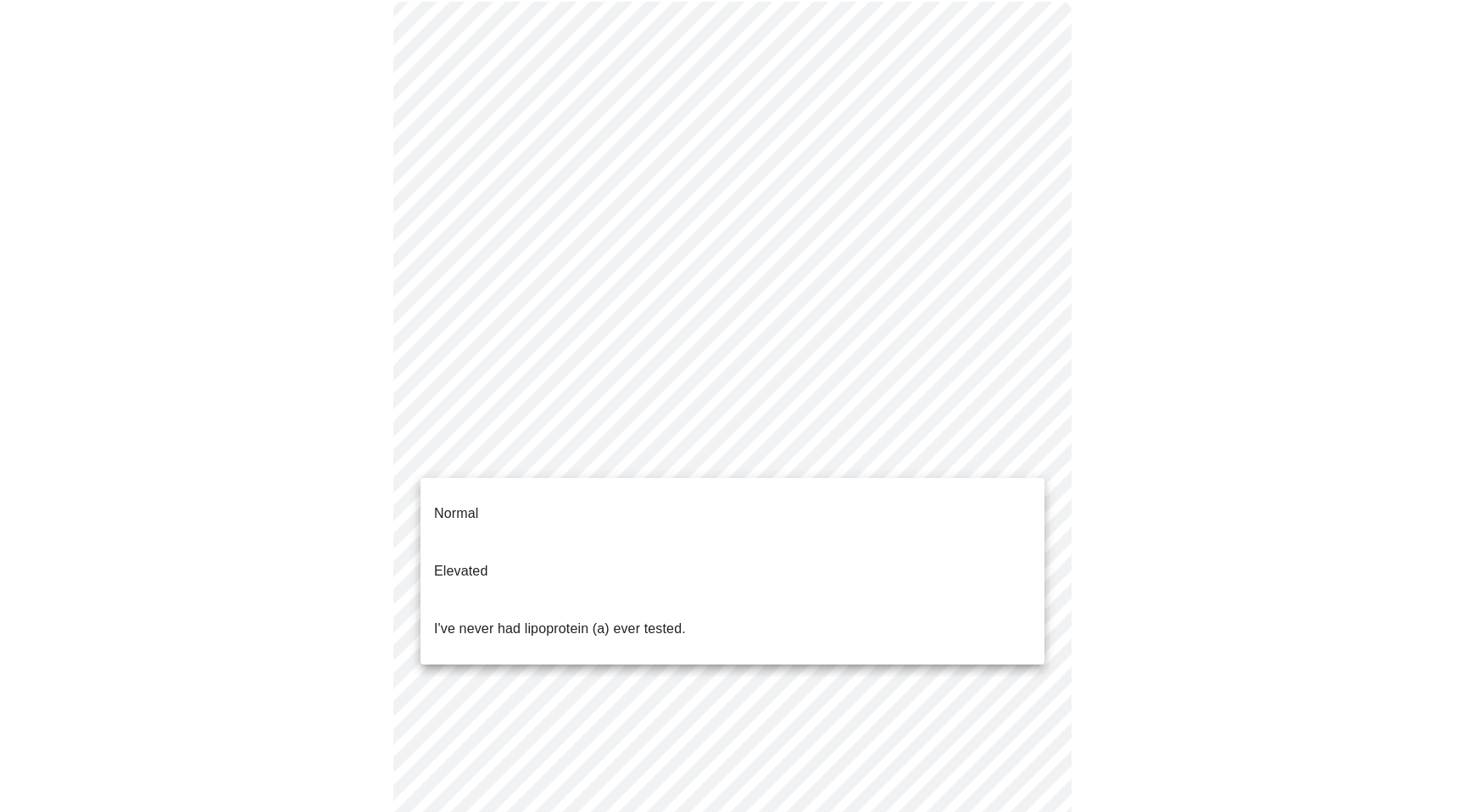
click at [703, 447] on body "MyMenopauseRx Appointments Messaging Labs Uploads Medications Community Refer a…" at bounding box center [732, 499] width 1451 height 1298
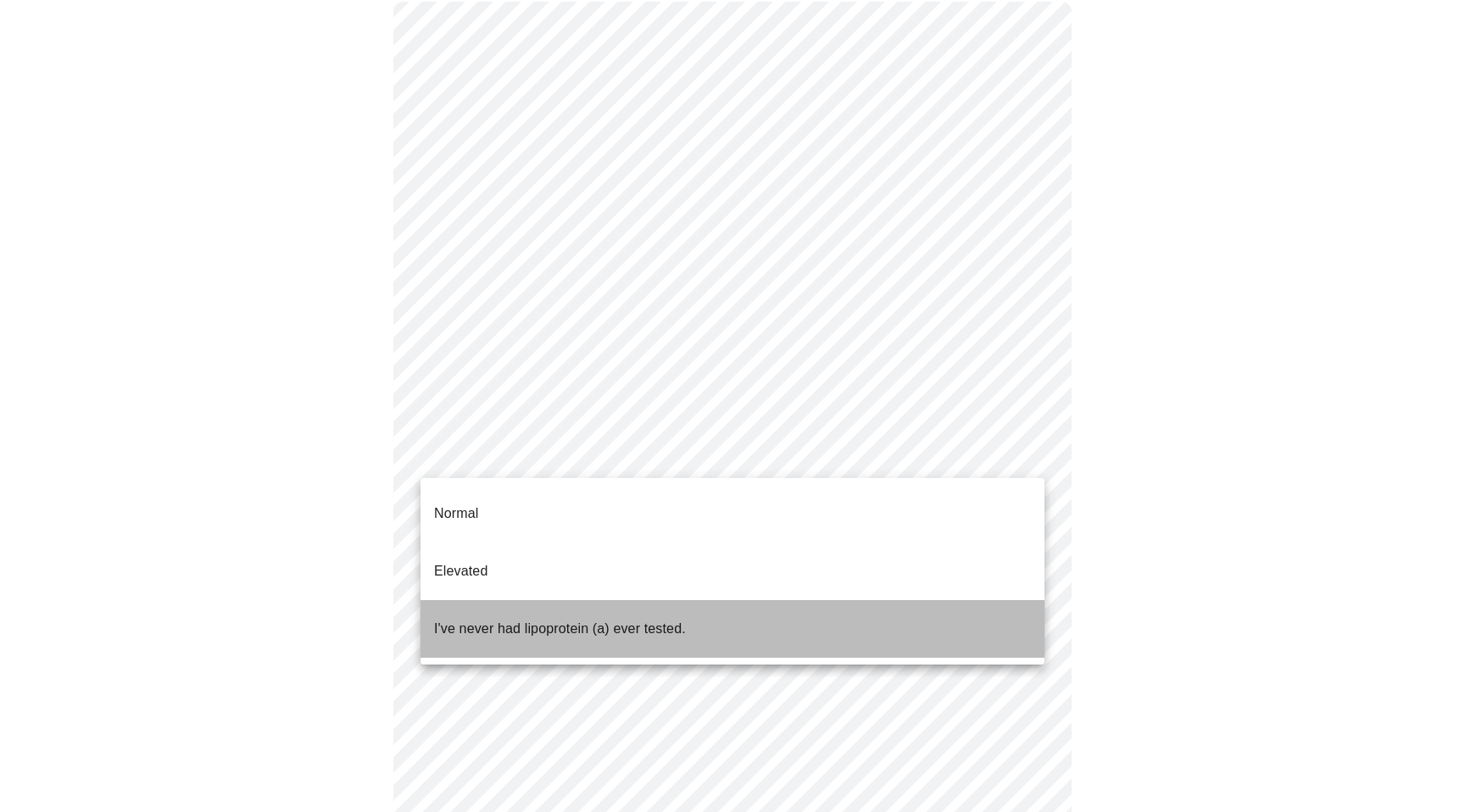
click at [504, 618] on p "I've never had lipoprotein (a) ever tested." at bounding box center [560, 629] width 252 height 20
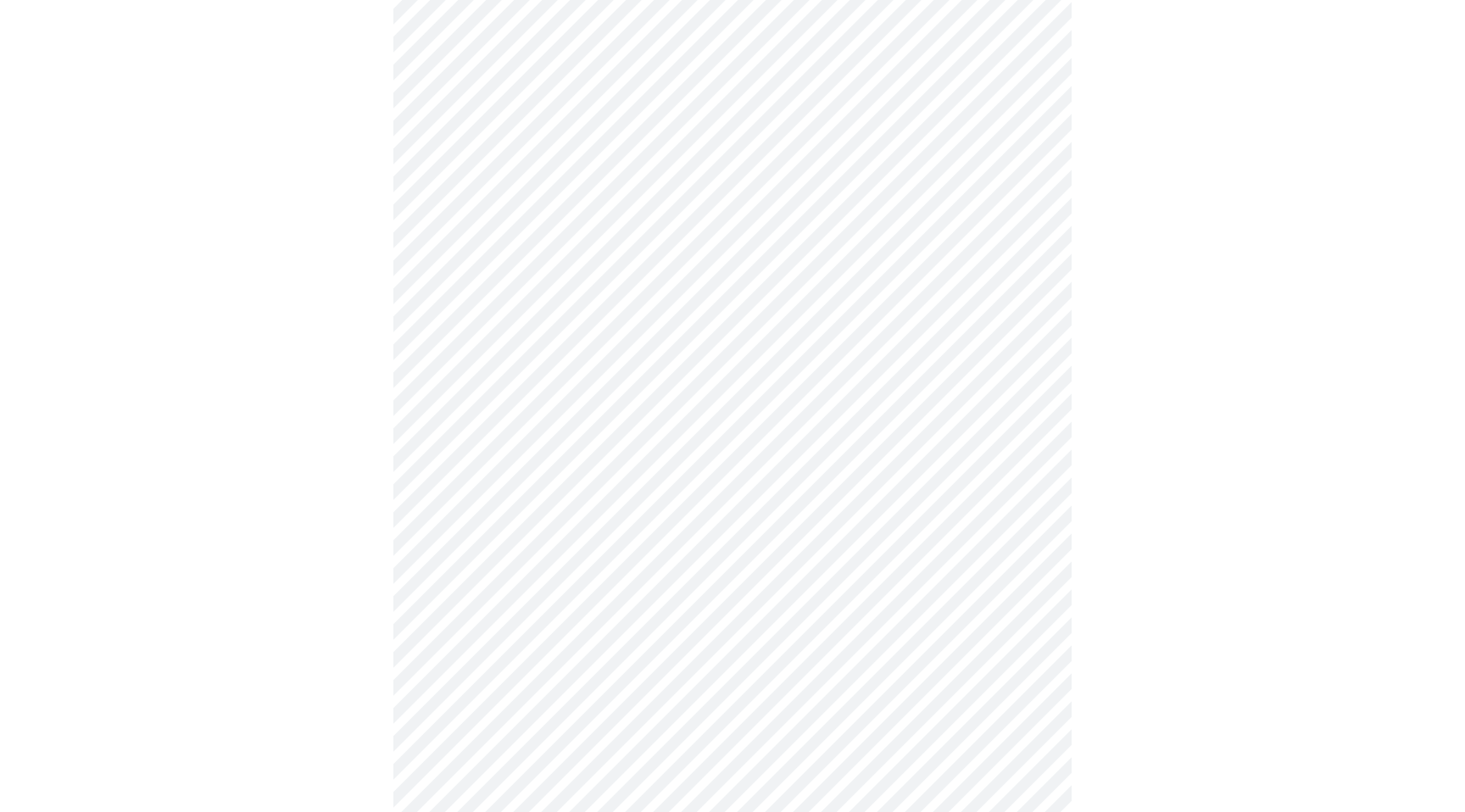
scroll to position [4681, 0]
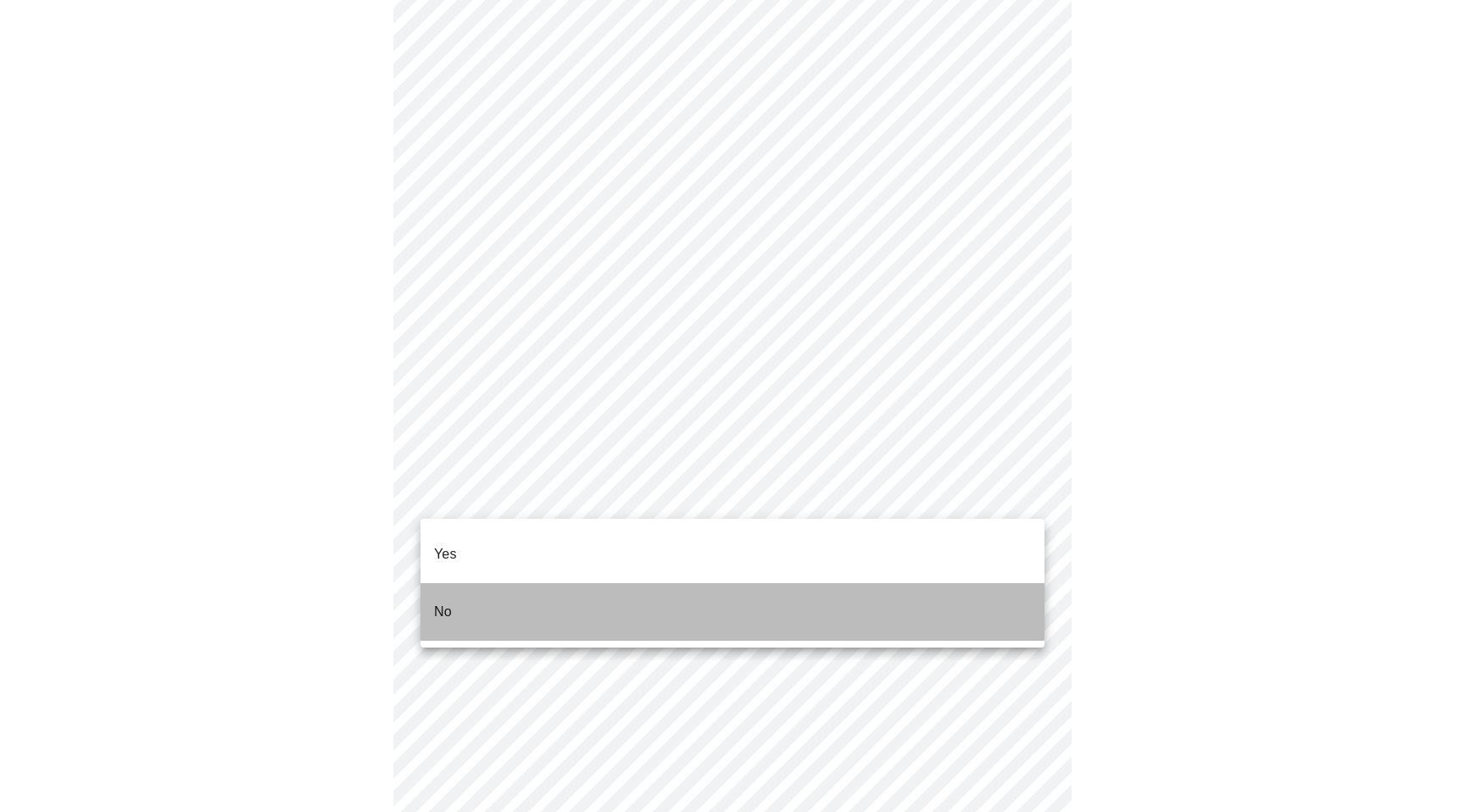
click at [461, 583] on li "No" at bounding box center [732, 612] width 624 height 58
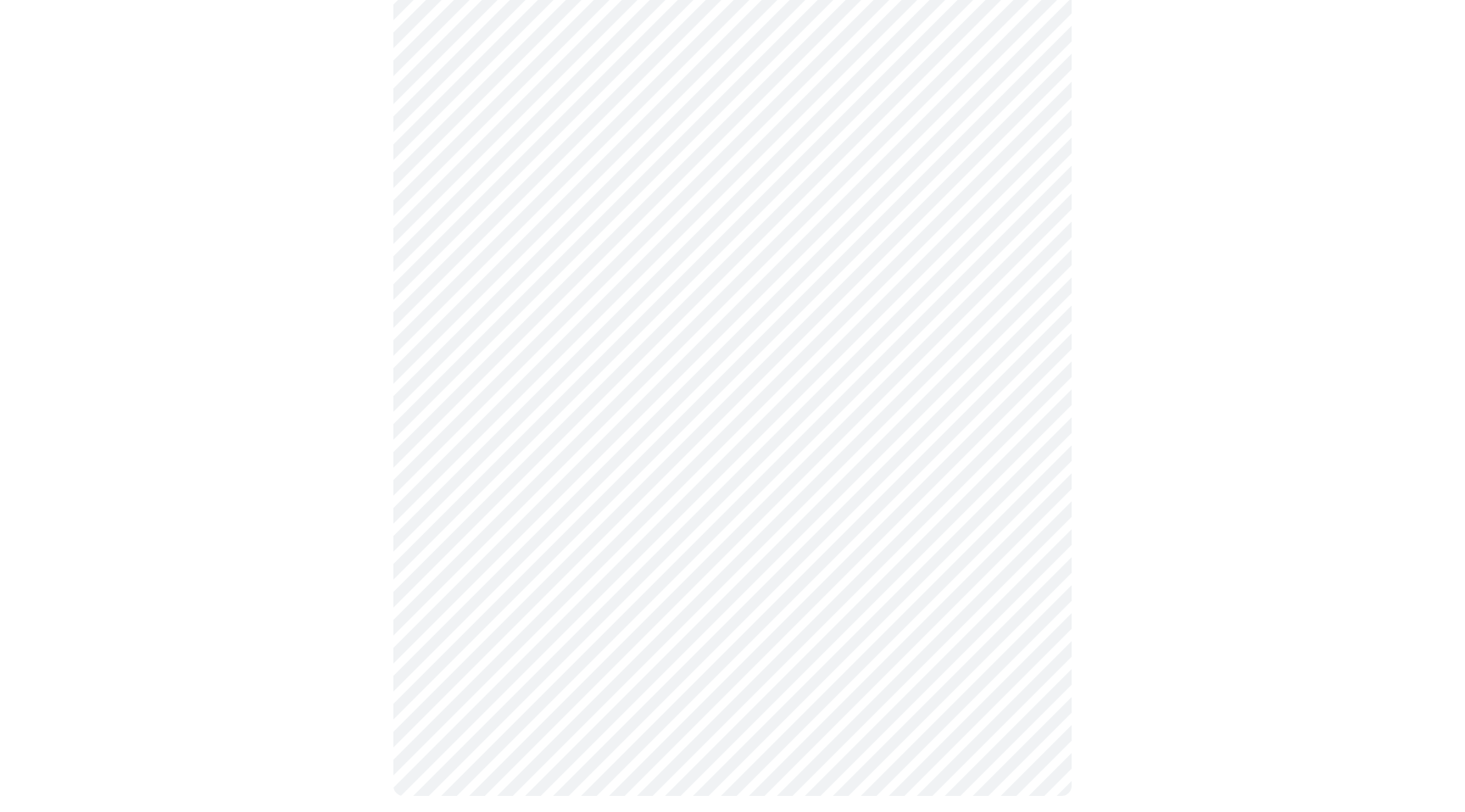
scroll to position [976, 0]
